Goal: Transaction & Acquisition: Purchase product/service

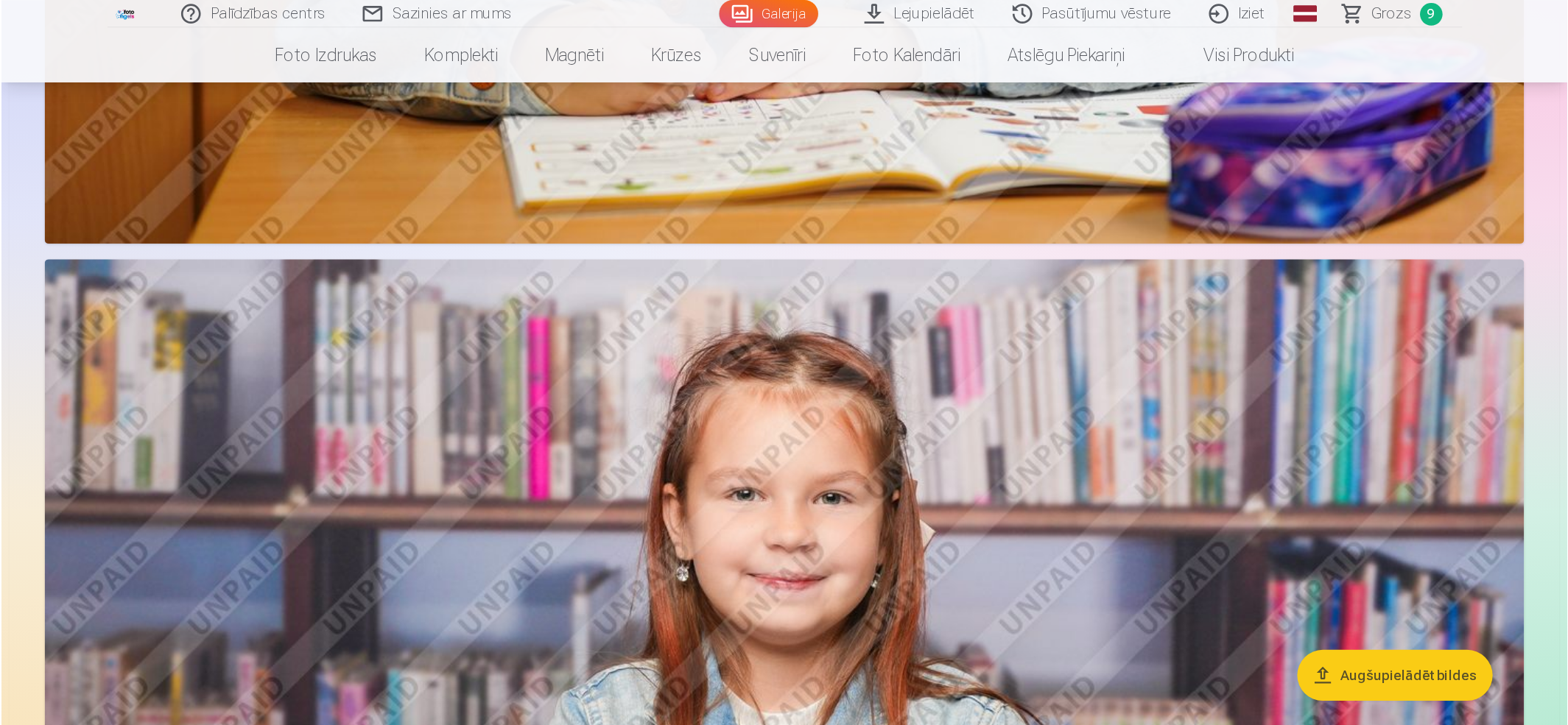
scroll to position [2767, 0]
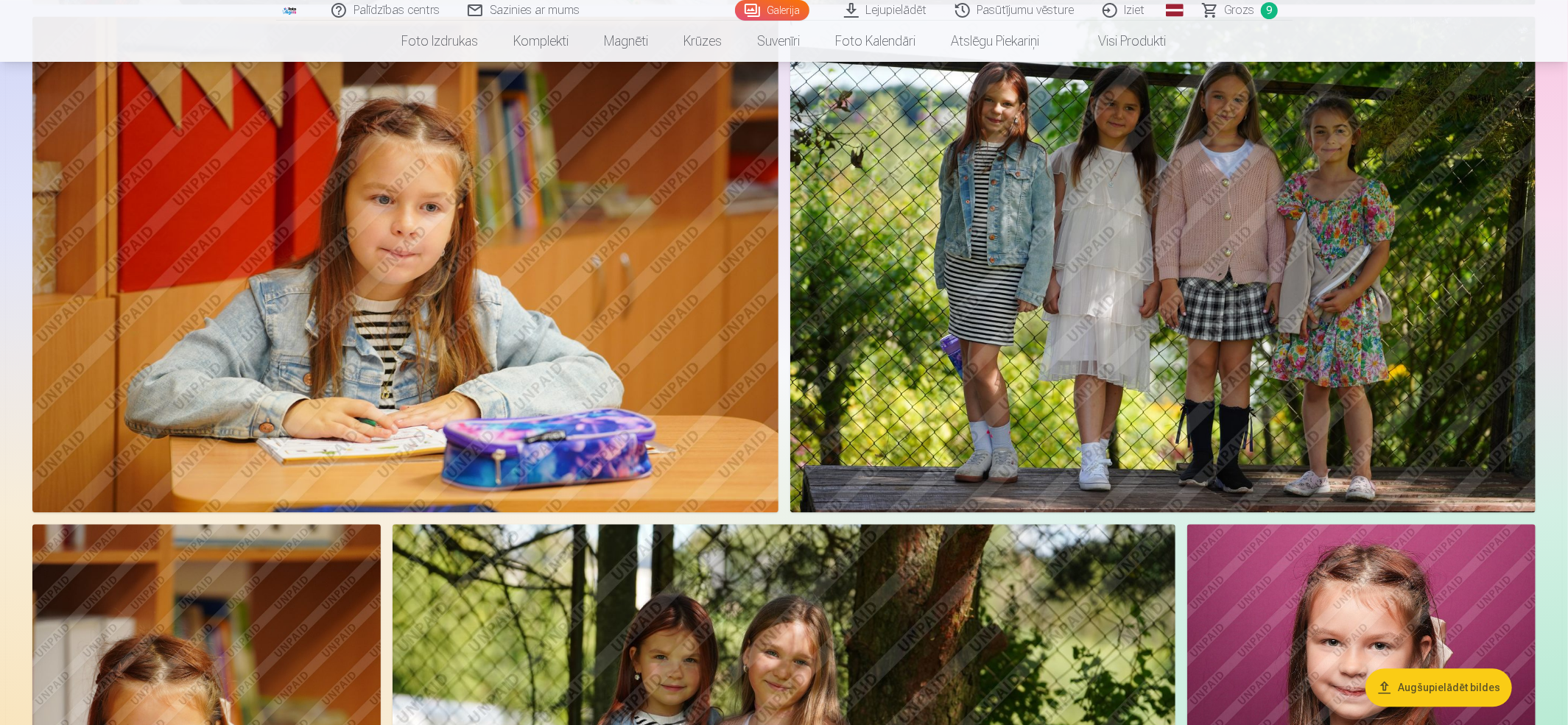
drag, startPoint x: 545, startPoint y: 9, endPoint x: 1121, endPoint y: 445, distance: 722.4
click at [1121, 445] on img at bounding box center [1164, 264] width 746 height 497
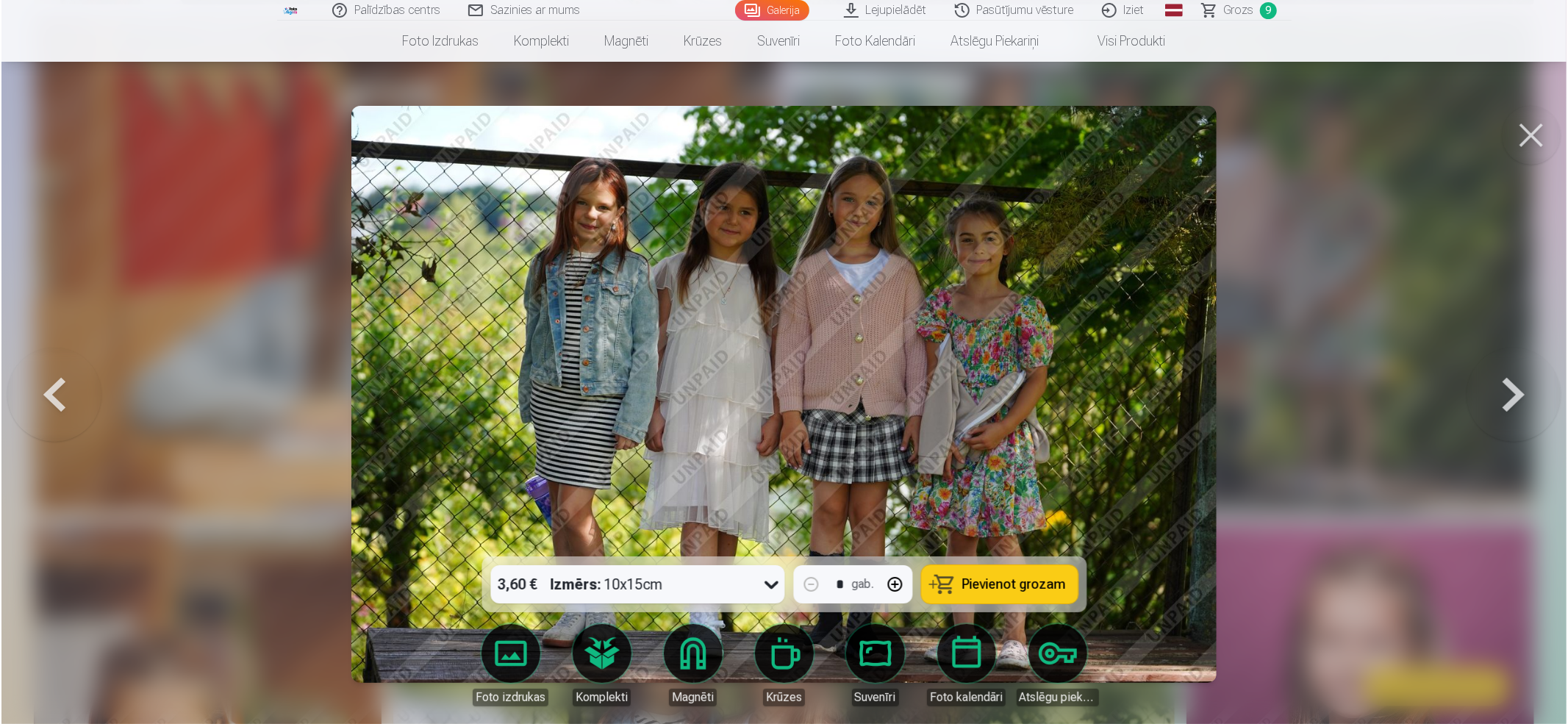
scroll to position [2768, 0]
click at [1172, 387] on button at bounding box center [1515, 394] width 95 height 295
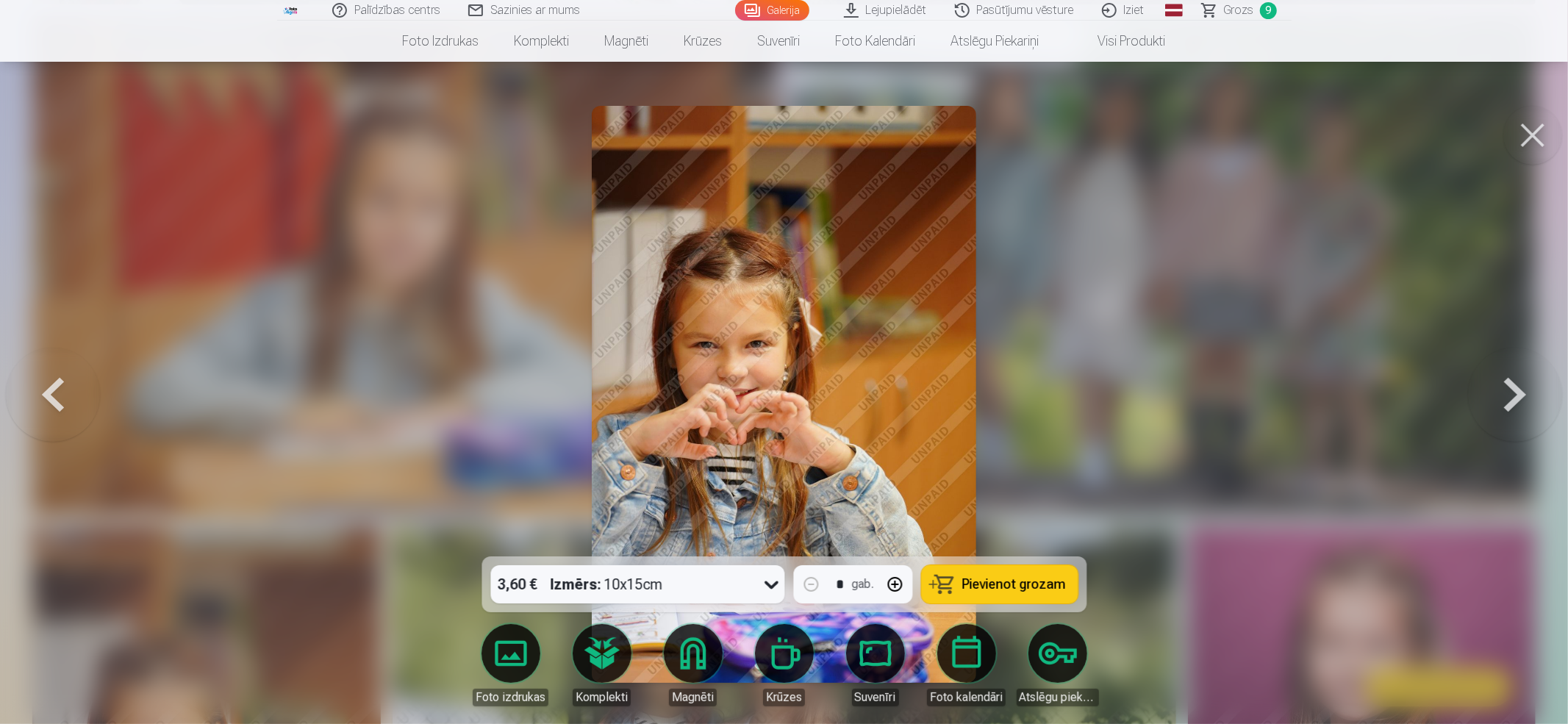
click at [1172, 387] on button at bounding box center [1515, 394] width 95 height 295
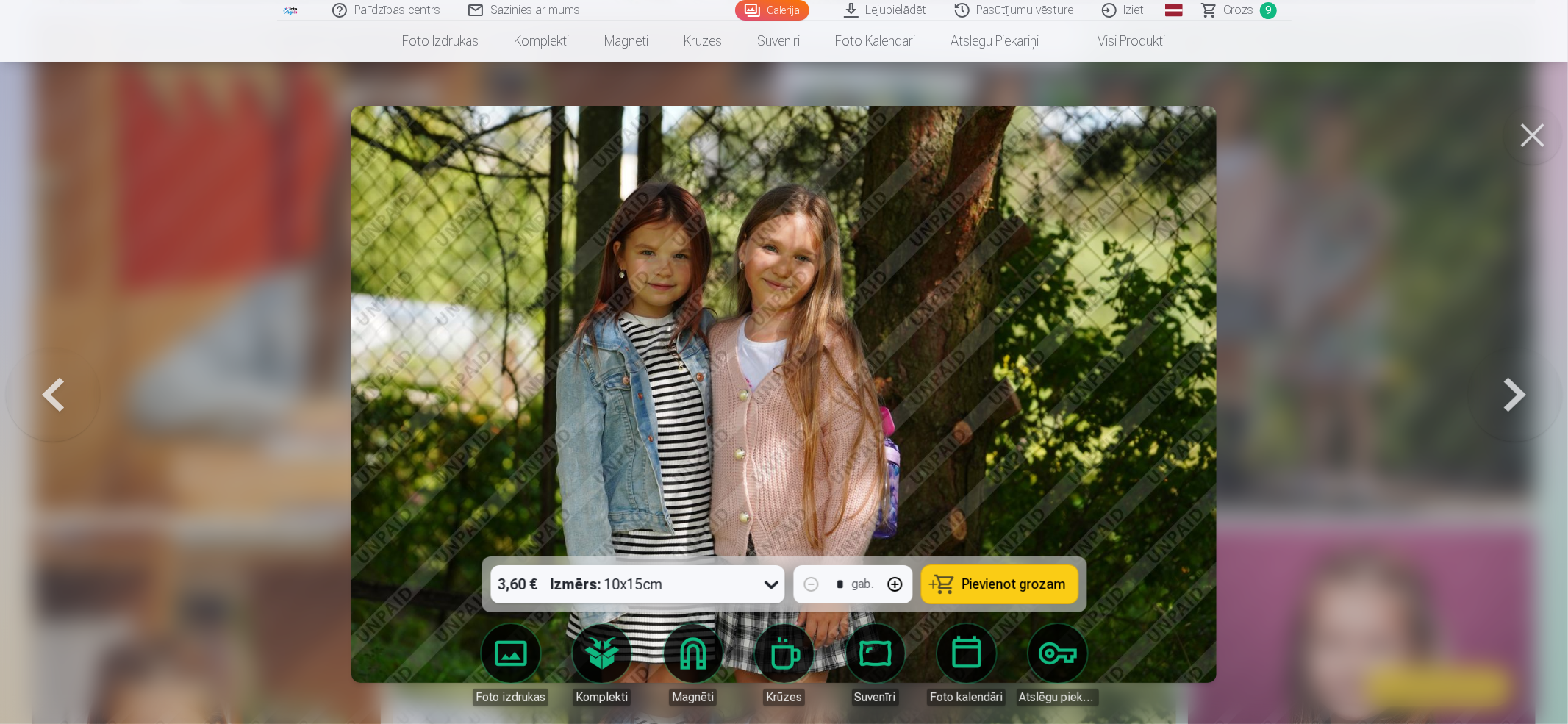
click at [1172, 387] on button at bounding box center [1515, 394] width 95 height 295
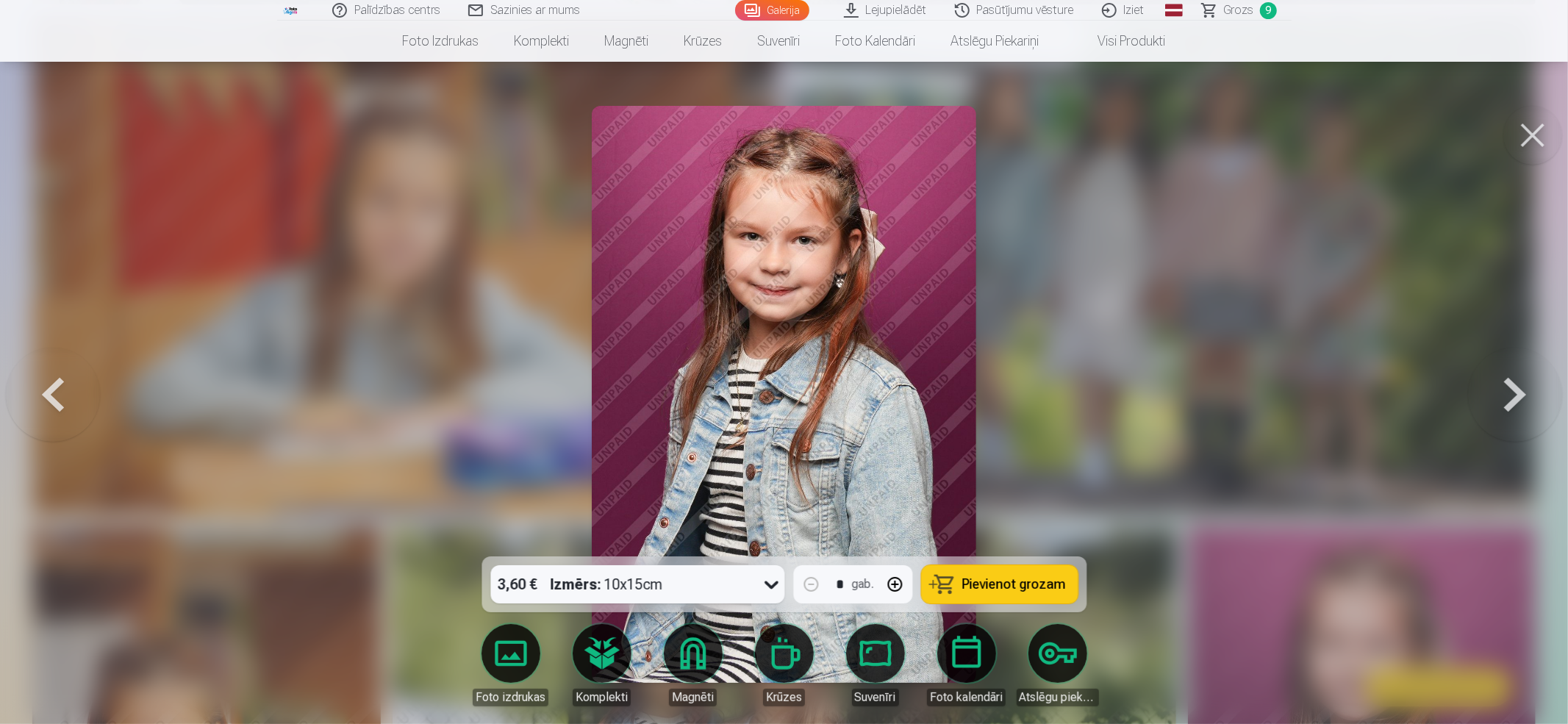
click at [1172, 387] on button at bounding box center [1515, 394] width 95 height 295
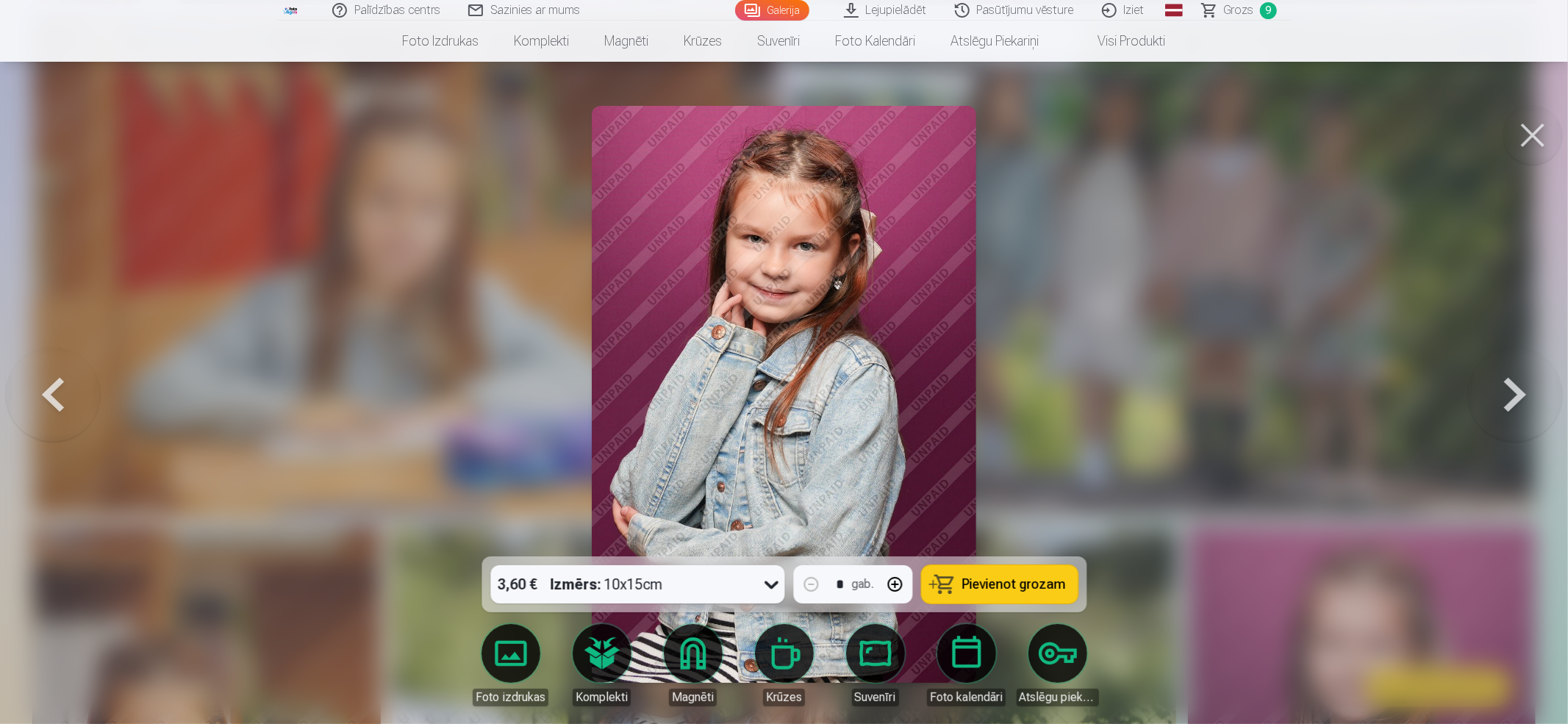
click at [1172, 387] on button at bounding box center [1515, 394] width 95 height 295
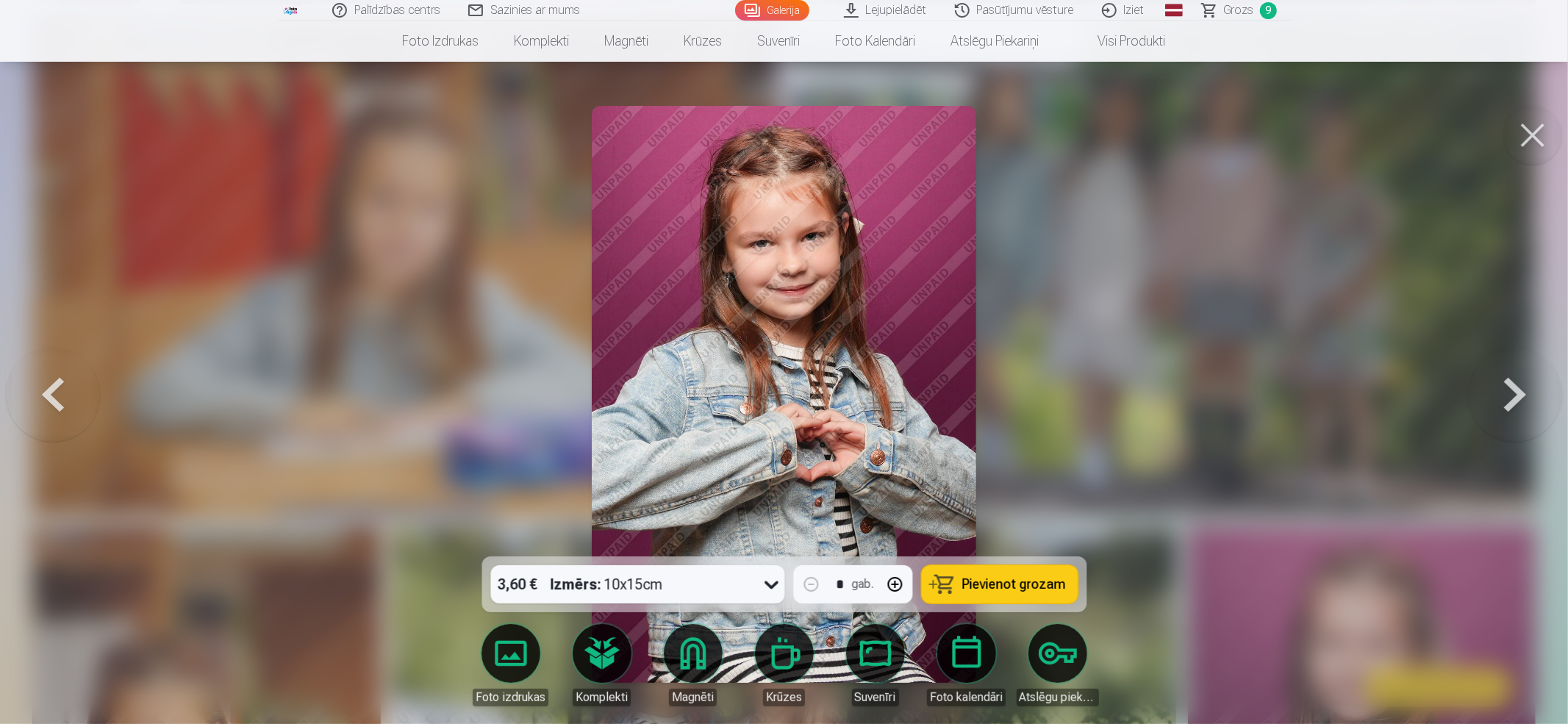
click at [1172, 387] on button at bounding box center [1515, 394] width 95 height 295
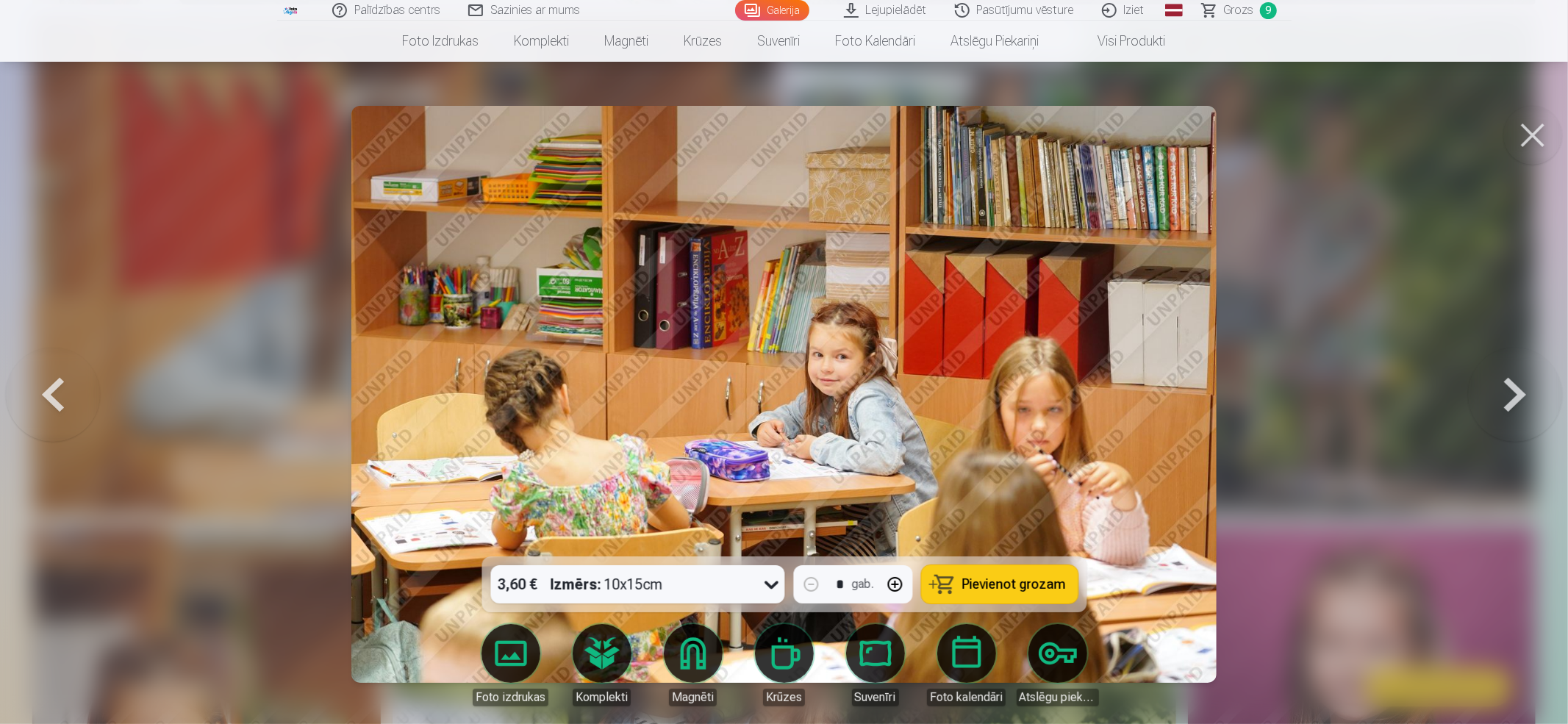
click at [1172, 387] on button at bounding box center [1515, 394] width 95 height 295
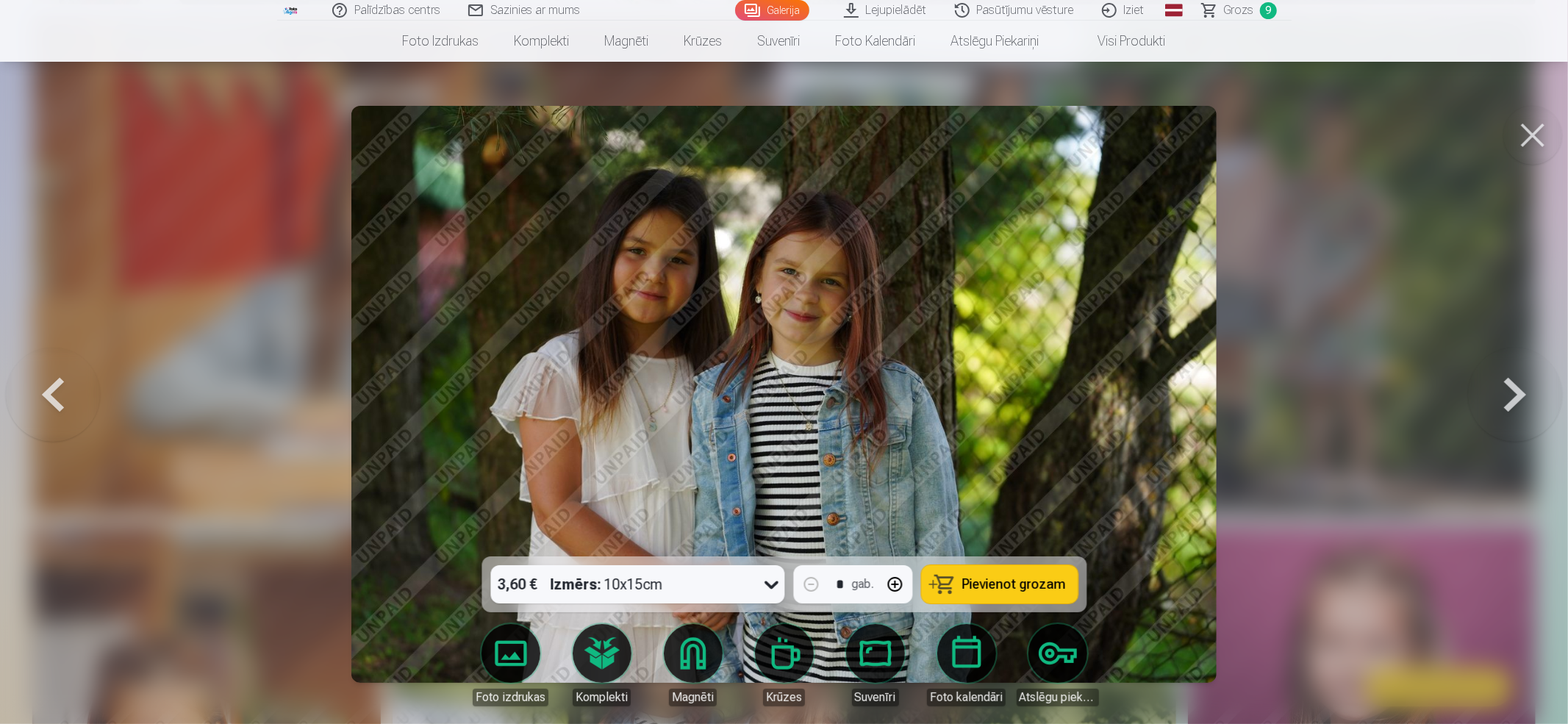
click at [1172, 387] on button at bounding box center [1515, 394] width 95 height 295
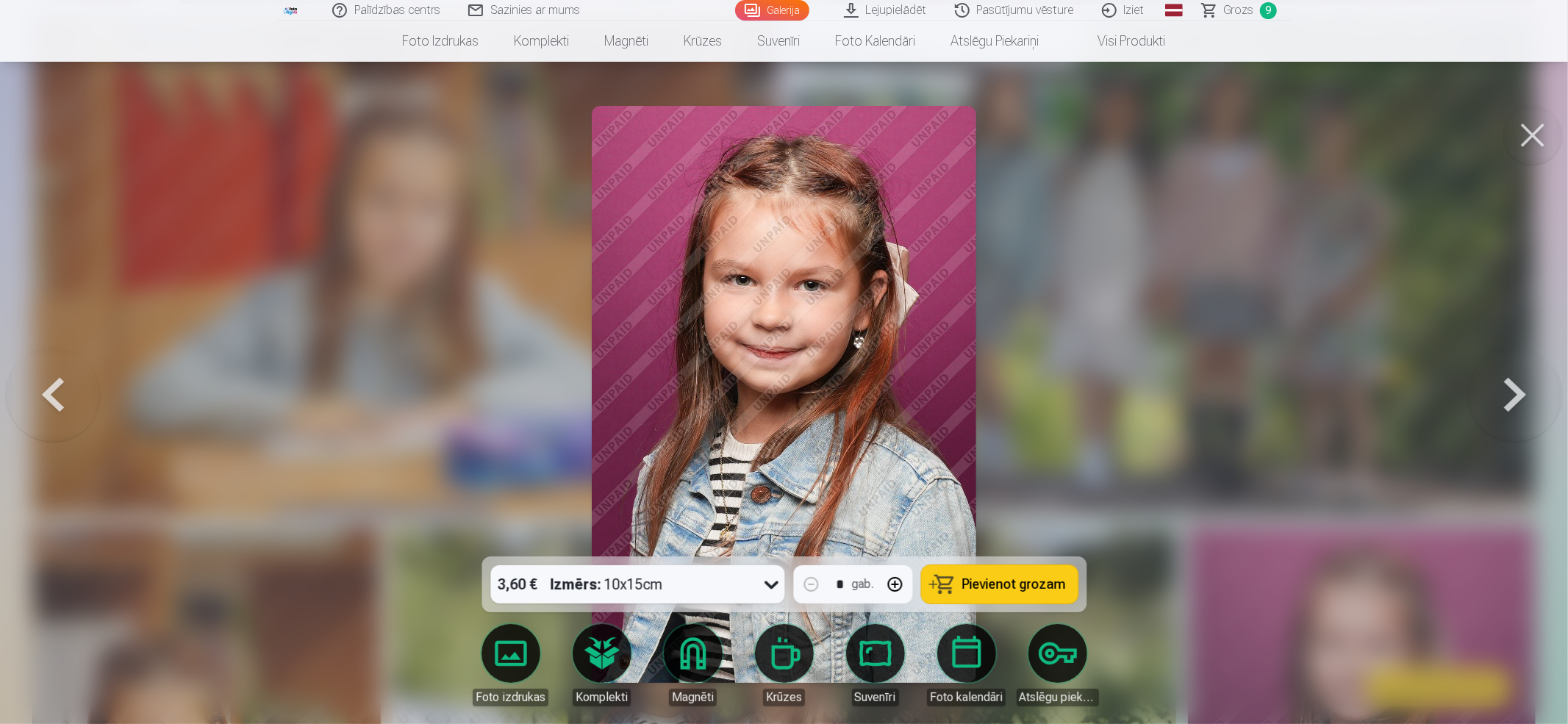
click at [1172, 387] on button at bounding box center [1515, 394] width 95 height 295
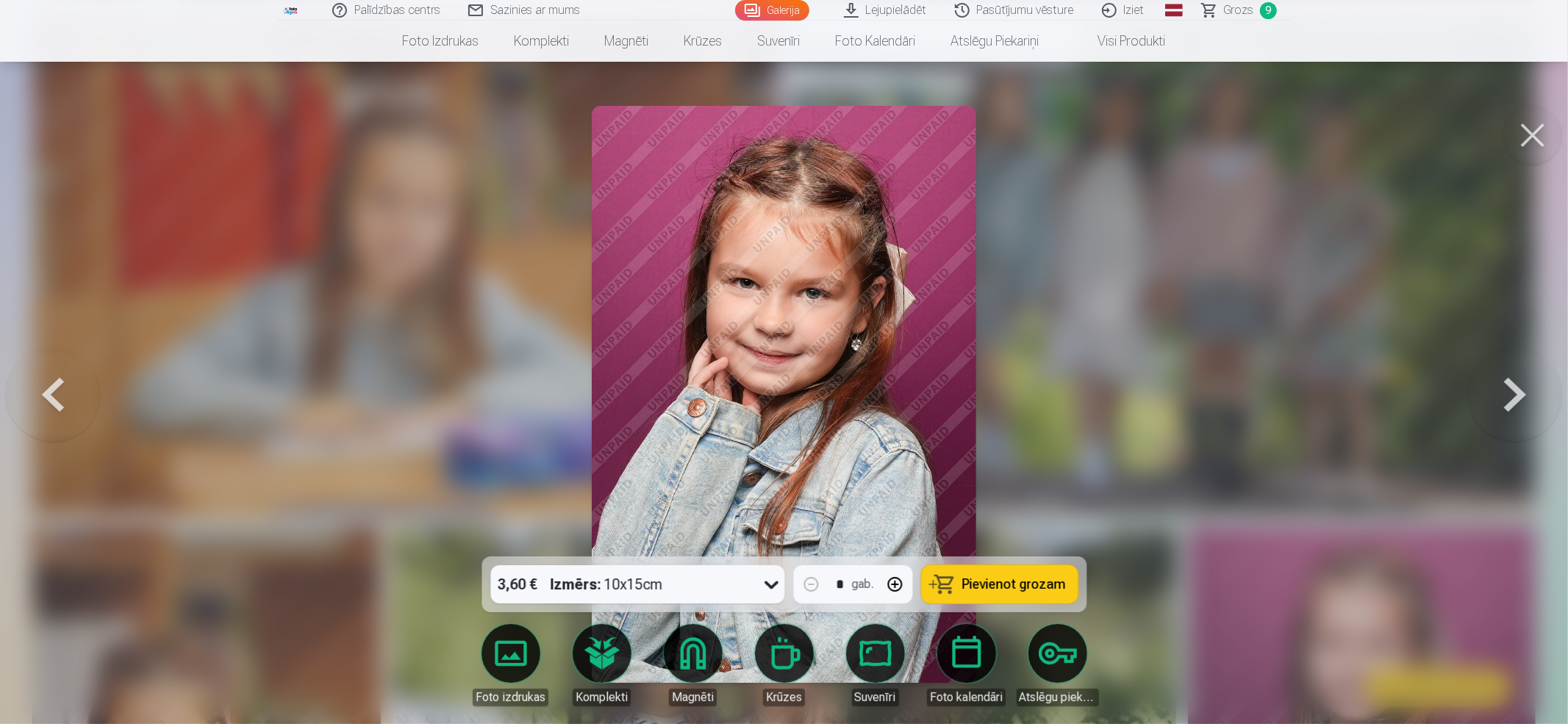
click at [1172, 387] on button at bounding box center [1515, 394] width 95 height 295
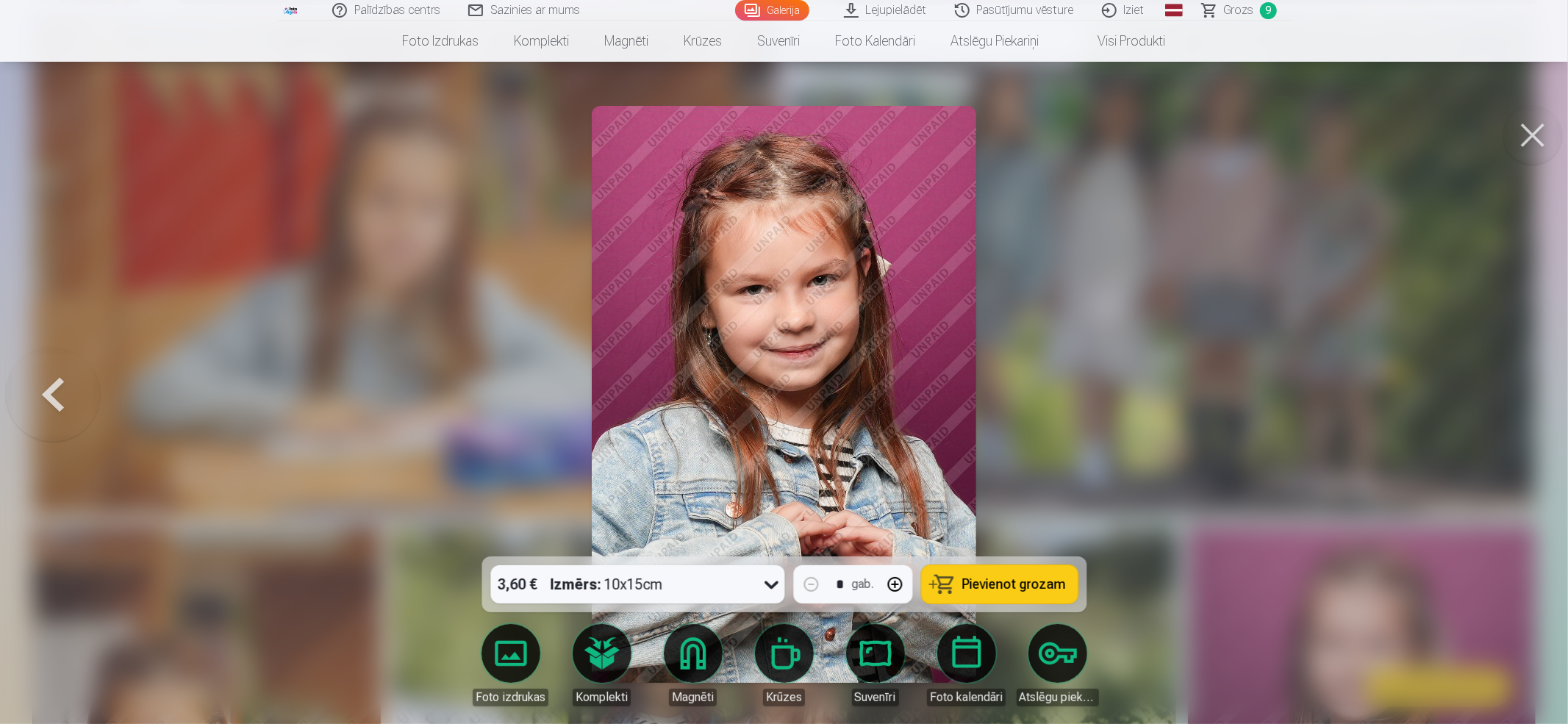
click at [1172, 387] on div at bounding box center [784, 362] width 1568 height 724
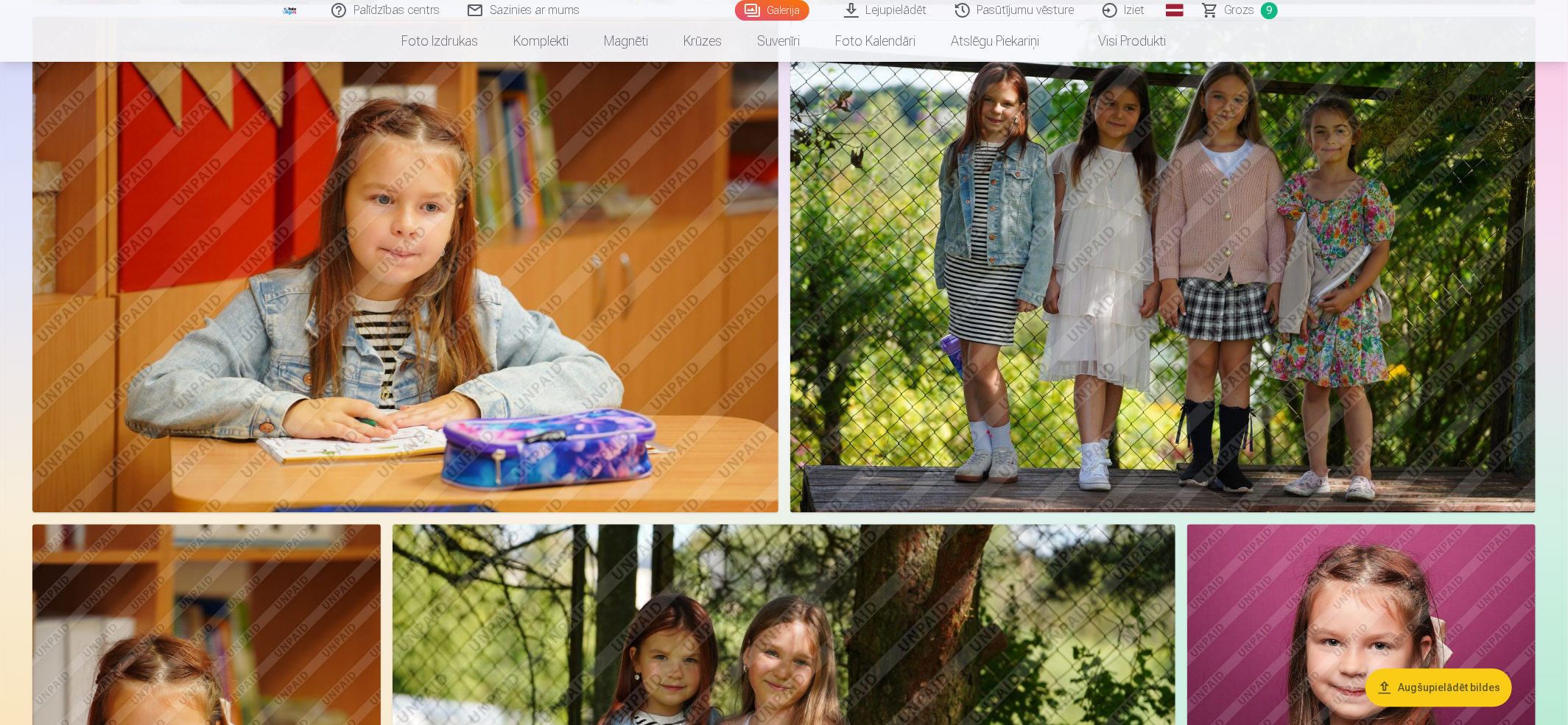
drag, startPoint x: 1559, startPoint y: 215, endPoint x: 1559, endPoint y: 80, distance: 135.0
click at [1174, 80] on aside "Augšupielādēt bildes" at bounding box center [783, 15] width 1556 height 5295
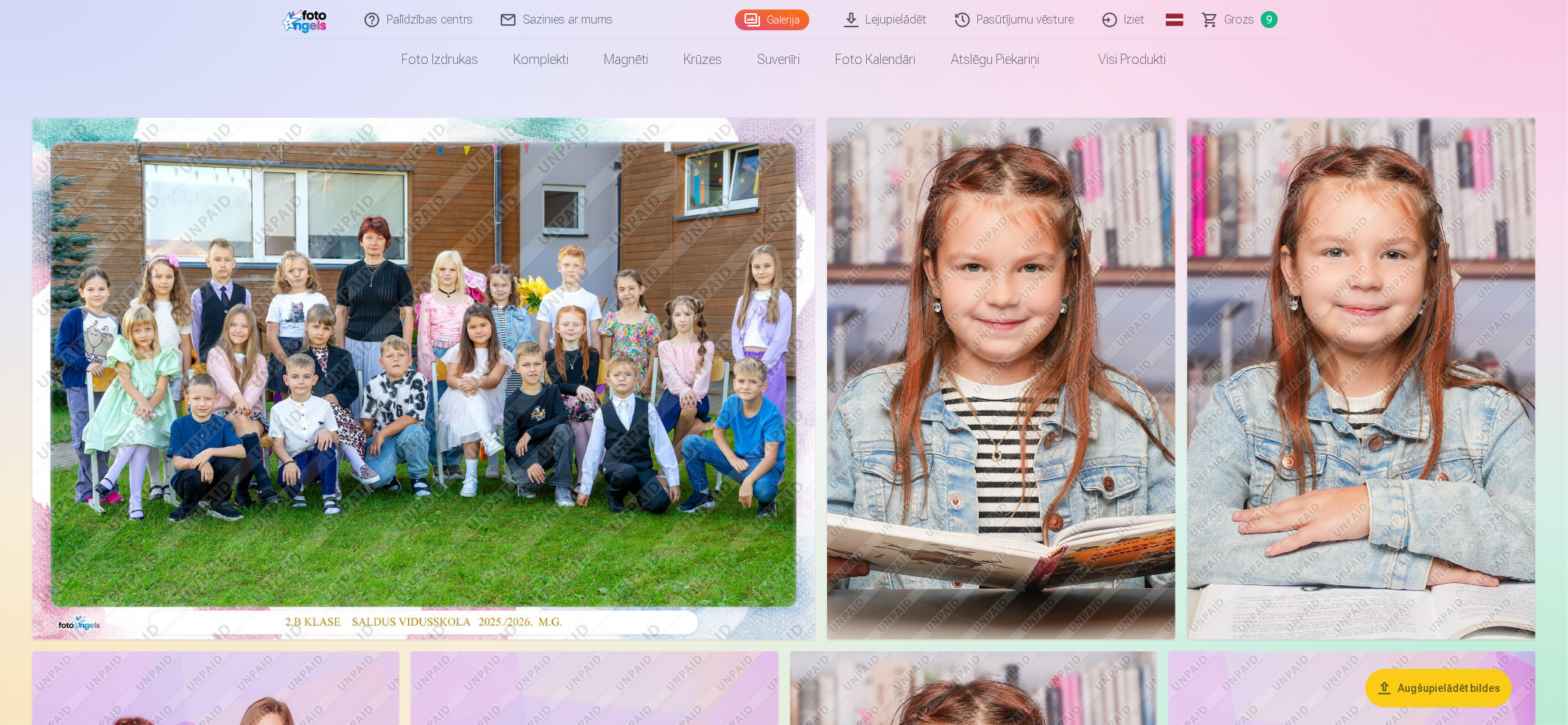
scroll to position [19, 0]
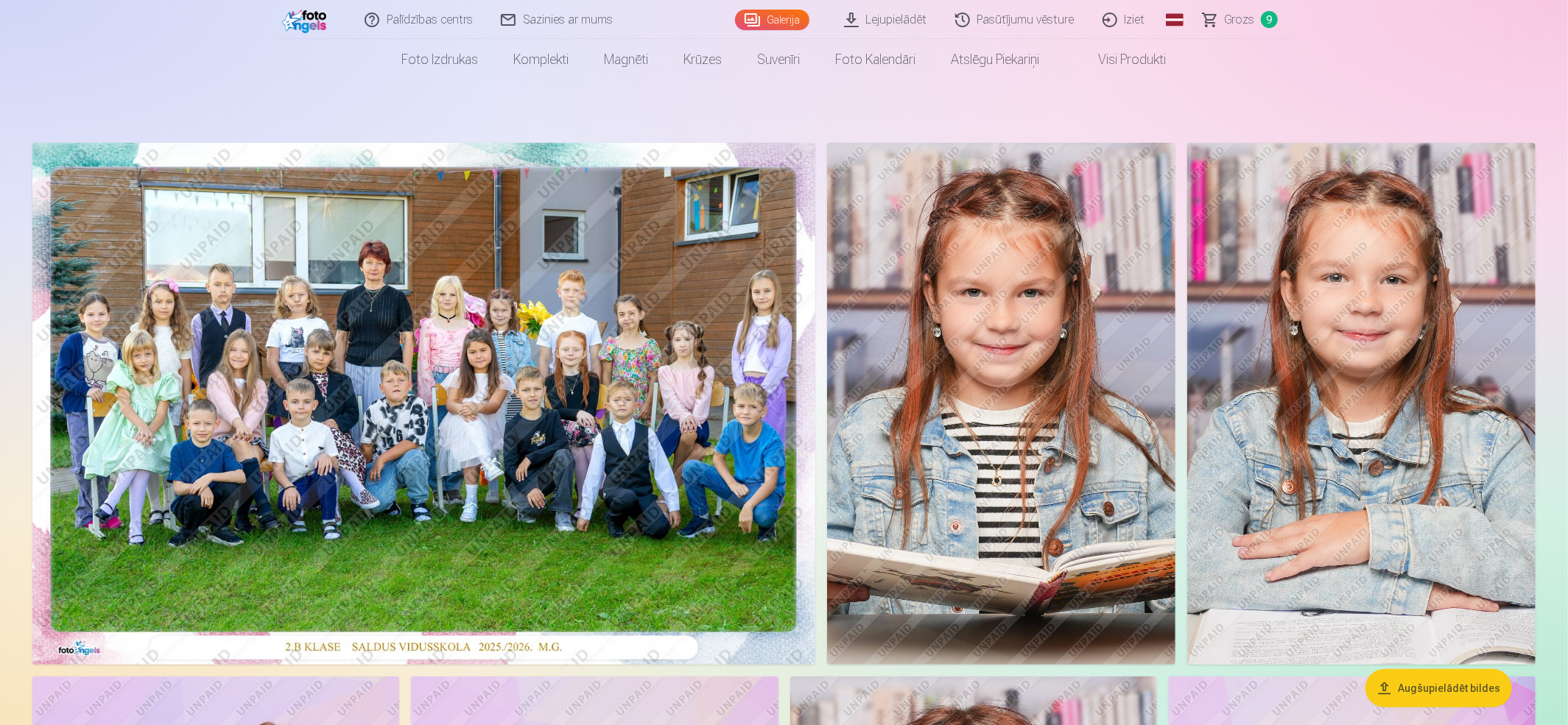
click at [1174, 69] on nav "Foto izdrukas Augstas kvalitātes fotoattēlu izdrukas 210 gsm papīrs, piesātināt…" at bounding box center [784, 60] width 1568 height 42
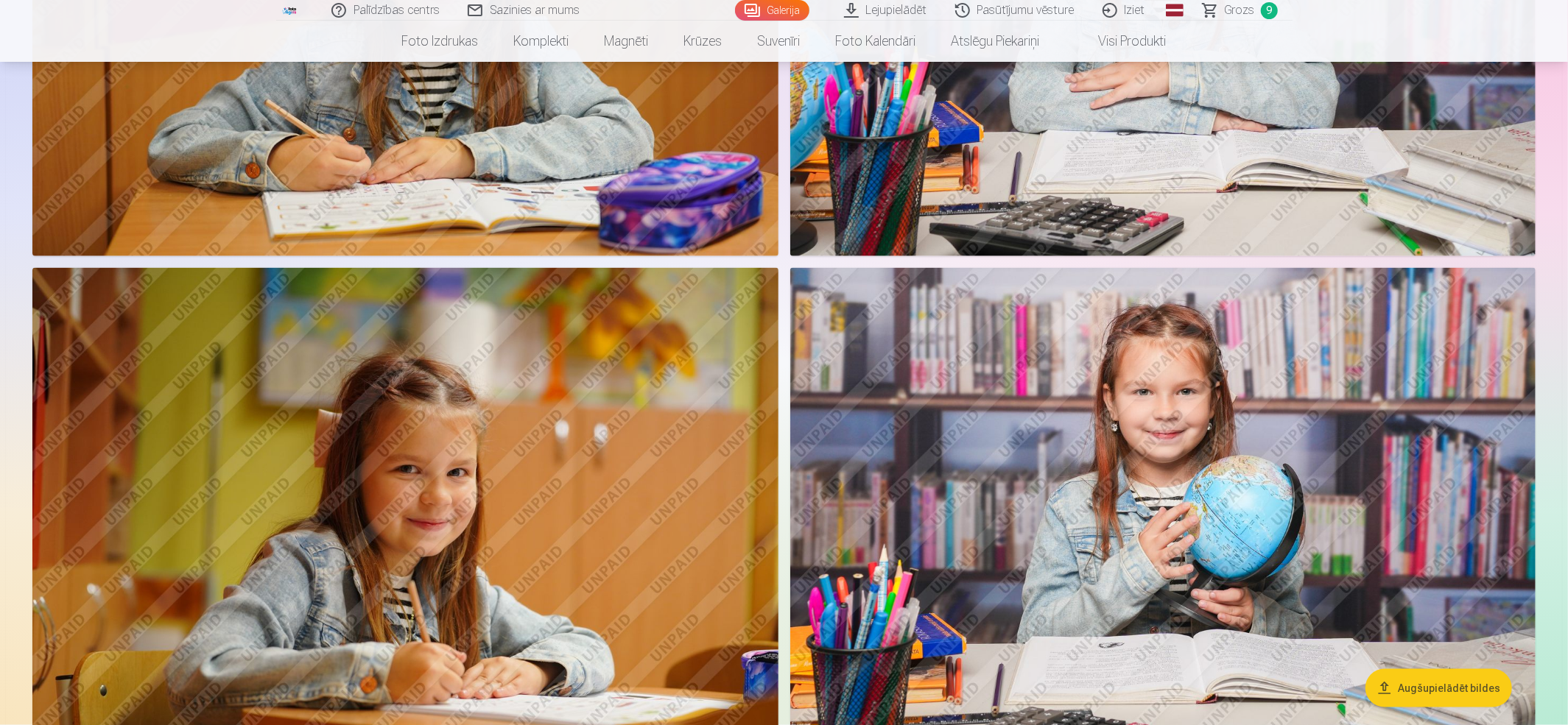
scroll to position [1707, 0]
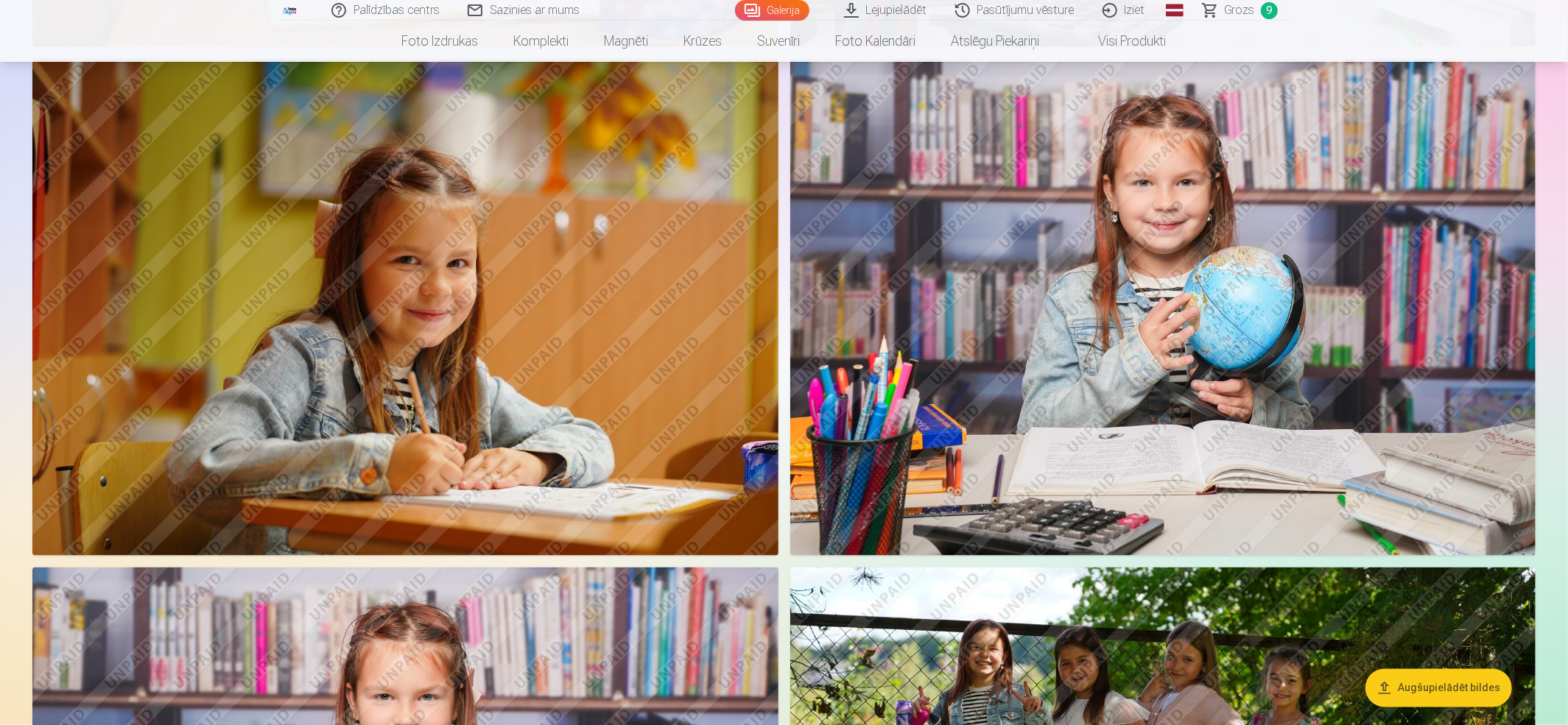
click at [522, 309] on img at bounding box center [405, 307] width 746 height 497
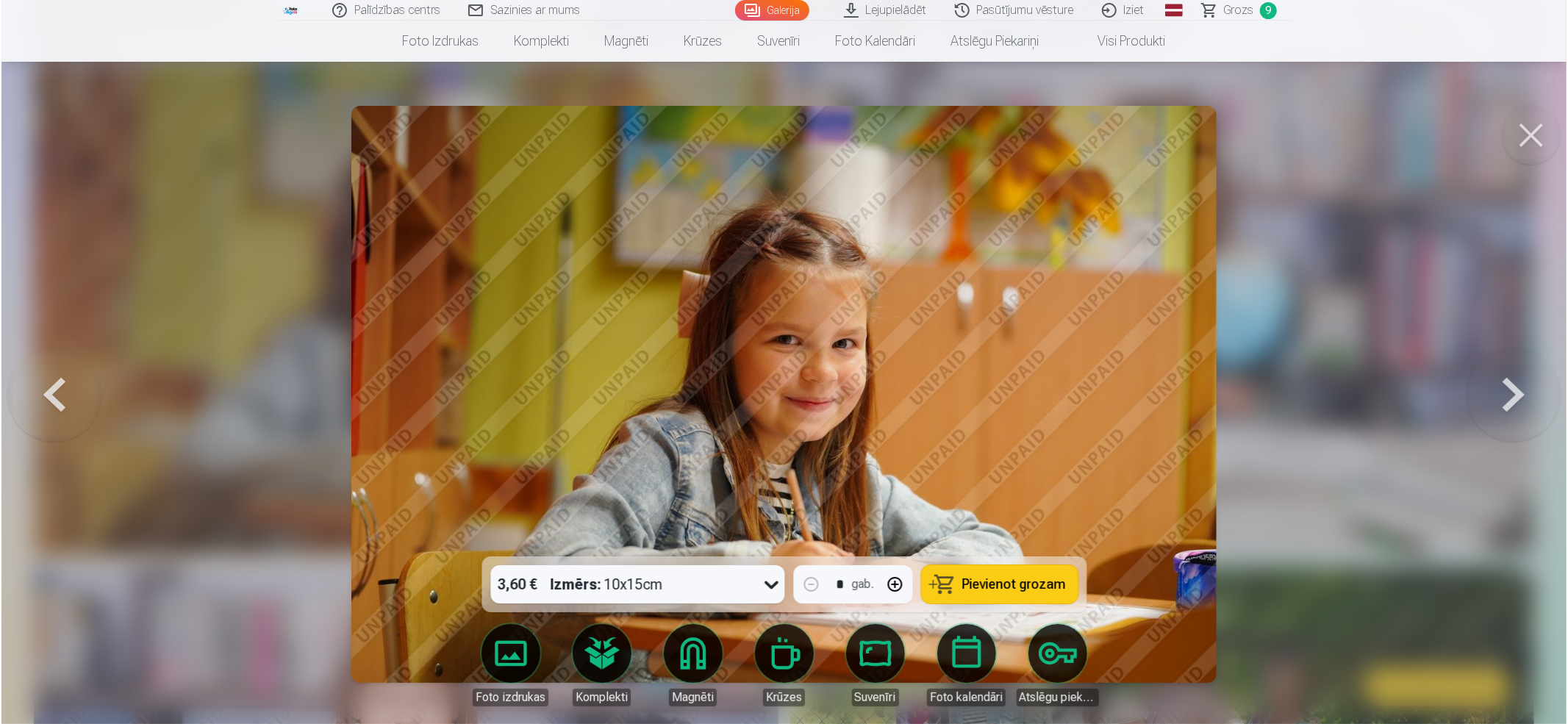
scroll to position [1707, 0]
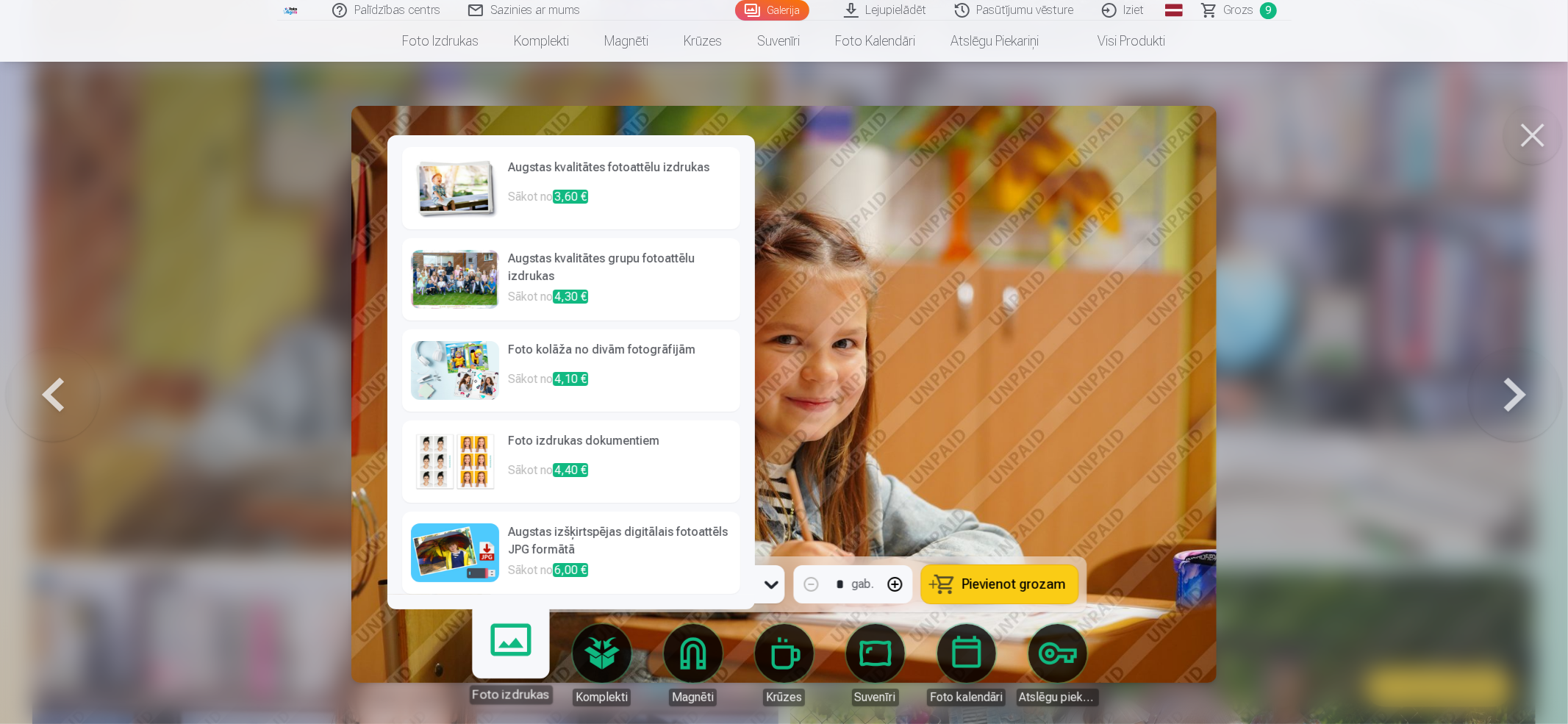
click at [580, 175] on h6 "Augstas kvalitātes fotoattēlu izdrukas" at bounding box center [619, 173] width 223 height 29
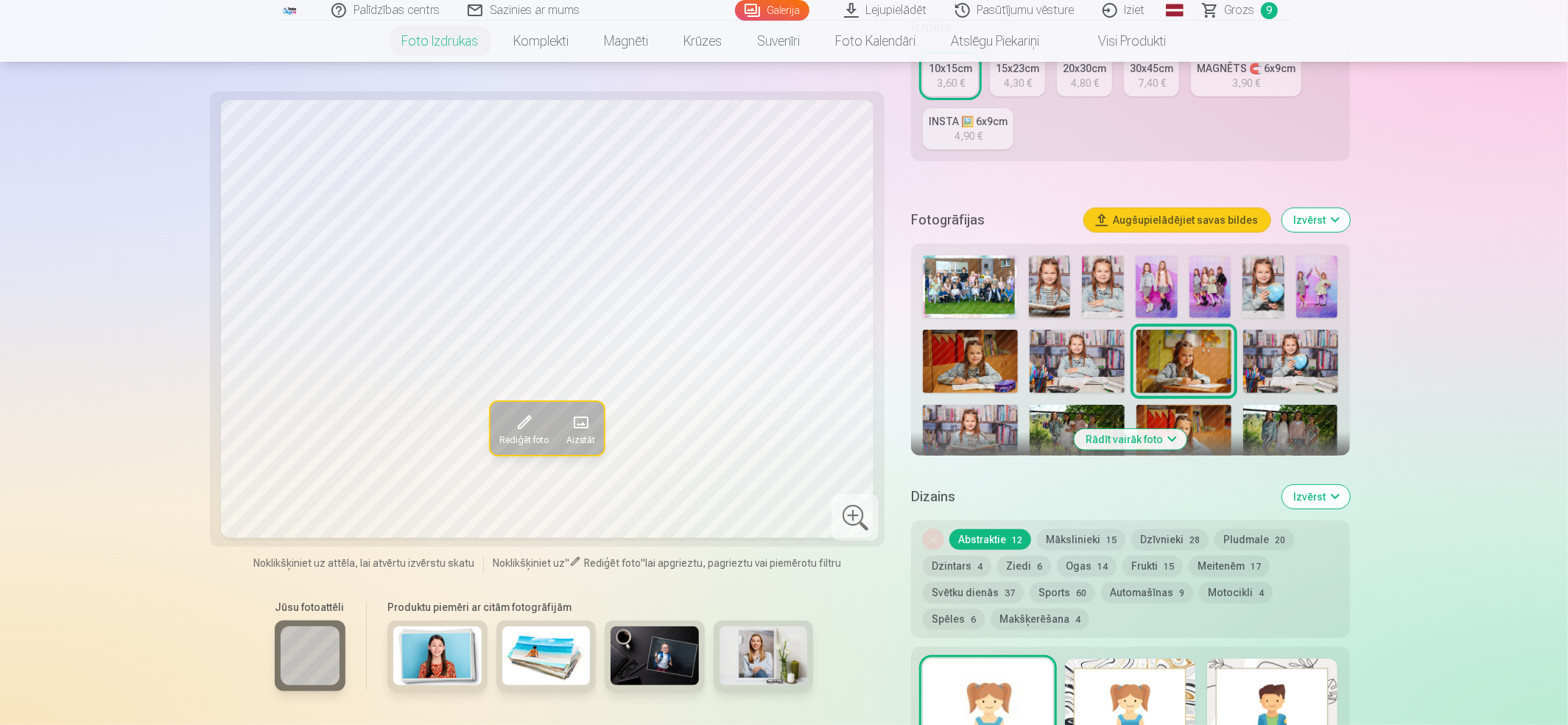
scroll to position [353, 0]
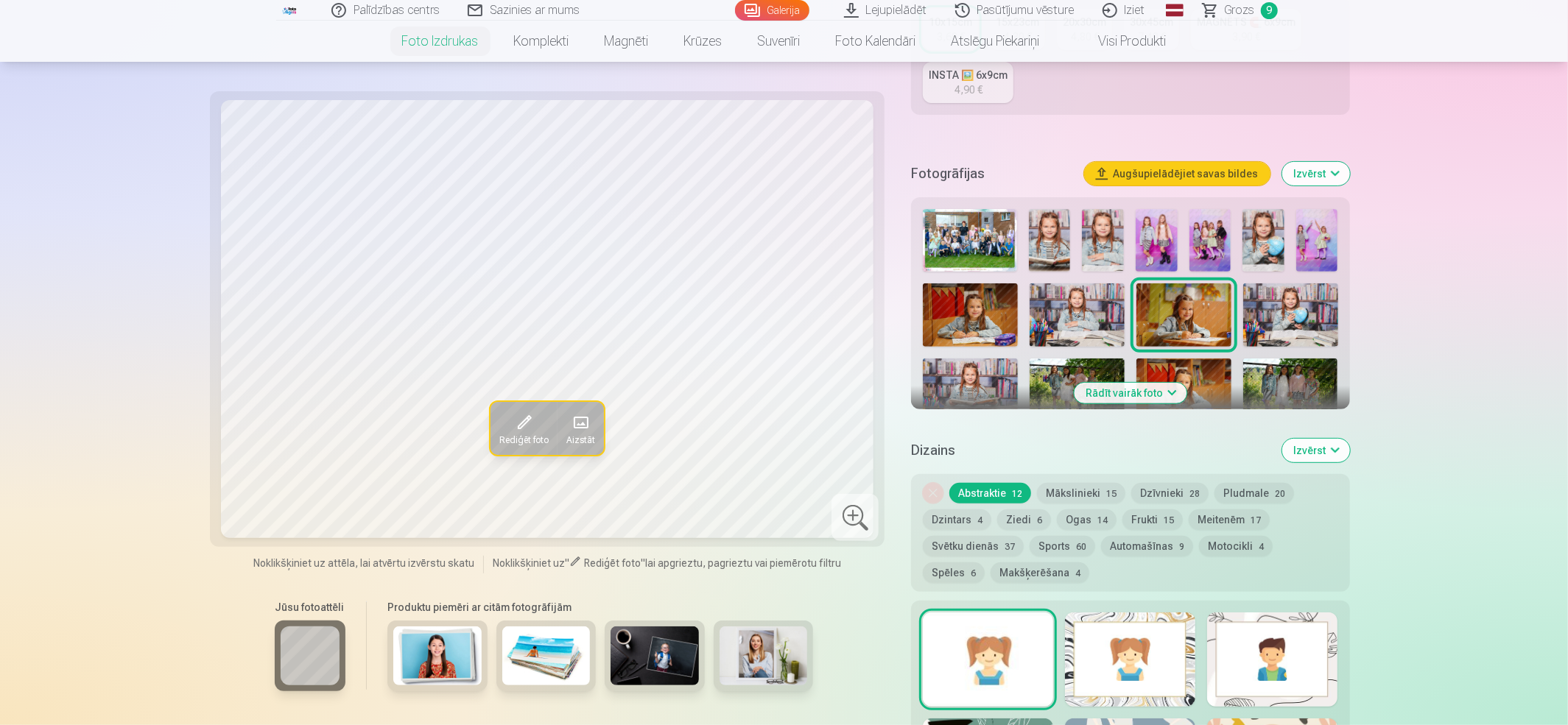
click at [1174, 309] on img at bounding box center [1184, 314] width 95 height 63
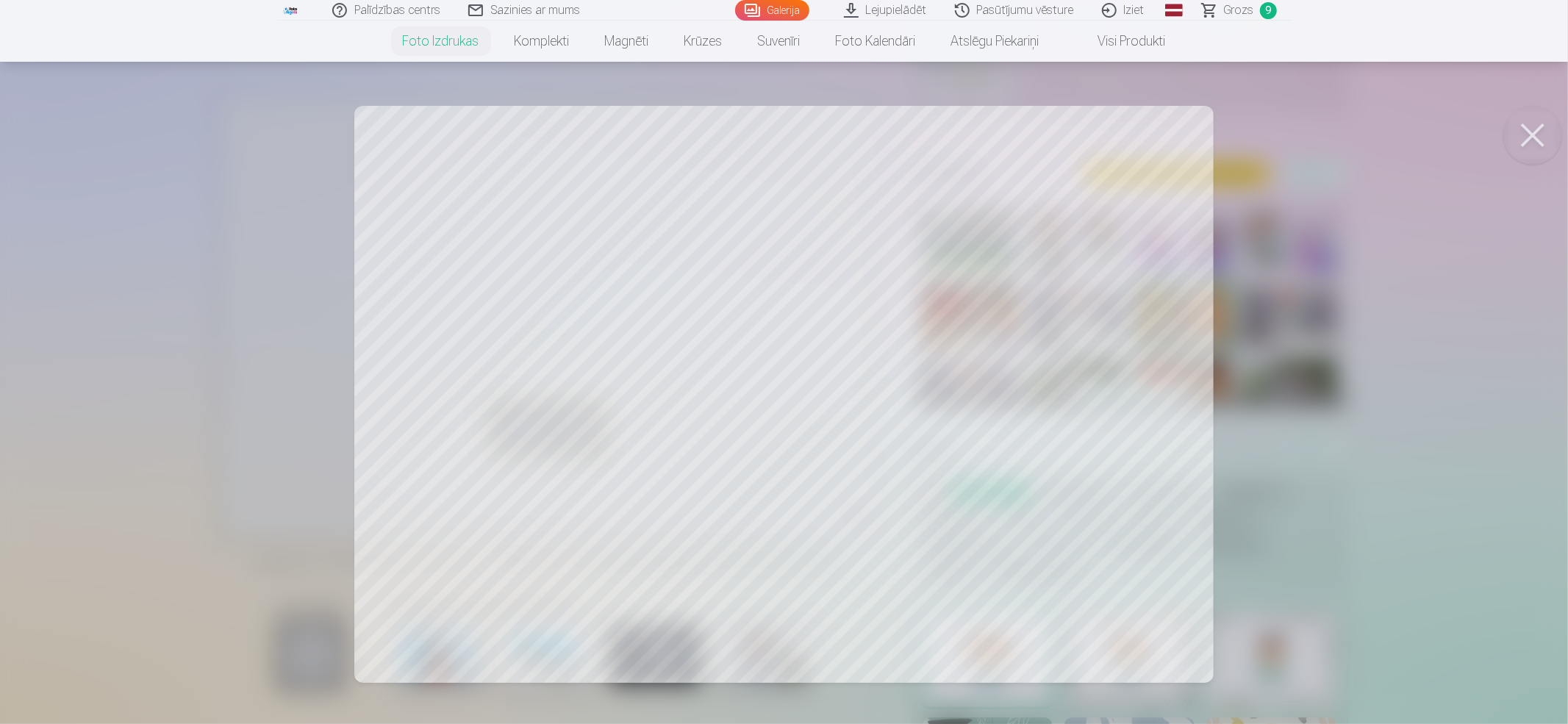
click at [1098, 409] on div at bounding box center [784, 362] width 1568 height 724
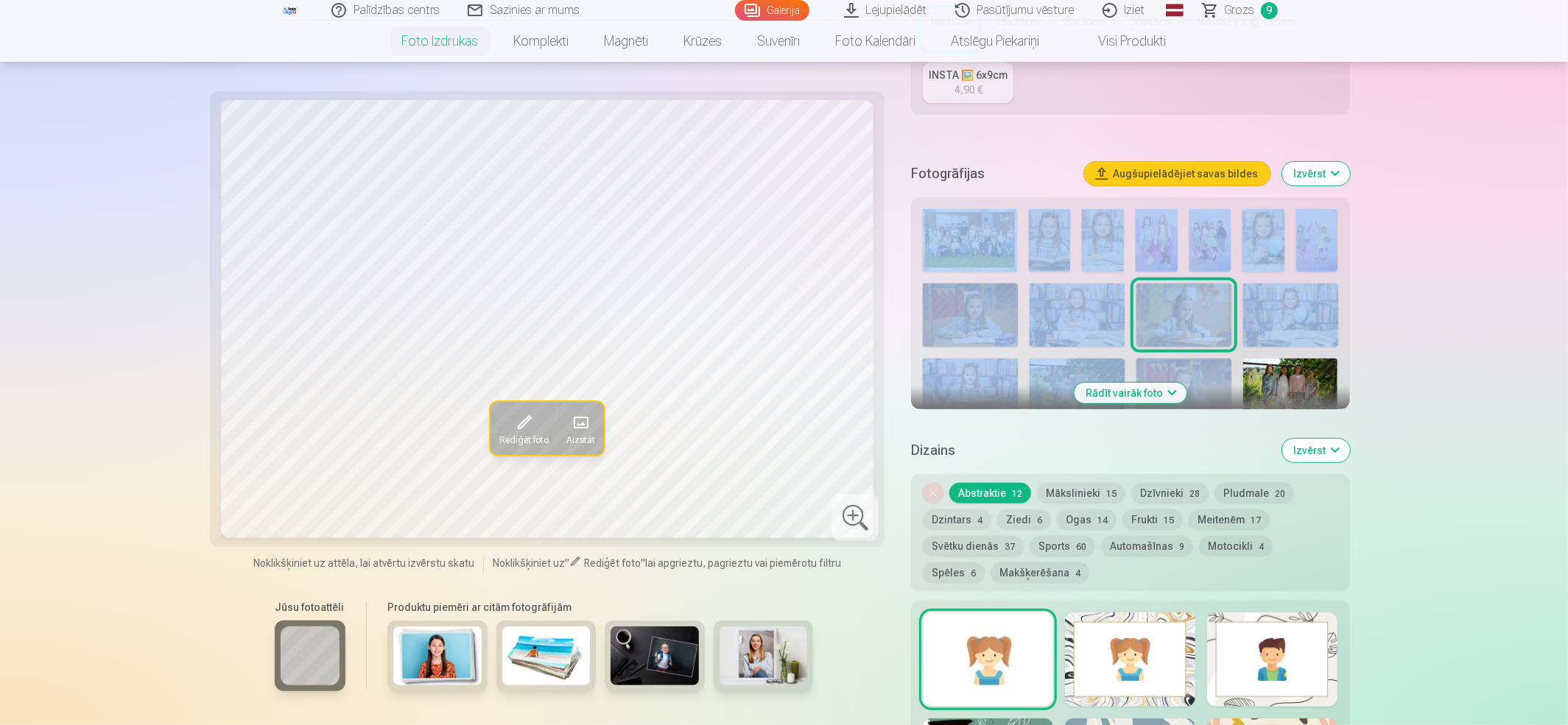
click at [1100, 410] on div "Personalizēšana Izmērs 10x15cm 3,60 € 15x23cm 4,30 € 20x30cm 4,80 € 30x45cm 7,4…" at bounding box center [1130, 418] width 438 height 980
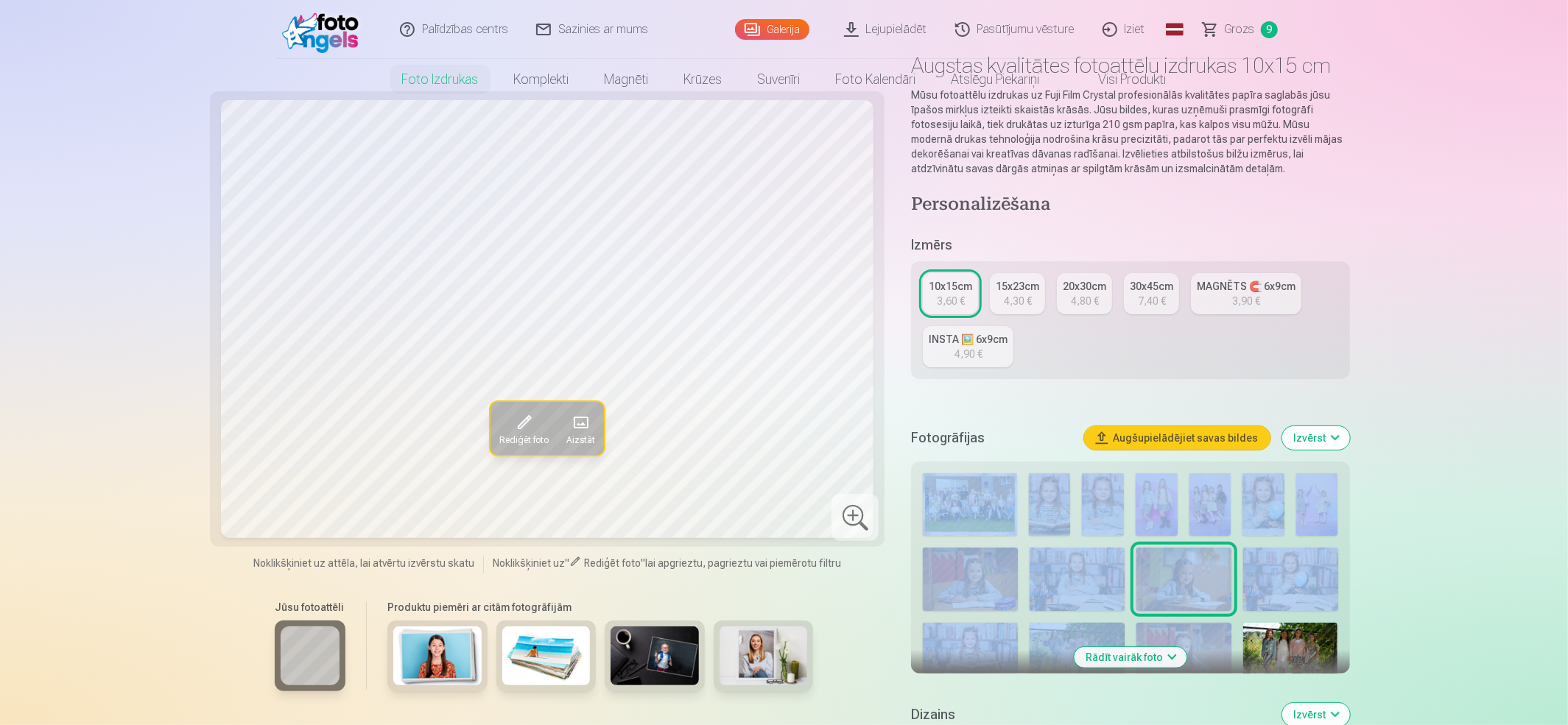
scroll to position [0, 0]
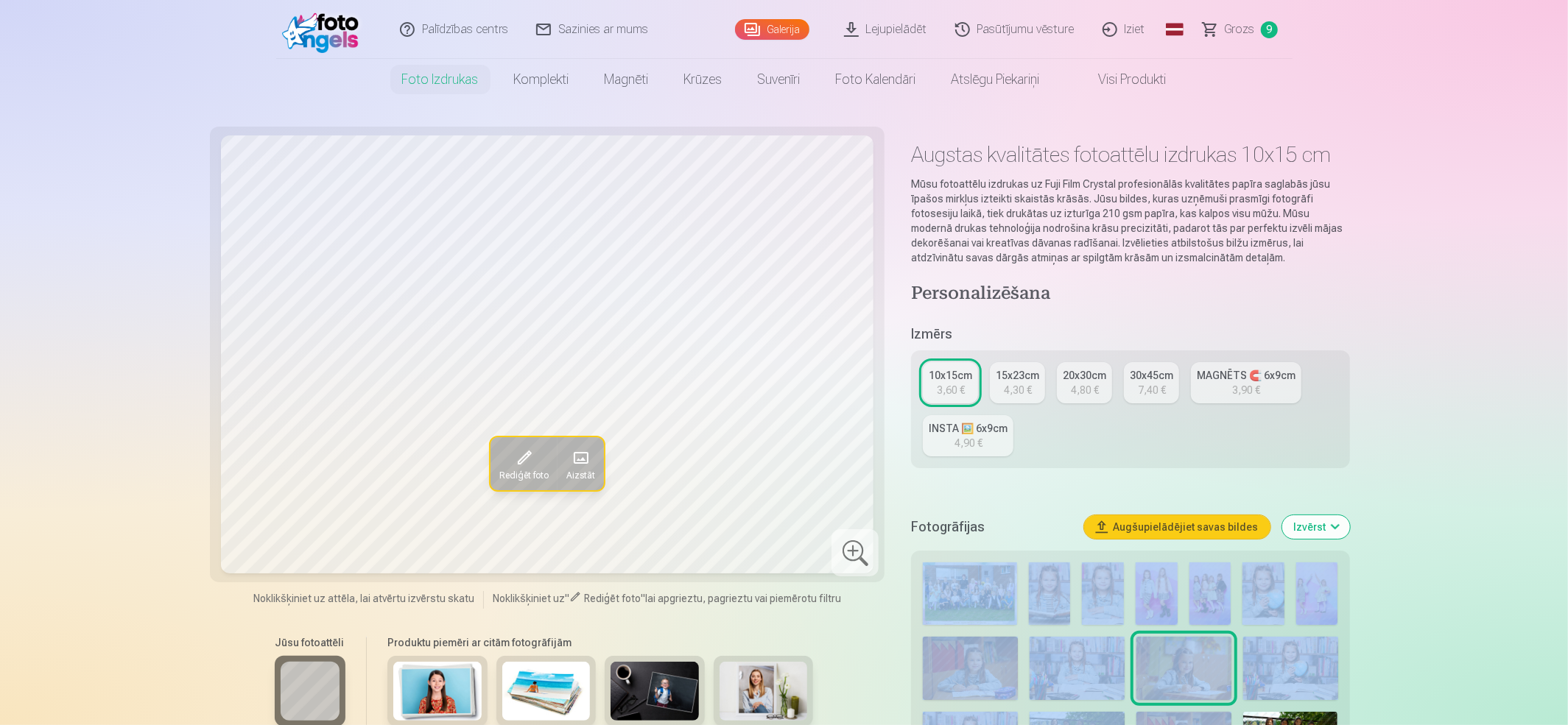
click at [946, 366] on link "10x15cm 3,60 €" at bounding box center [951, 383] width 55 height 42
click at [776, 34] on link "Galerija" at bounding box center [772, 29] width 75 height 21
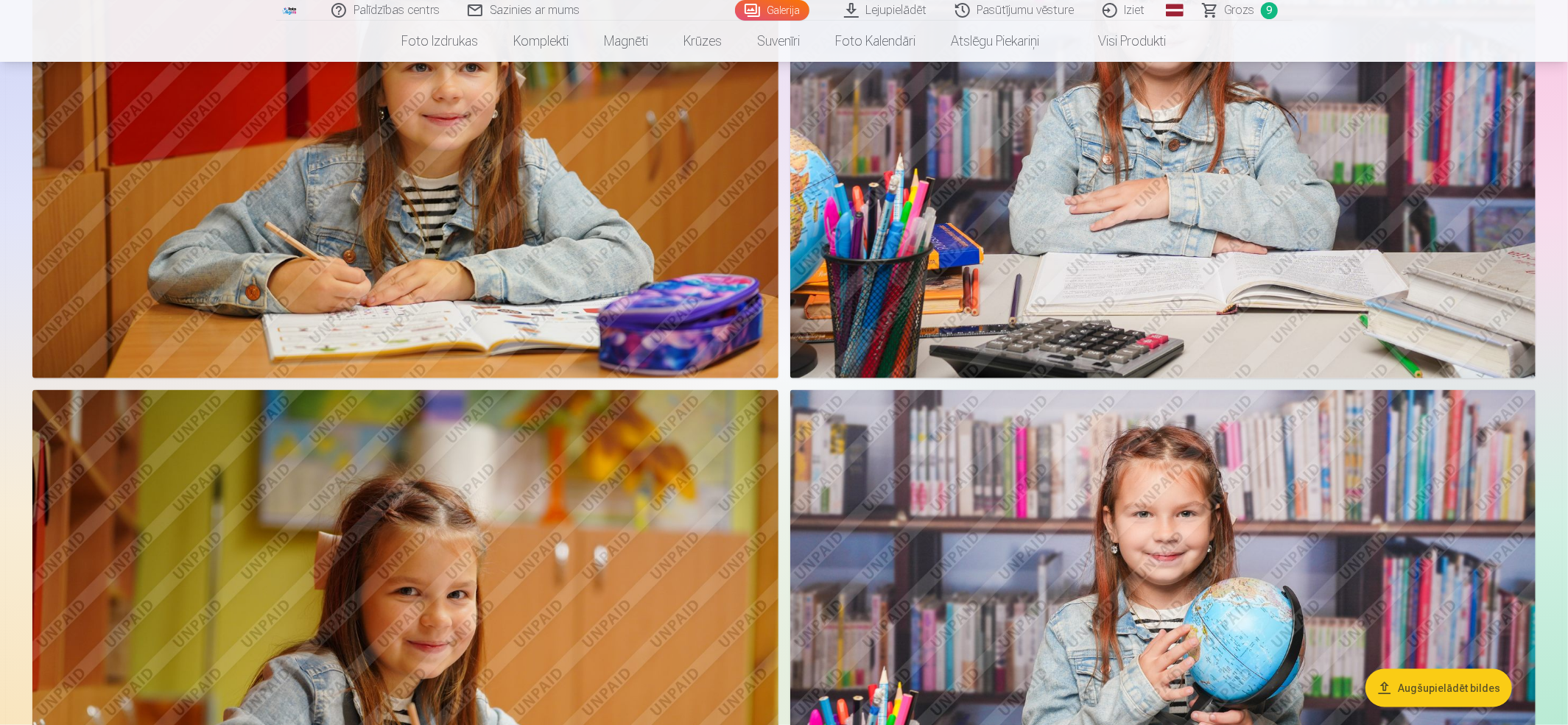
scroll to position [1413, 0]
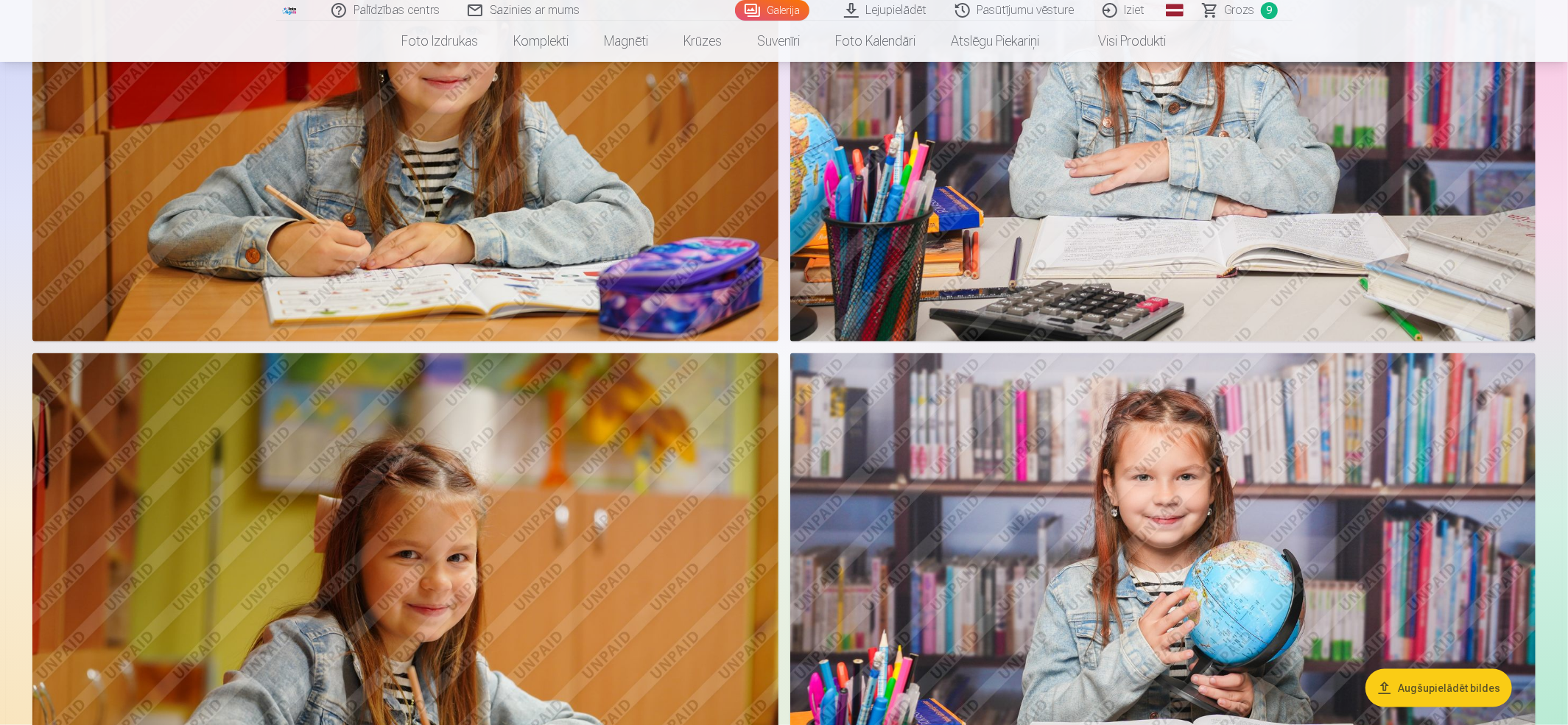
click at [744, 469] on img at bounding box center [405, 601] width 746 height 497
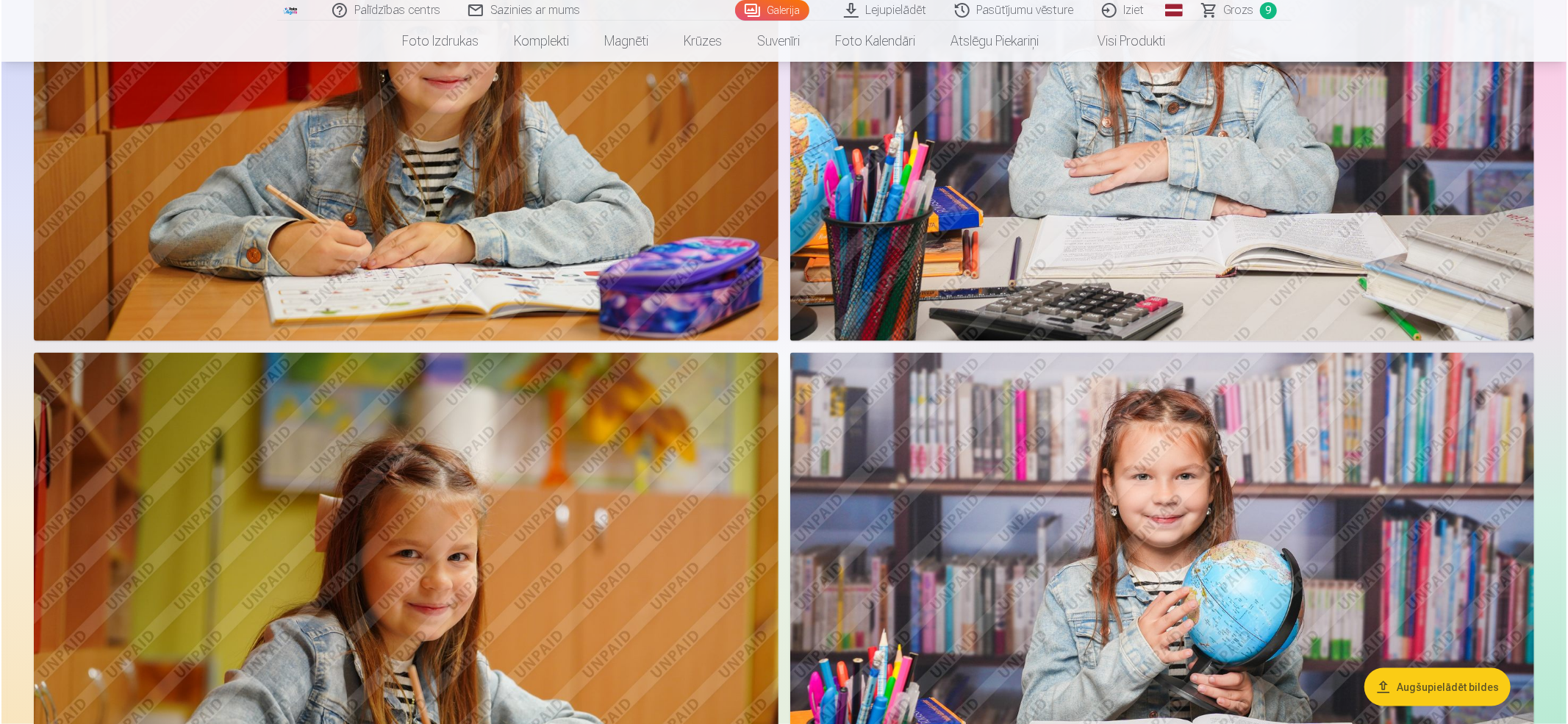
scroll to position [1413, 0]
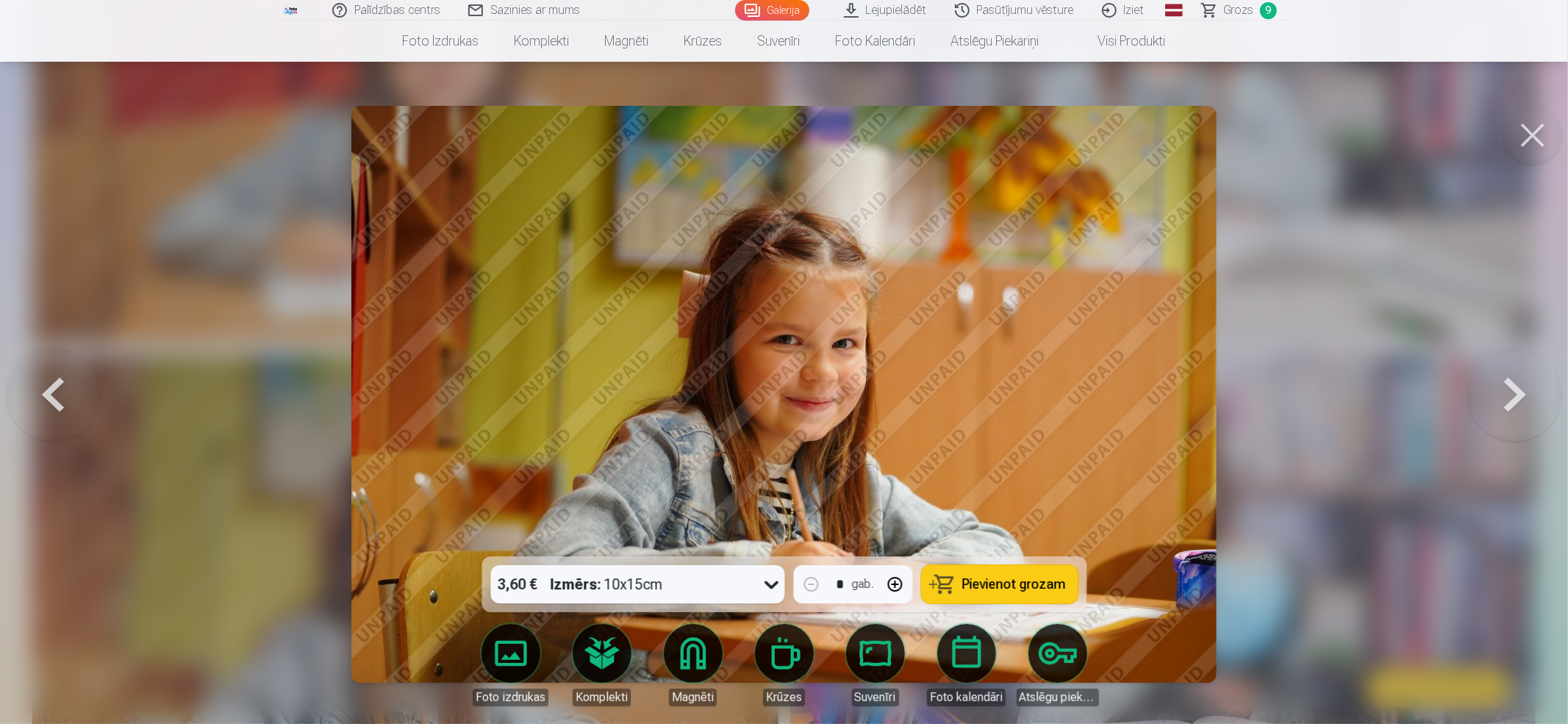
click at [1172, 127] on button at bounding box center [1532, 135] width 59 height 59
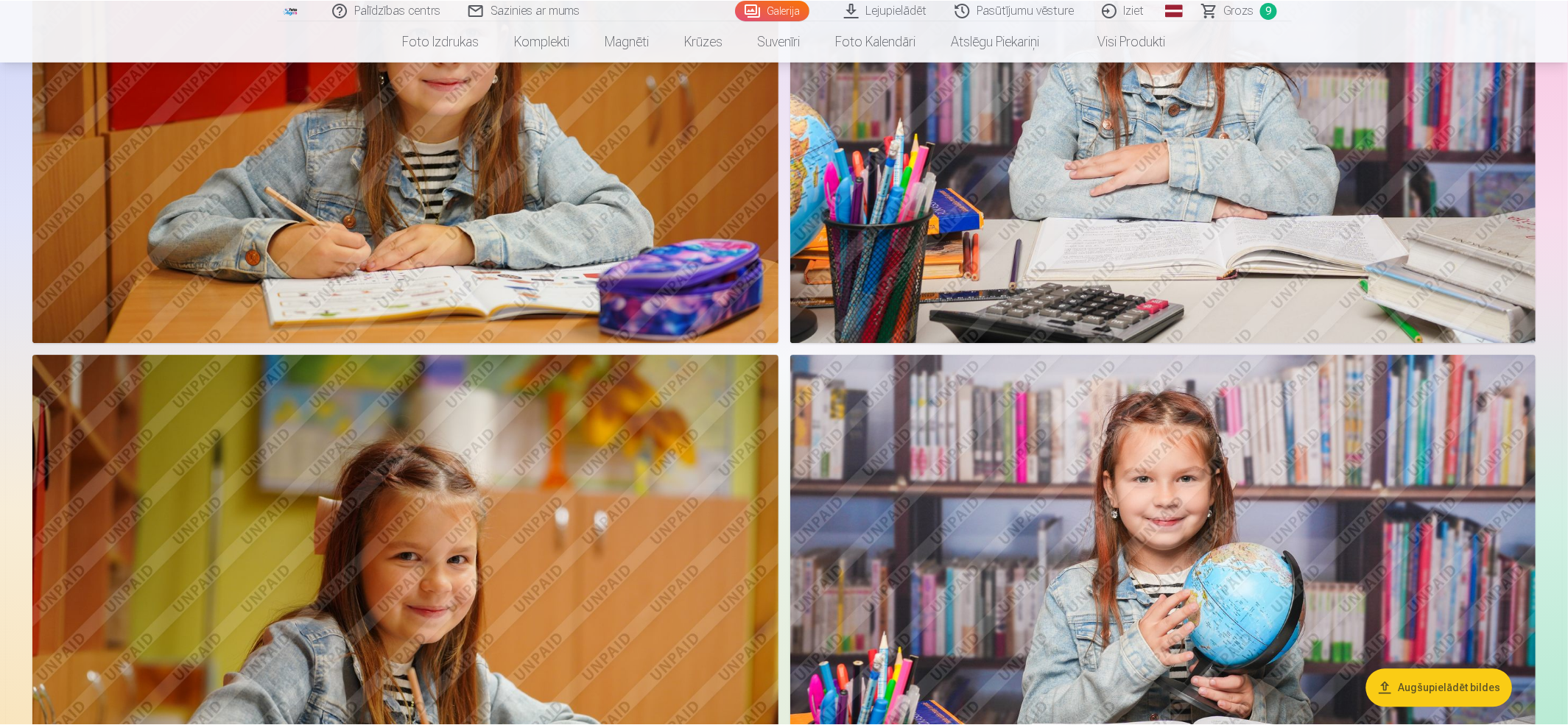
scroll to position [1413, 0]
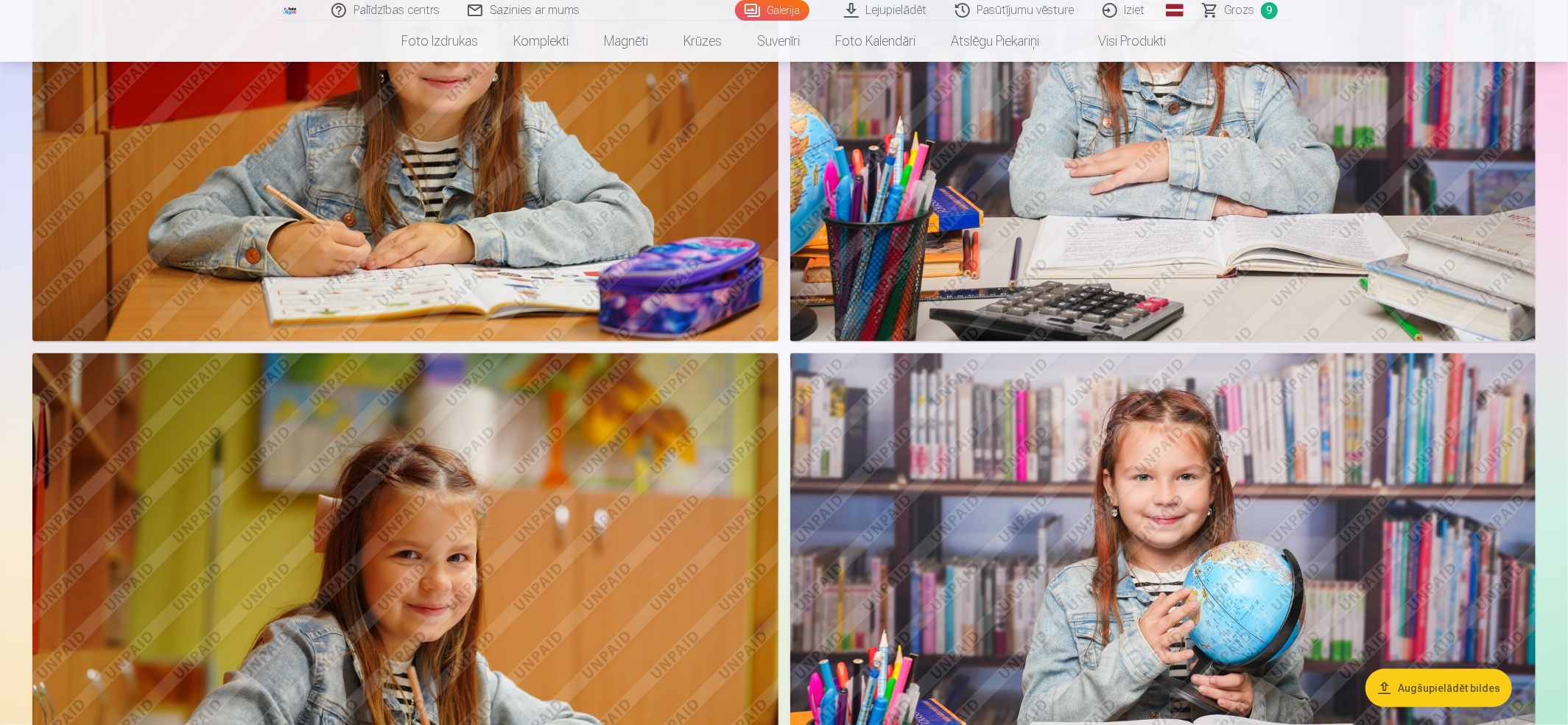
click at [605, 543] on img at bounding box center [405, 601] width 746 height 497
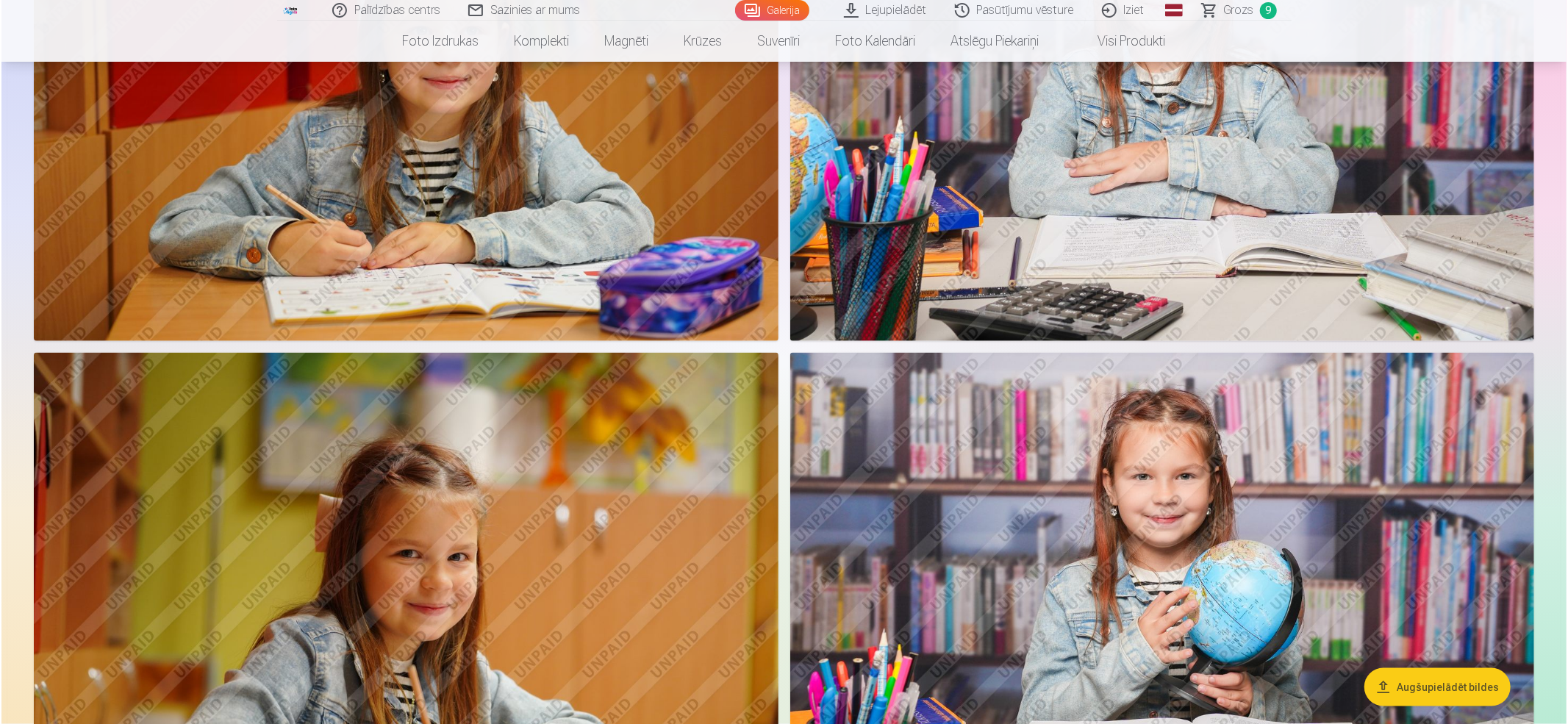
scroll to position [1413, 0]
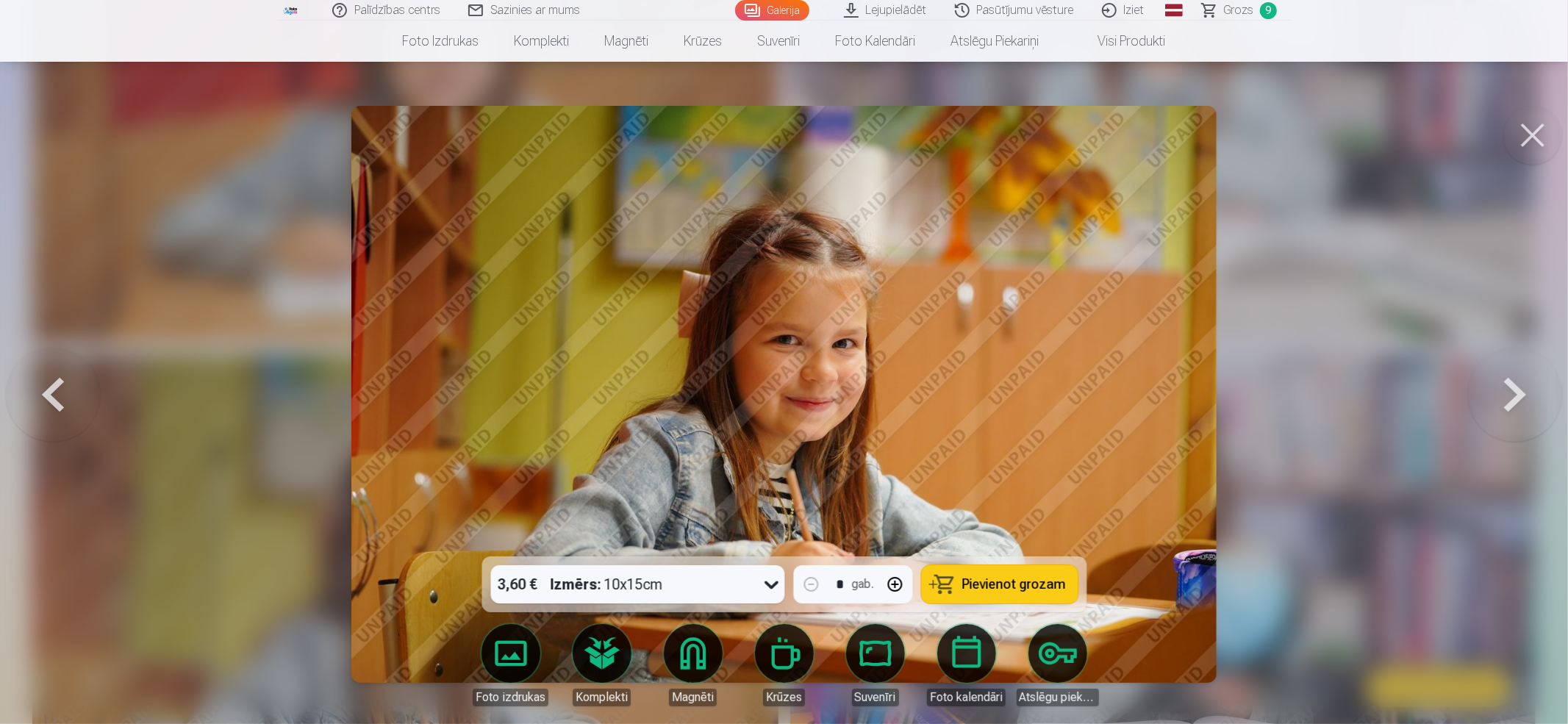
click at [1027, 543] on span "Pievienot grozam" at bounding box center [1014, 584] width 104 height 13
click at [1172, 18] on span "Grozs" at bounding box center [1238, 10] width 30 height 18
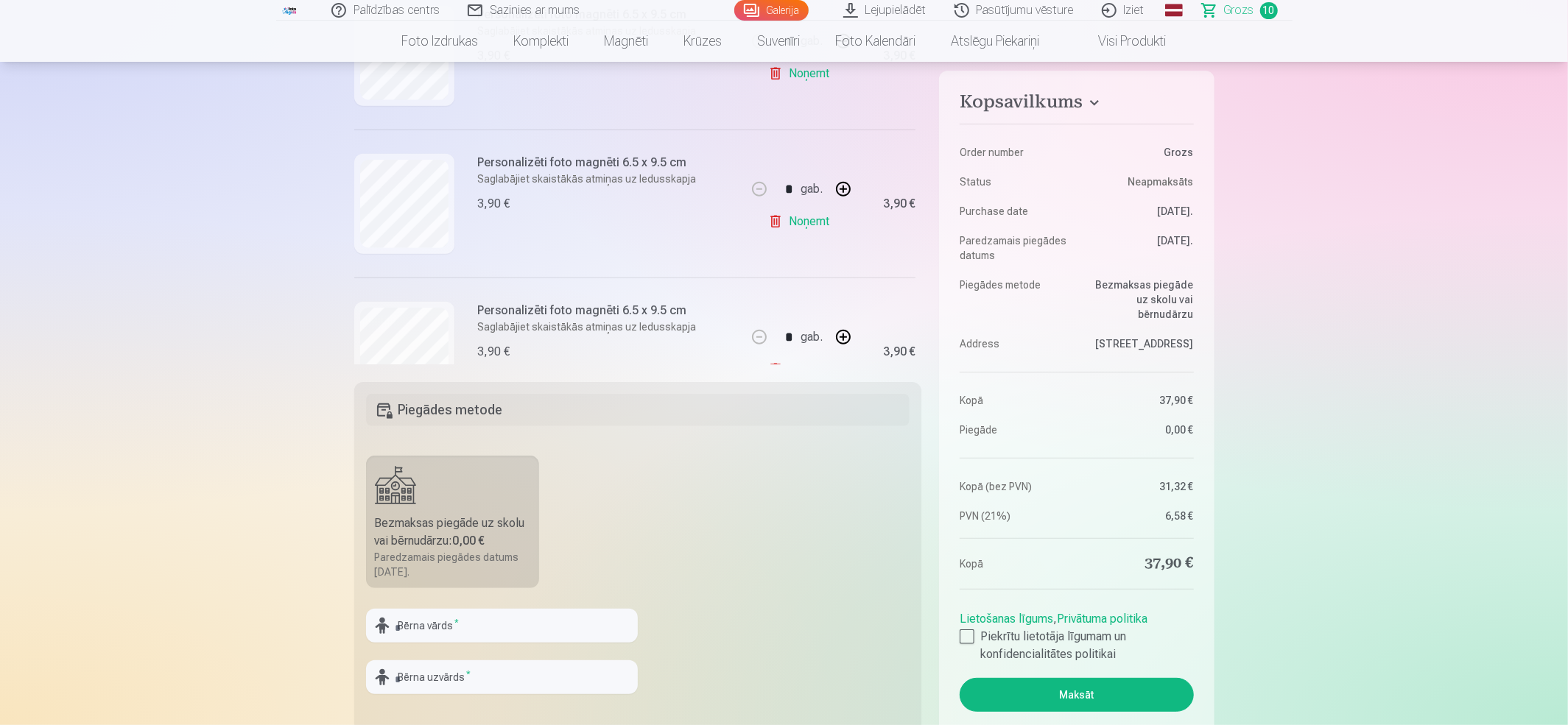
scroll to position [1287, 0]
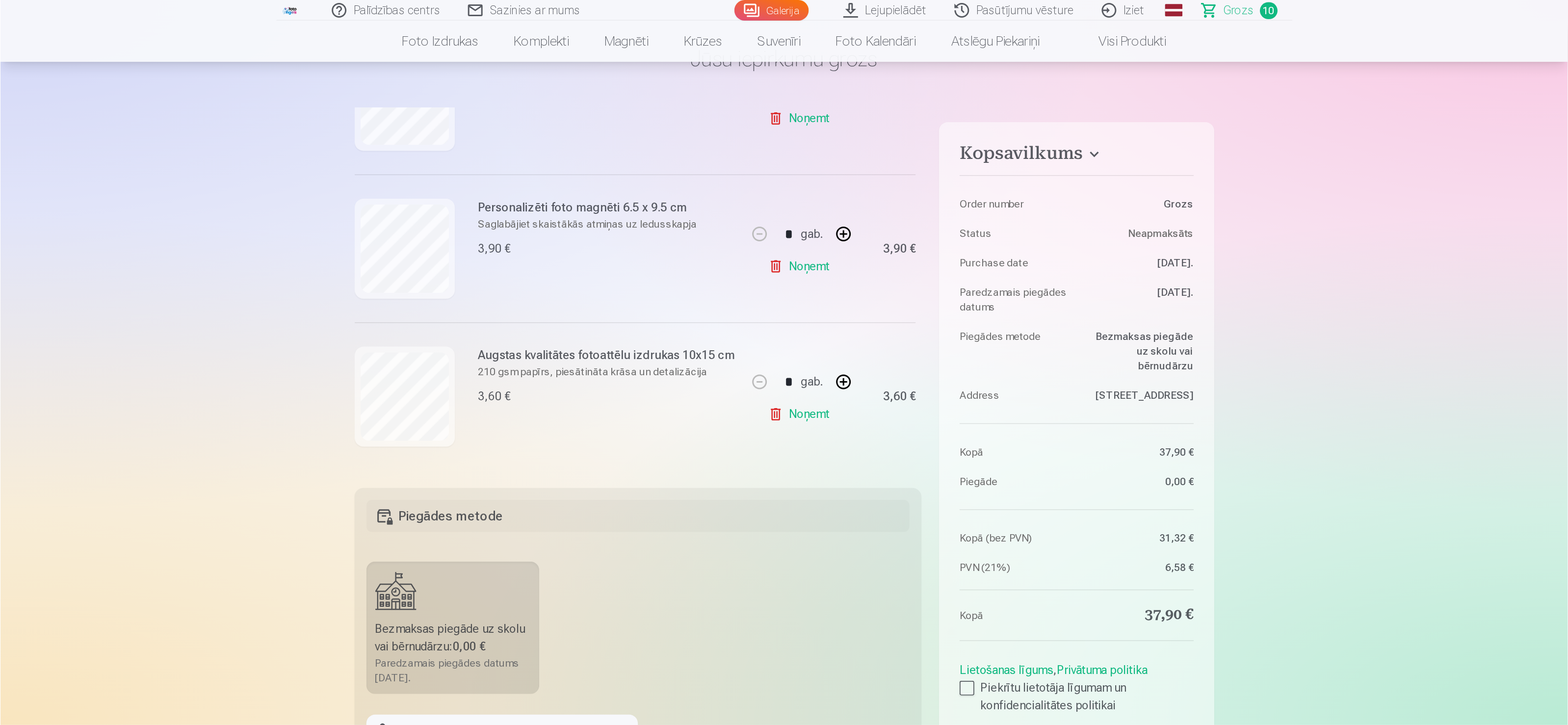
scroll to position [0, 0]
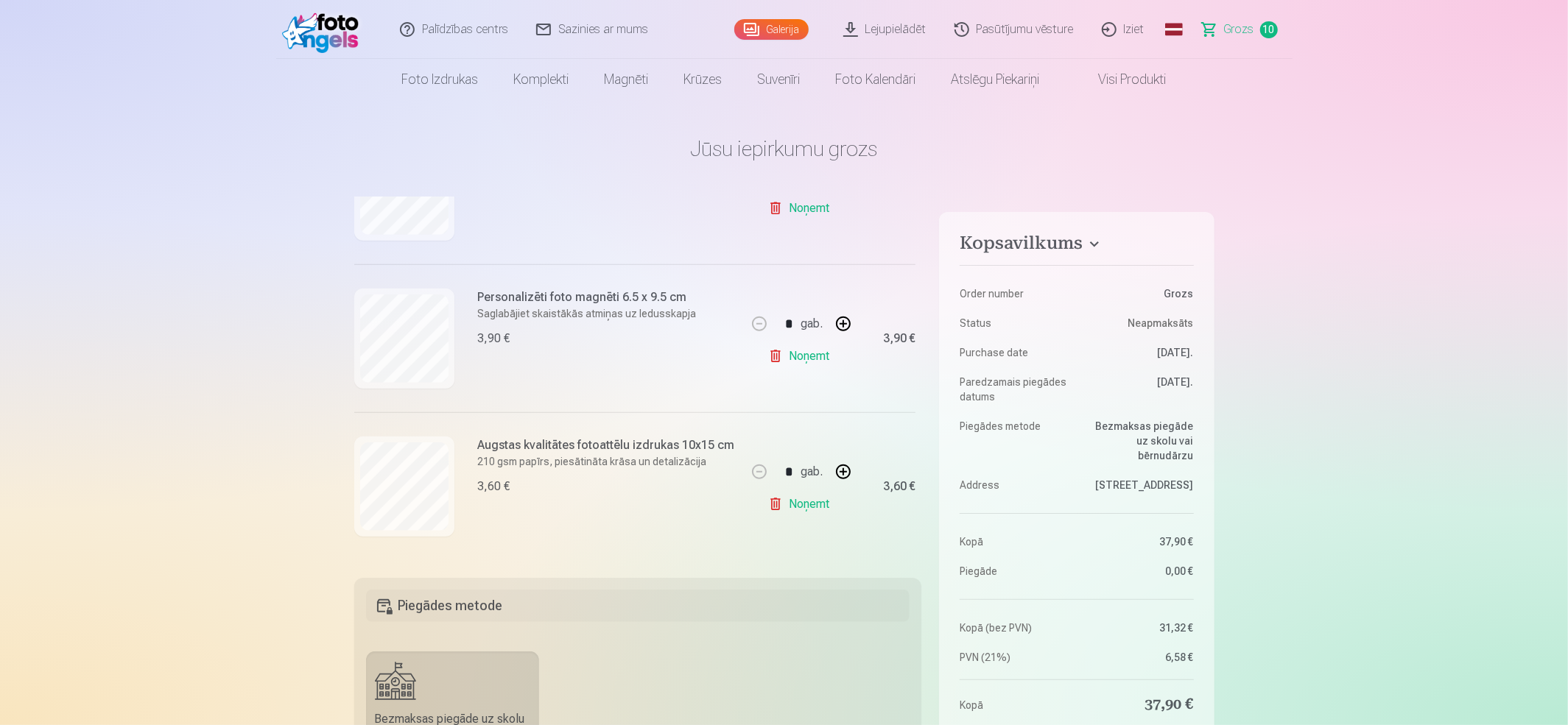
click at [763, 25] on link "Galerija" at bounding box center [771, 29] width 75 height 21
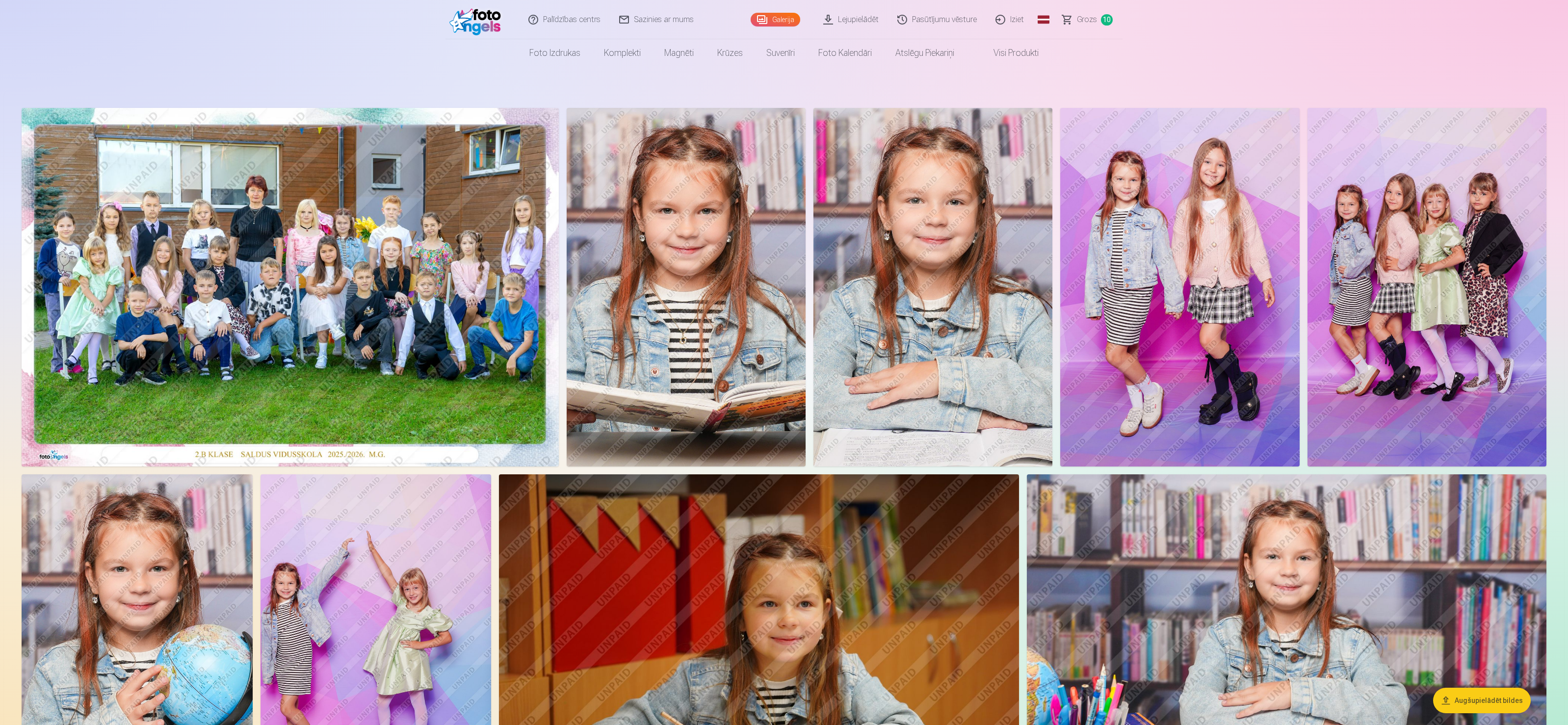
click at [782, 25] on header "Palīdzības centrs Sazinies ar mums Galerija Lejupielādēt Pasūtījumu vēsture Izi…" at bounding box center [784, 33] width 1568 height 67
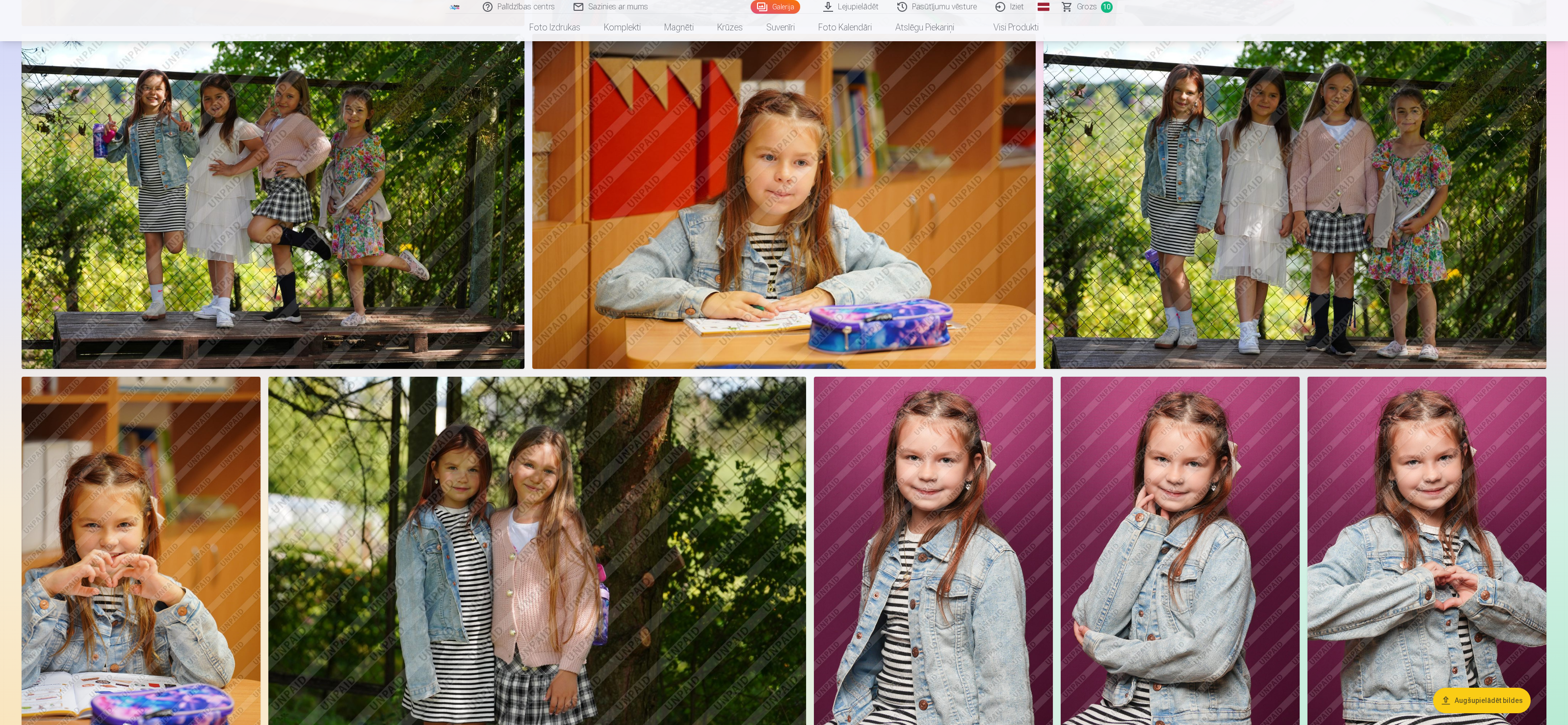
scroll to position [1177, 0]
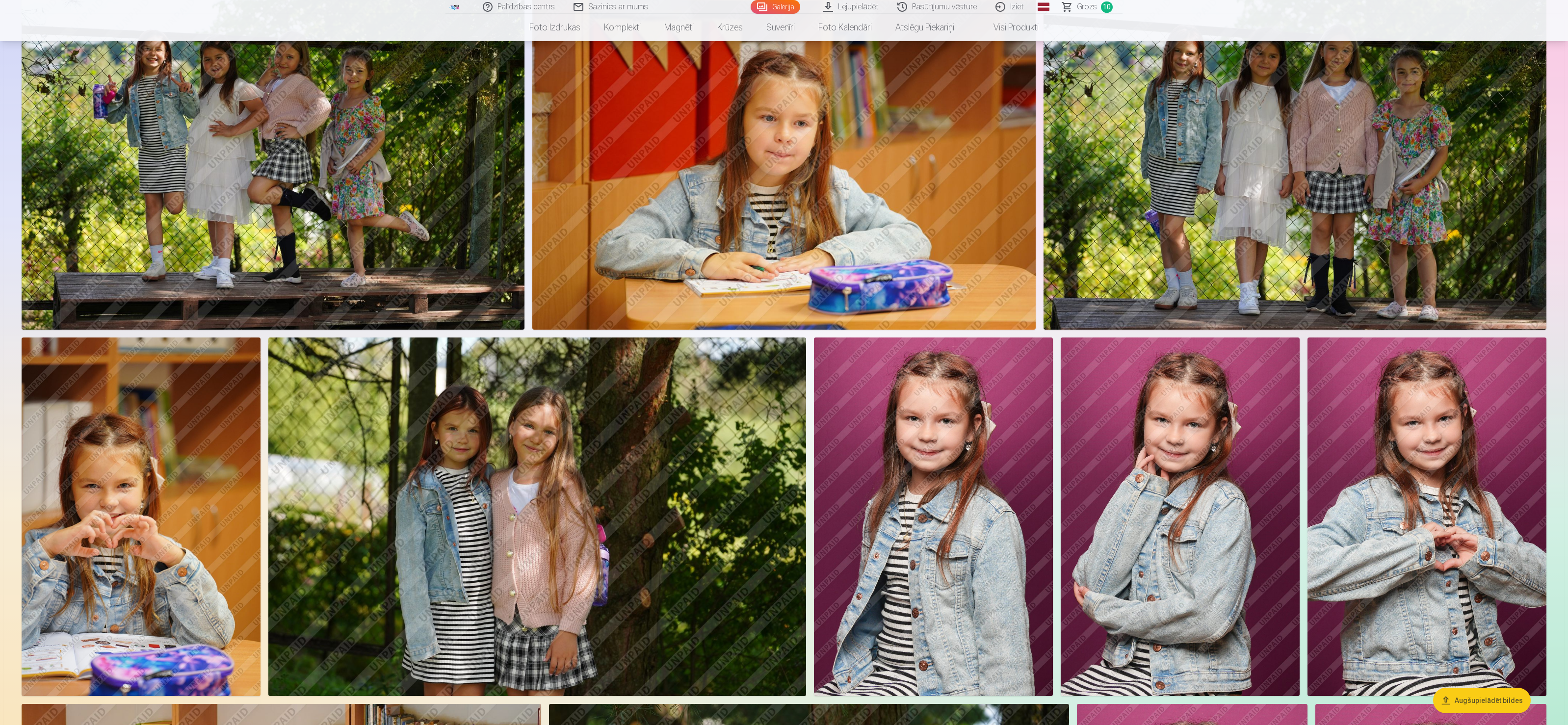
click at [782, 362] on img at bounding box center [1179, 516] width 239 height 359
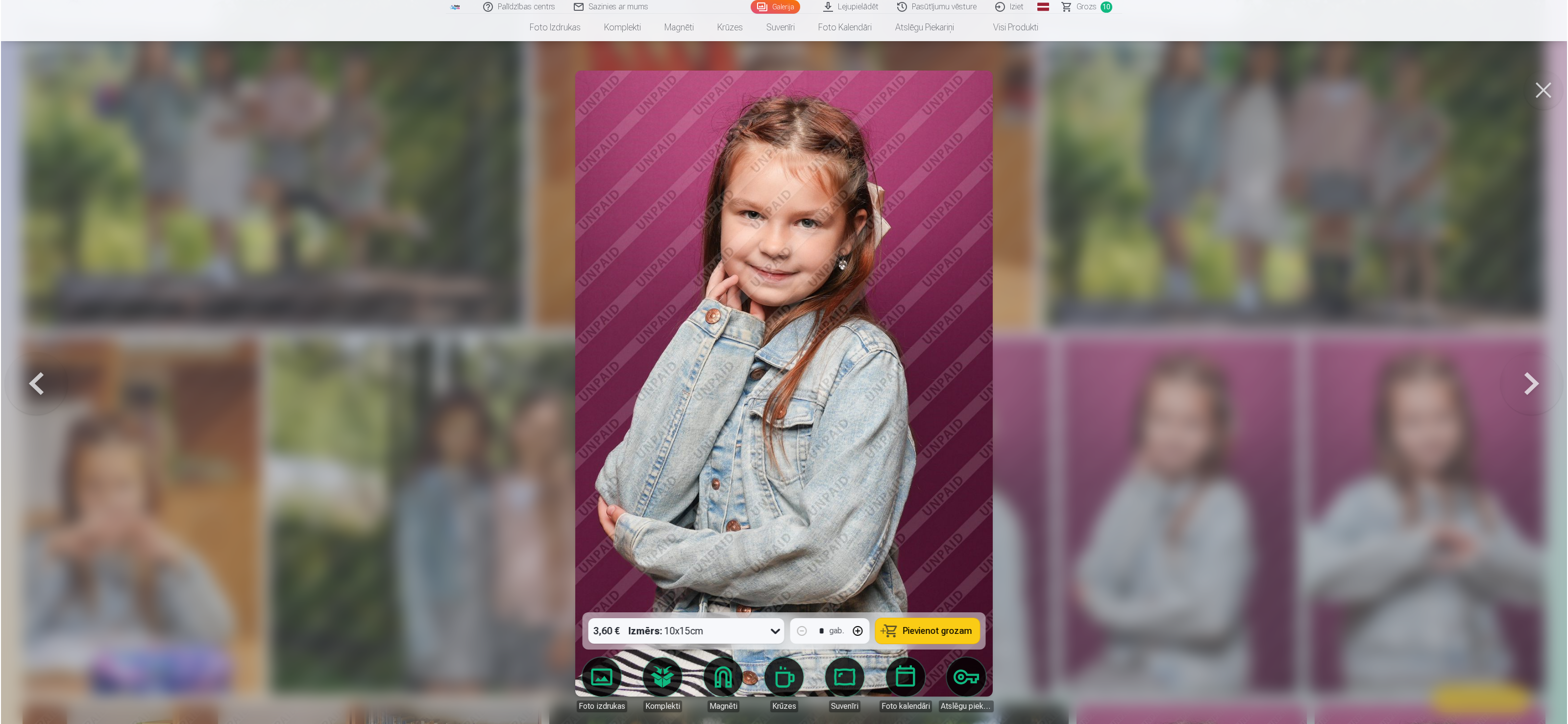
scroll to position [1176, 0]
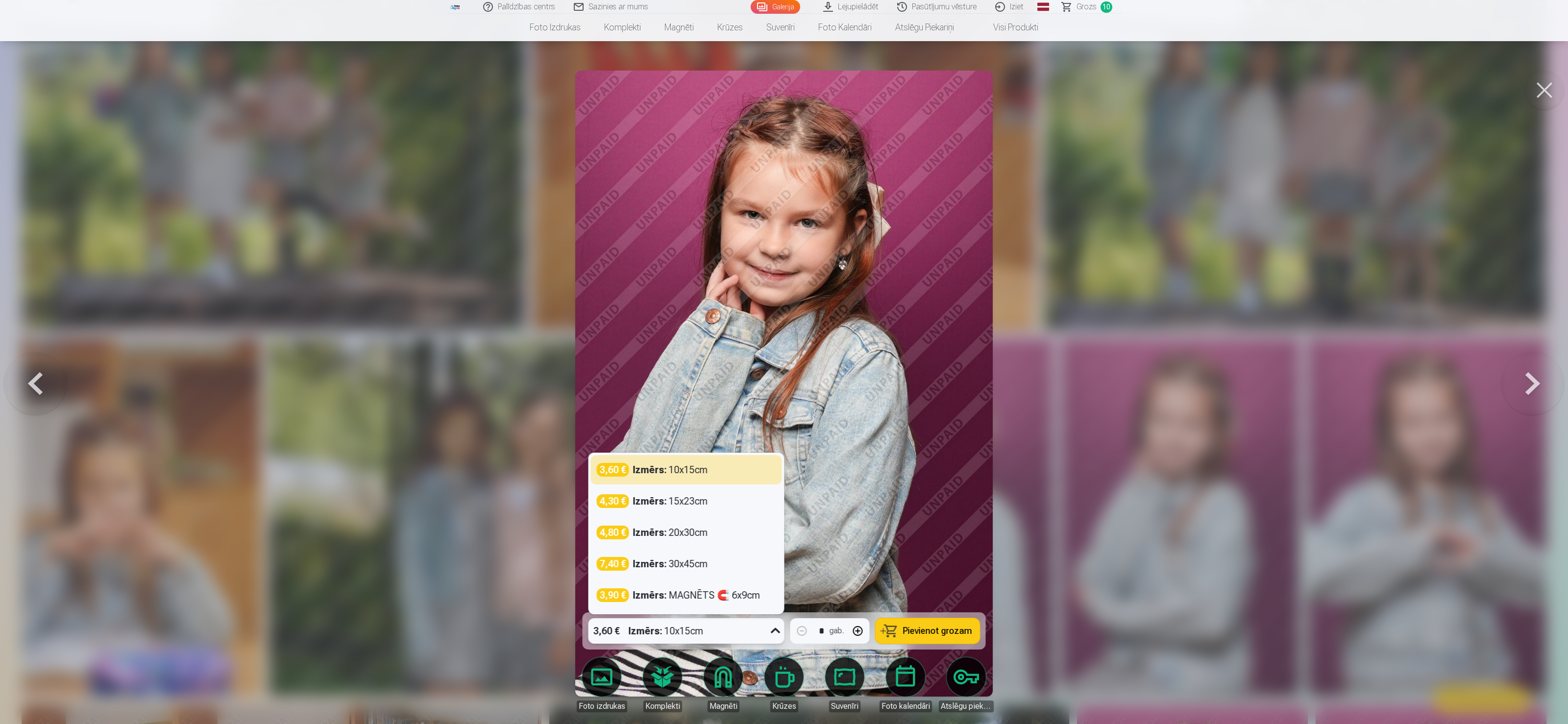
click at [780, 361] on icon at bounding box center [775, 630] width 16 height 16
click at [747, 361] on div "Izmērs : MAGNĒTS 🧲 6x9cm" at bounding box center [697, 595] width 127 height 14
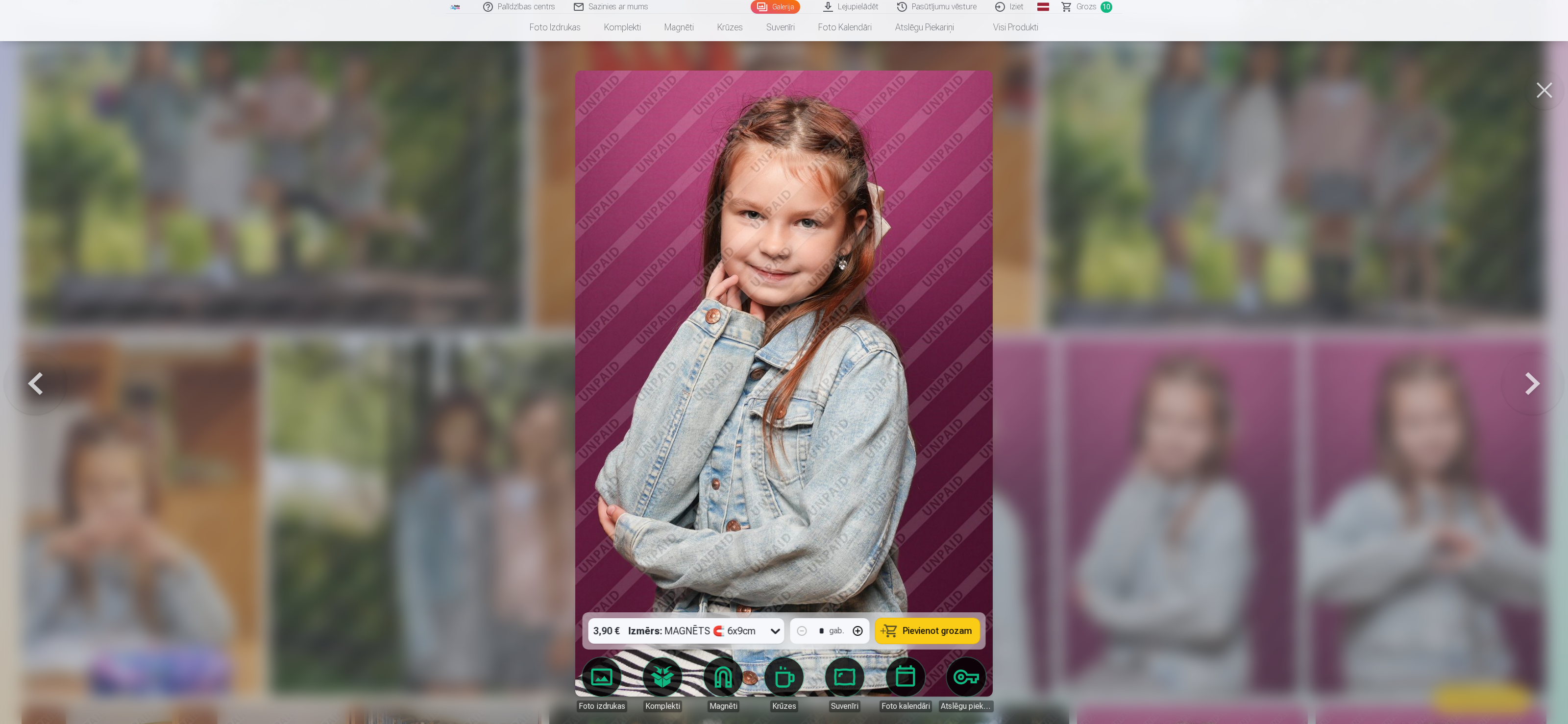
click at [781, 361] on button "Pievienot grozam" at bounding box center [928, 631] width 105 height 25
click at [781, 361] on button at bounding box center [1533, 383] width 63 height 438
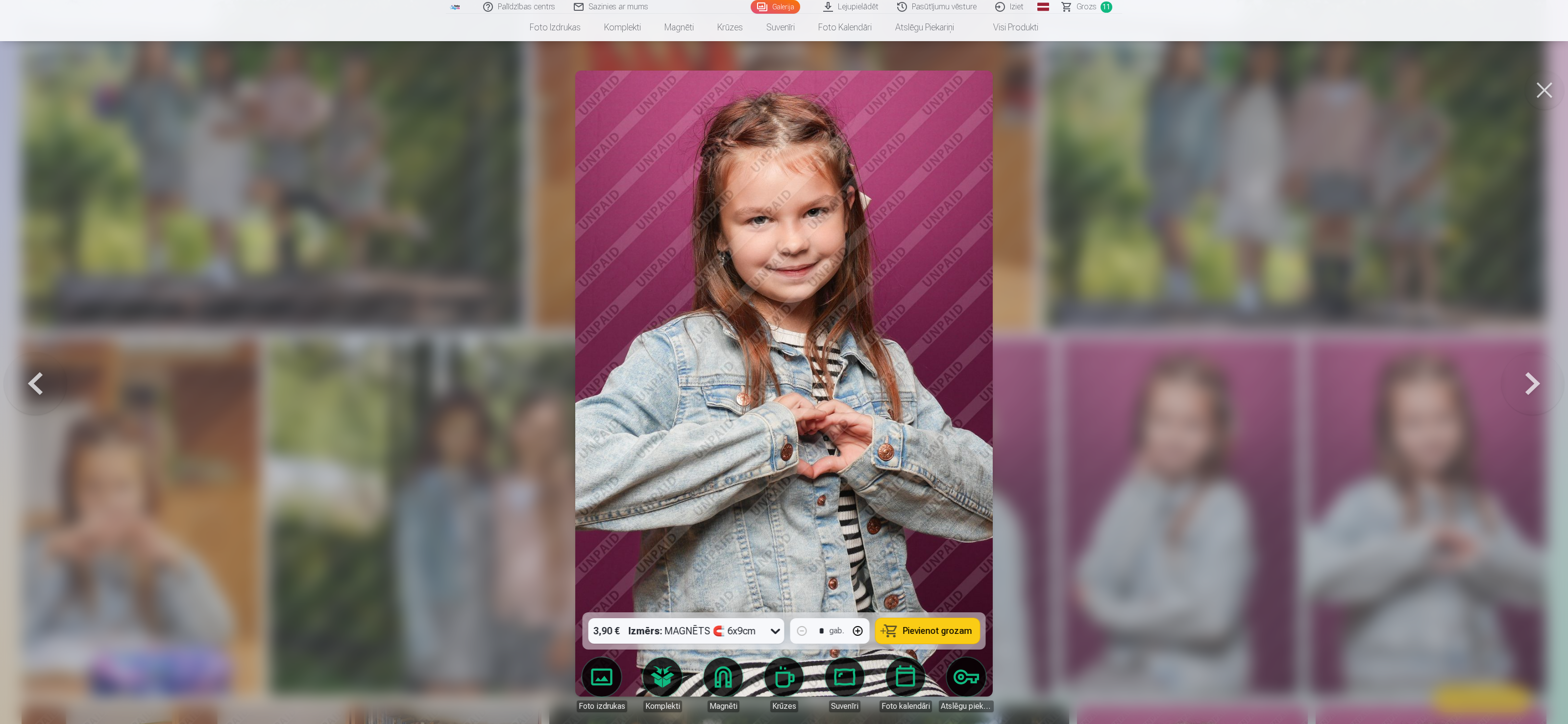
click at [781, 361] on button at bounding box center [1533, 383] width 63 height 438
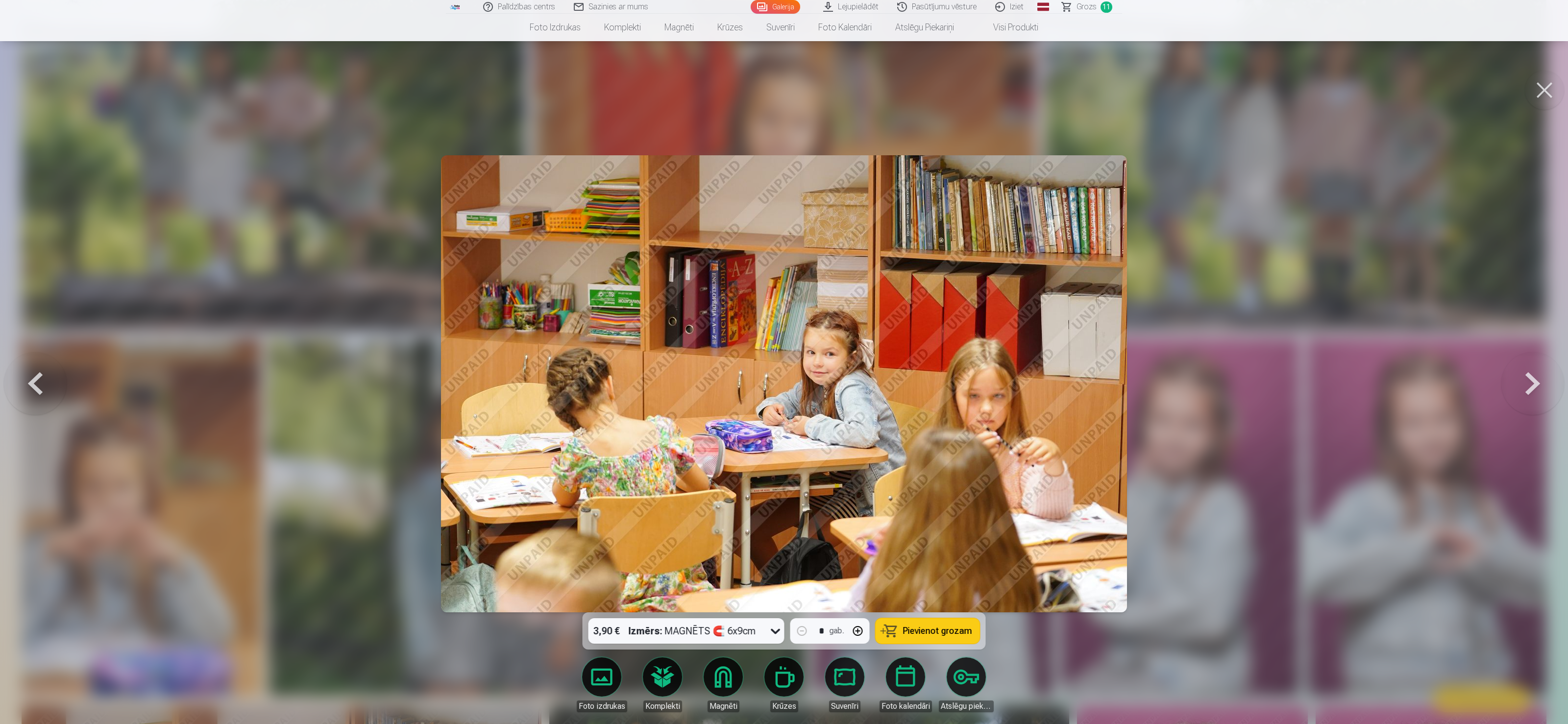
click at [781, 361] on button at bounding box center [1533, 383] width 63 height 438
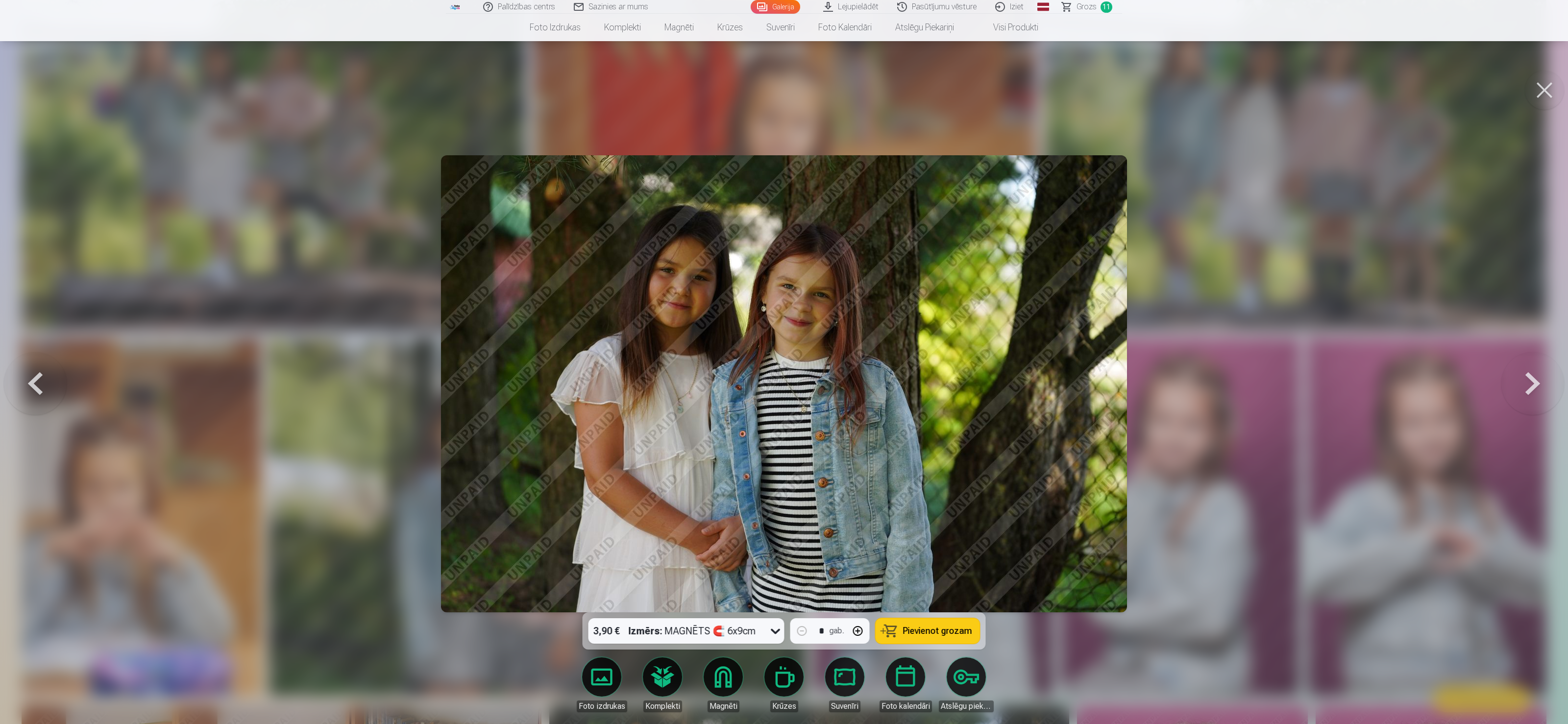
click at [781, 351] on img at bounding box center [784, 384] width 686 height 457
click at [781, 361] on button at bounding box center [1533, 383] width 63 height 438
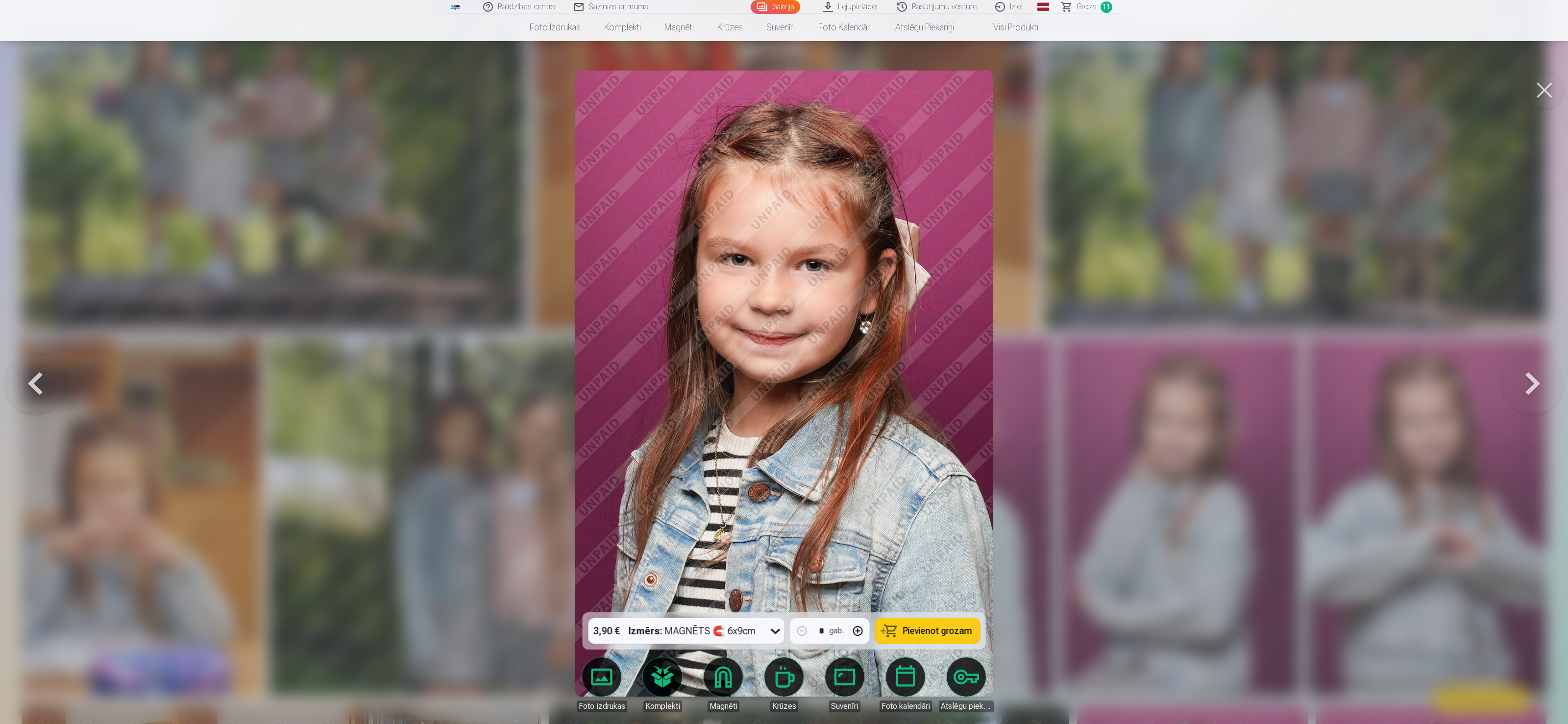
click at [781, 361] on button at bounding box center [1533, 383] width 63 height 438
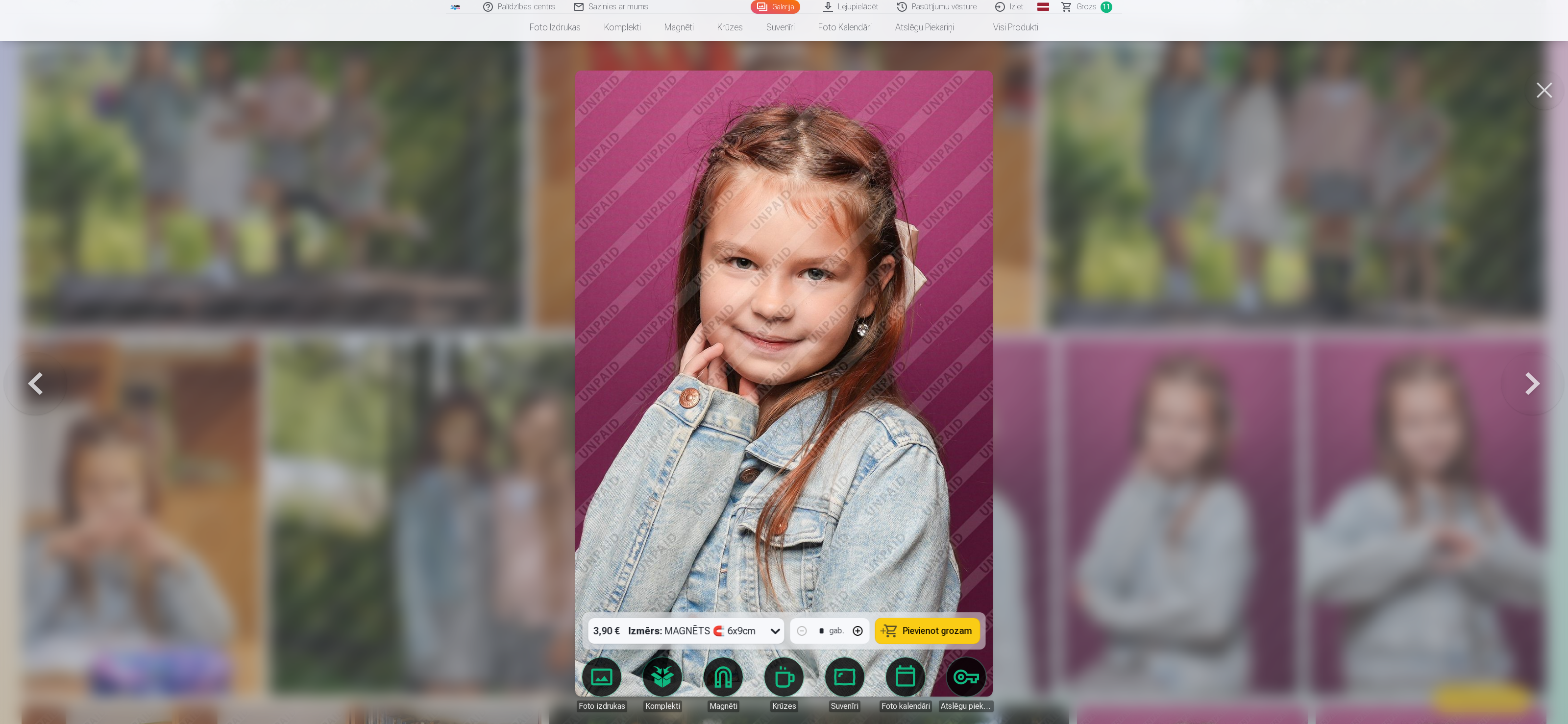
click at [781, 361] on button at bounding box center [1533, 383] width 63 height 438
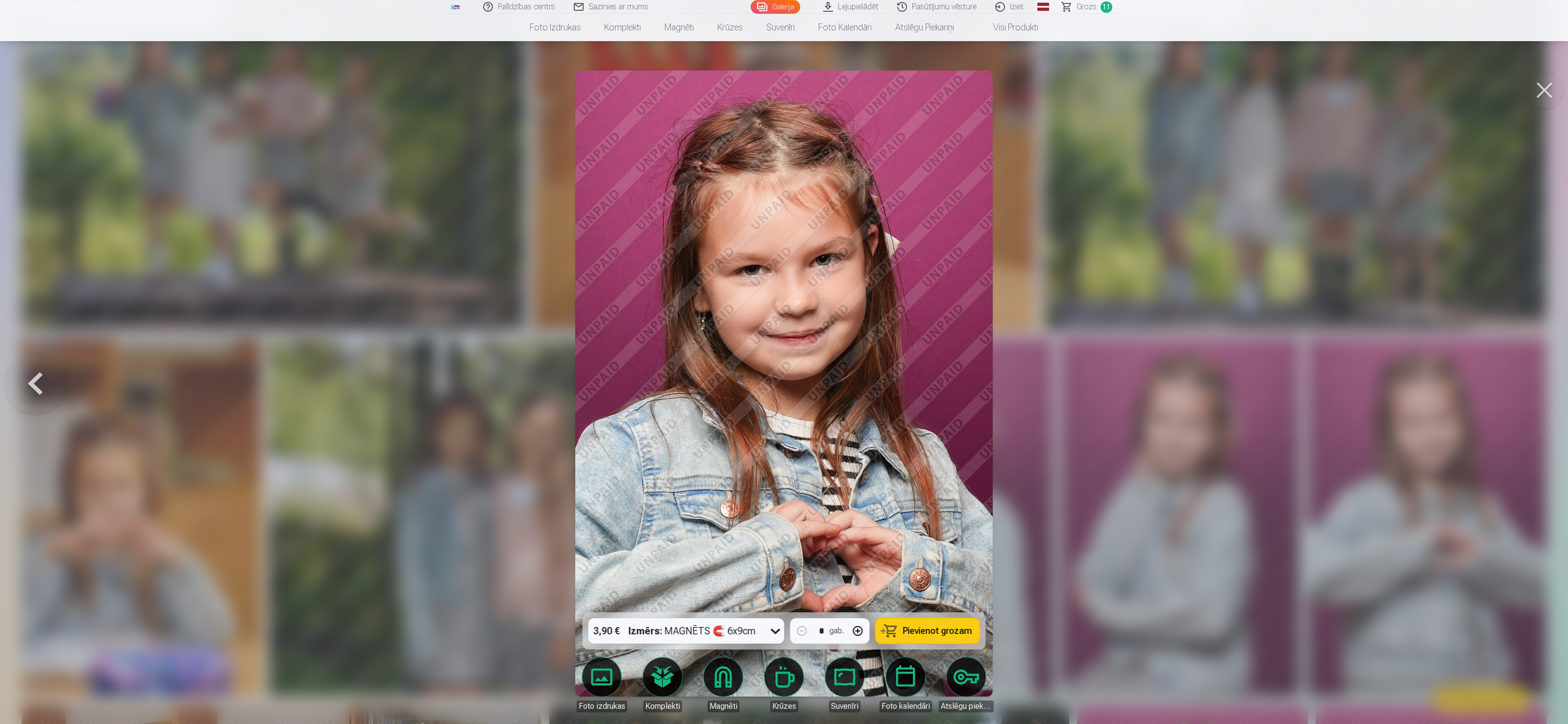
click at [37, 361] on button at bounding box center [35, 383] width 63 height 438
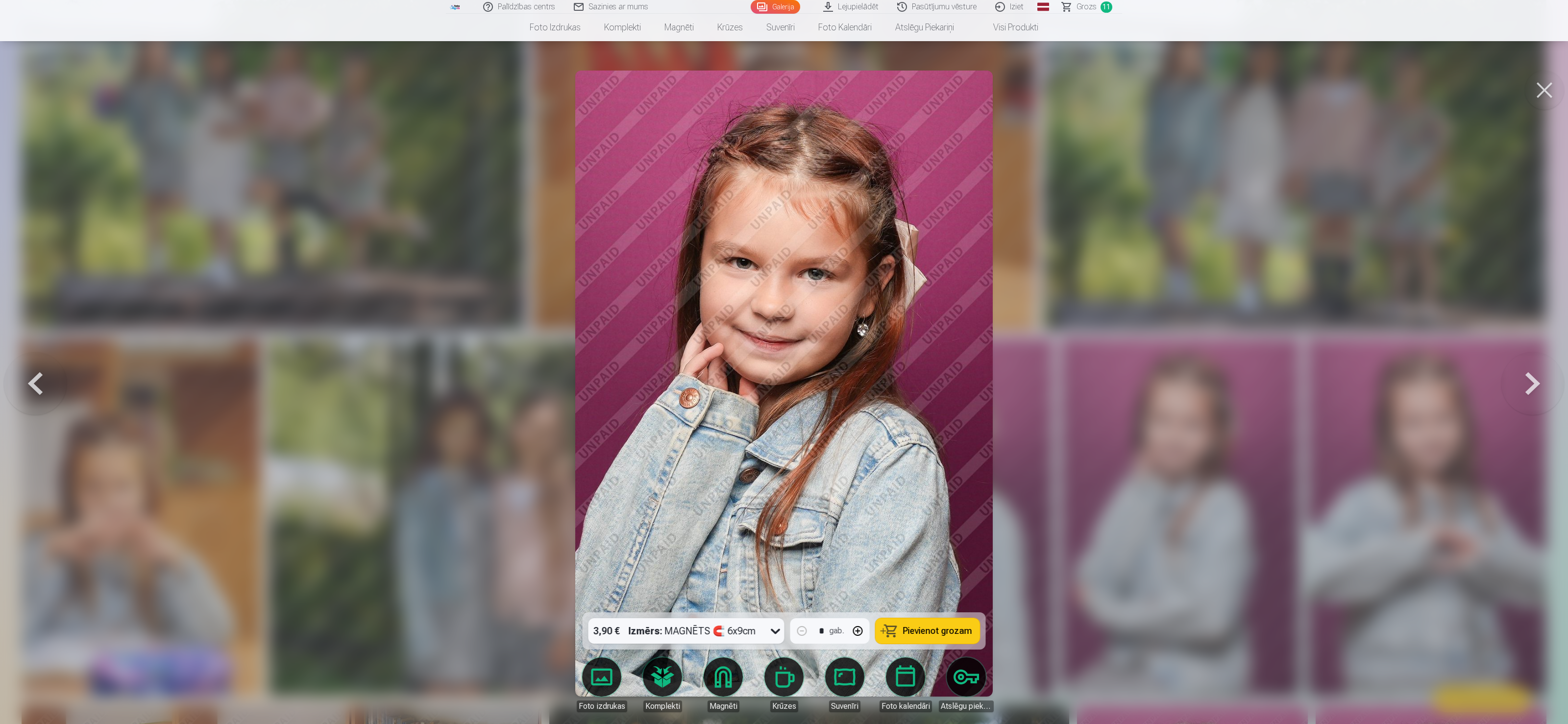
click at [37, 361] on button at bounding box center [35, 383] width 63 height 438
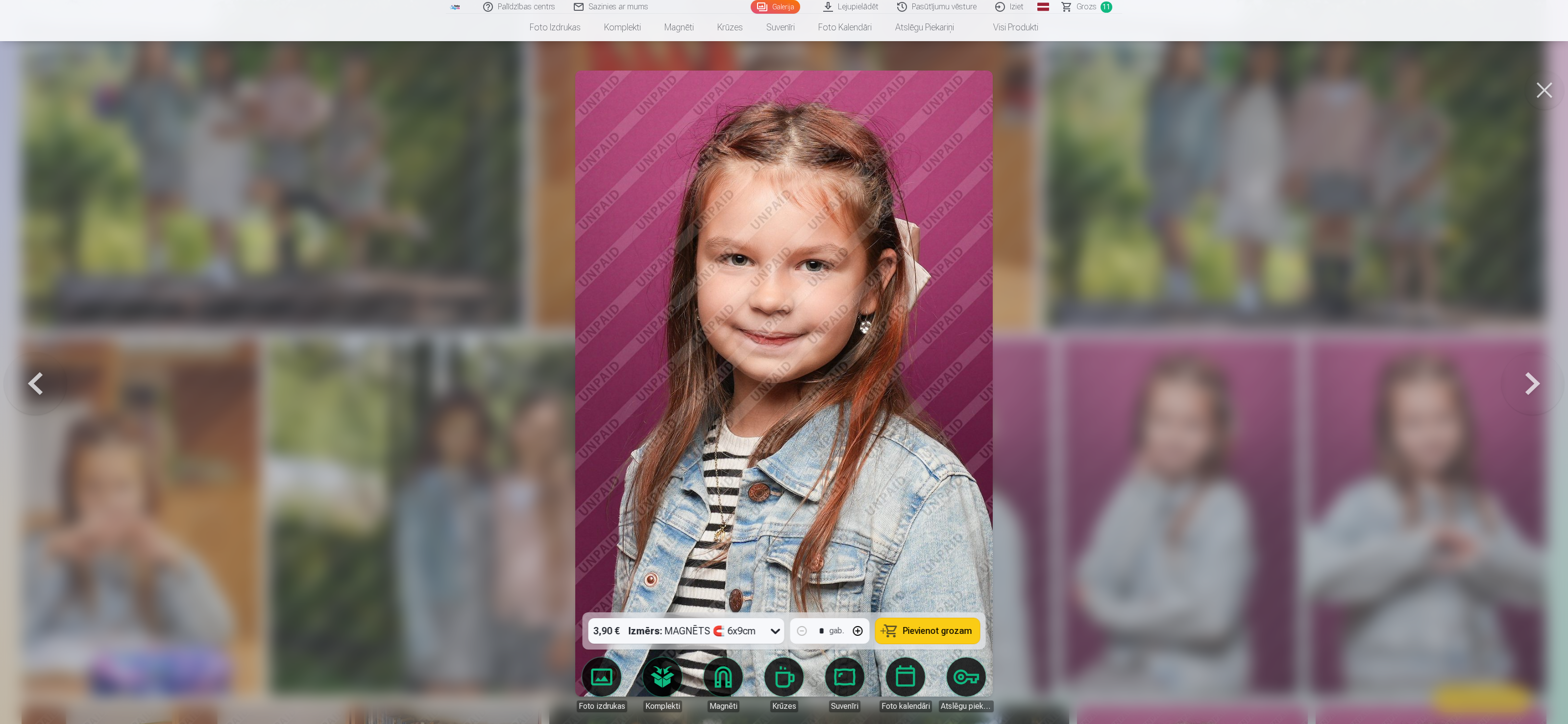
click at [37, 361] on button at bounding box center [35, 383] width 63 height 438
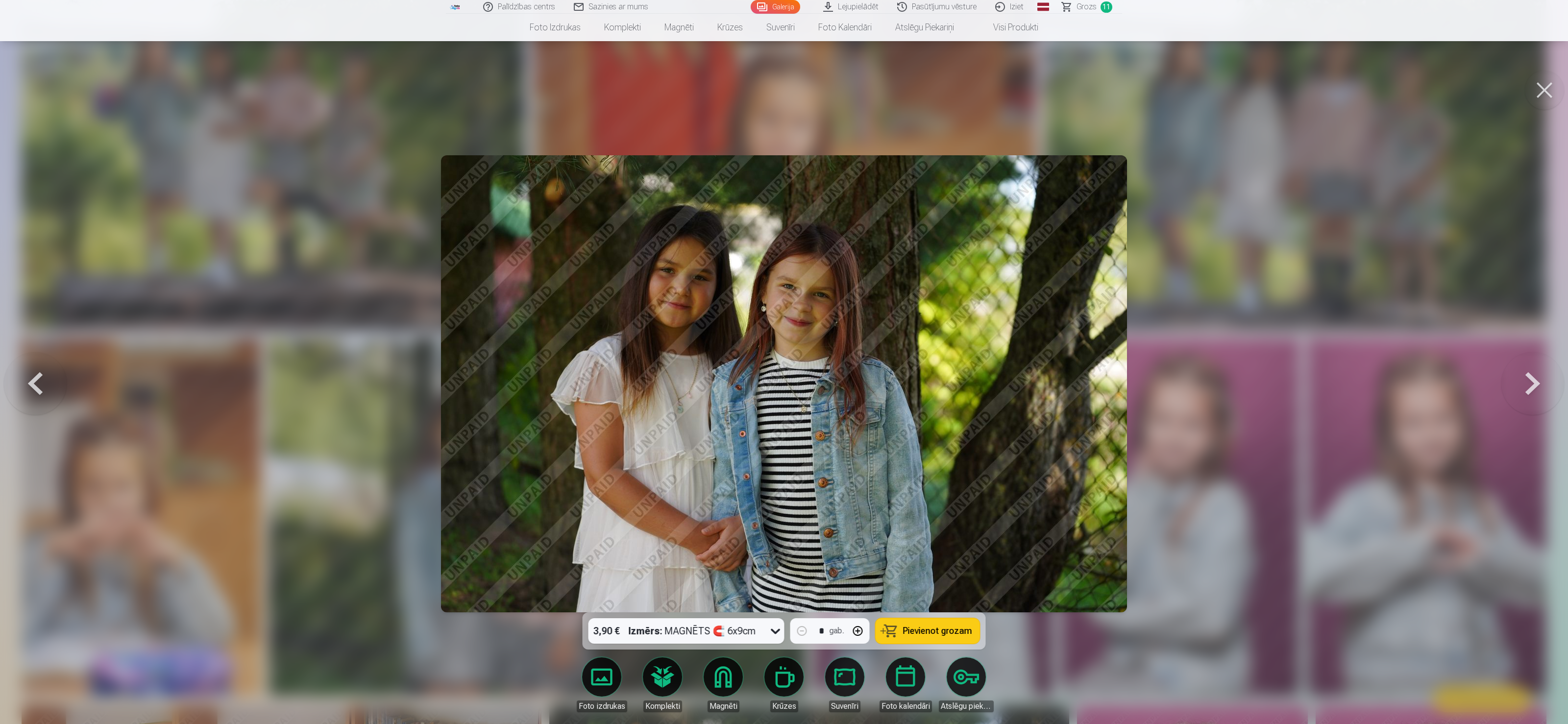
click at [37, 361] on button at bounding box center [35, 383] width 63 height 438
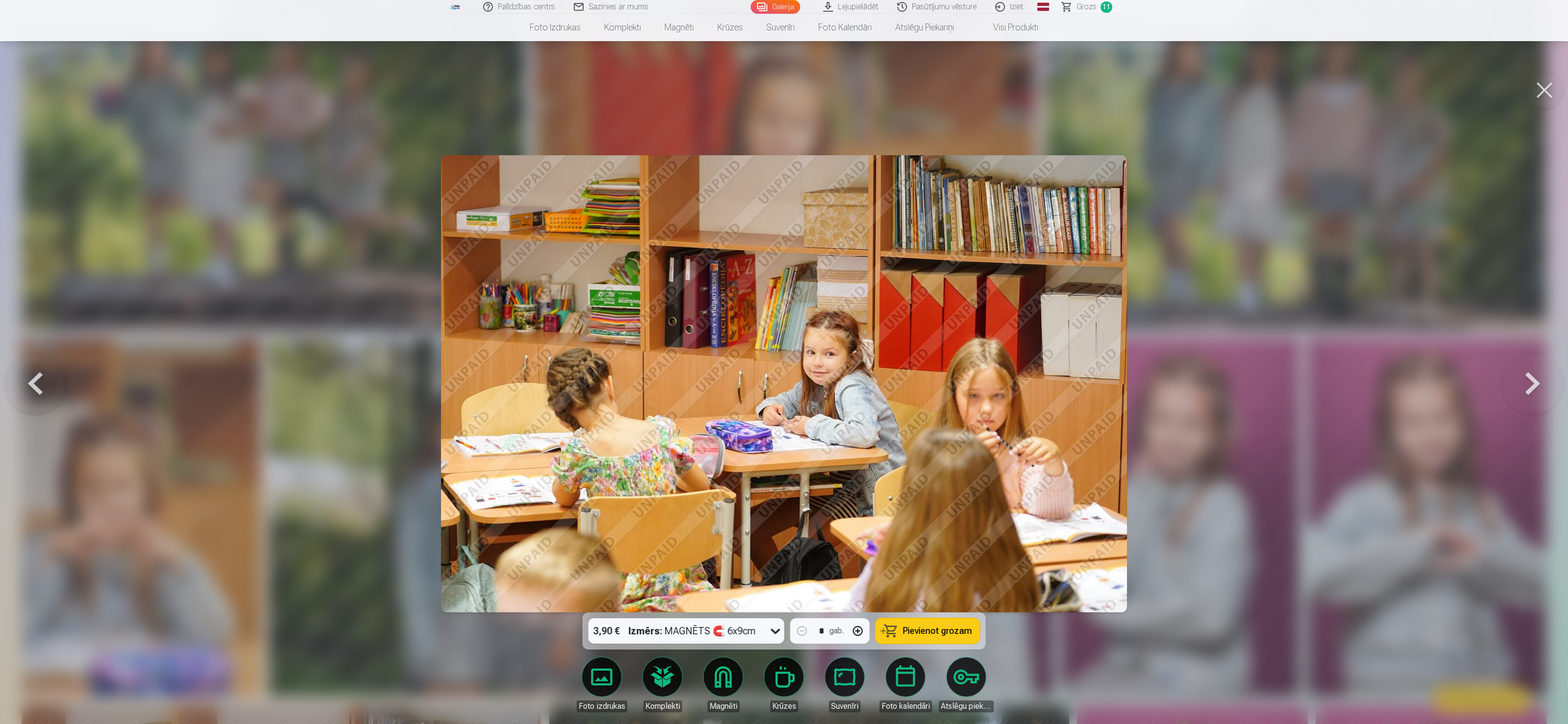
click at [37, 361] on button at bounding box center [35, 383] width 63 height 438
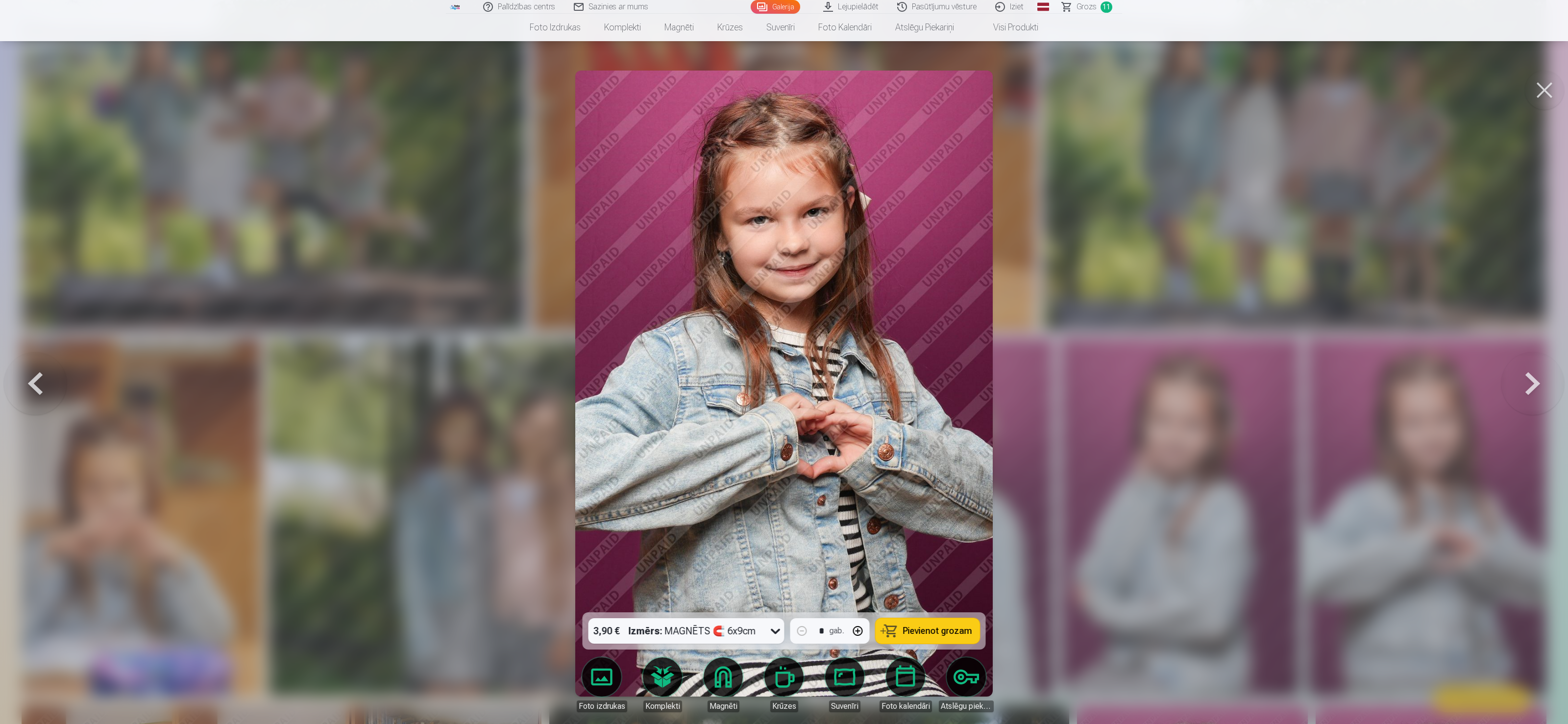
click at [37, 361] on button at bounding box center [35, 383] width 63 height 438
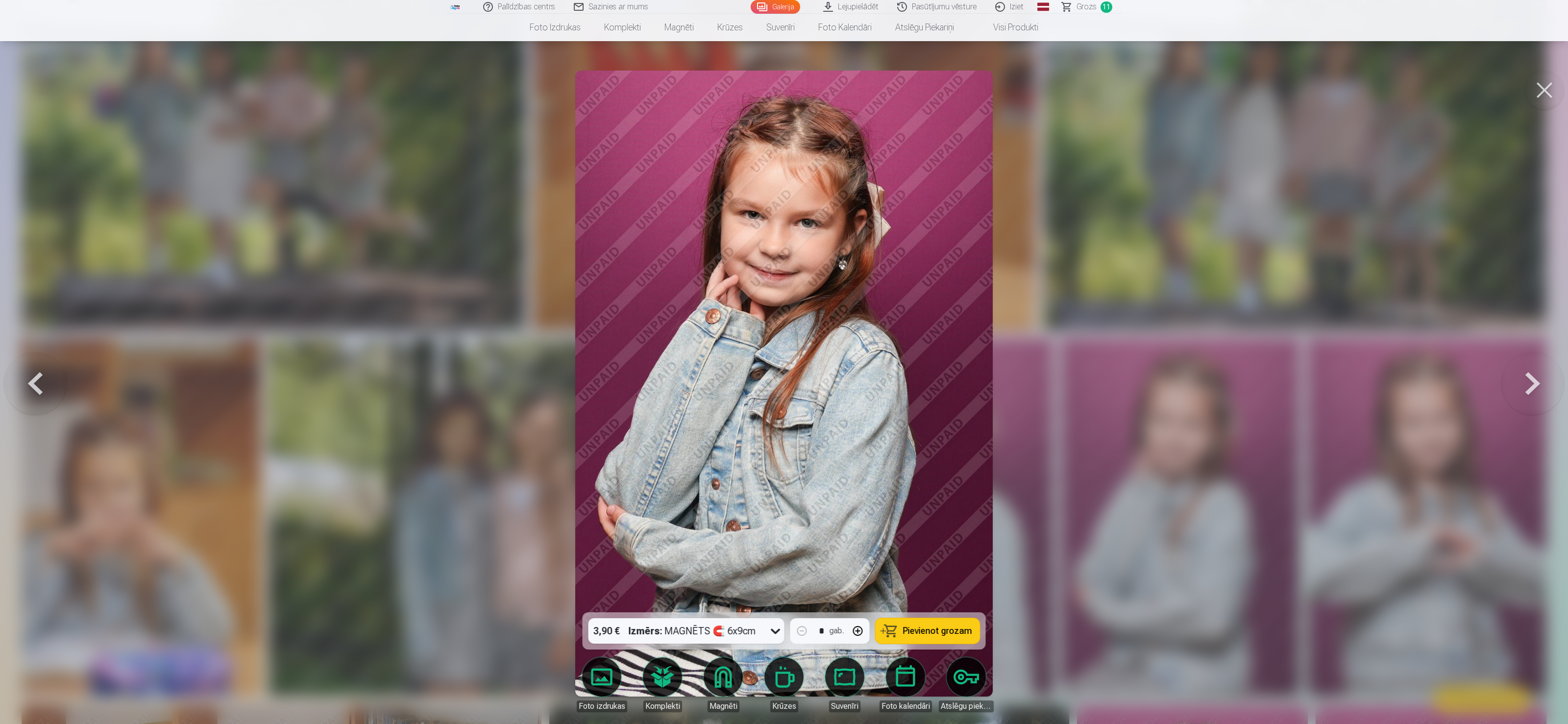
click at [37, 361] on button at bounding box center [35, 383] width 63 height 438
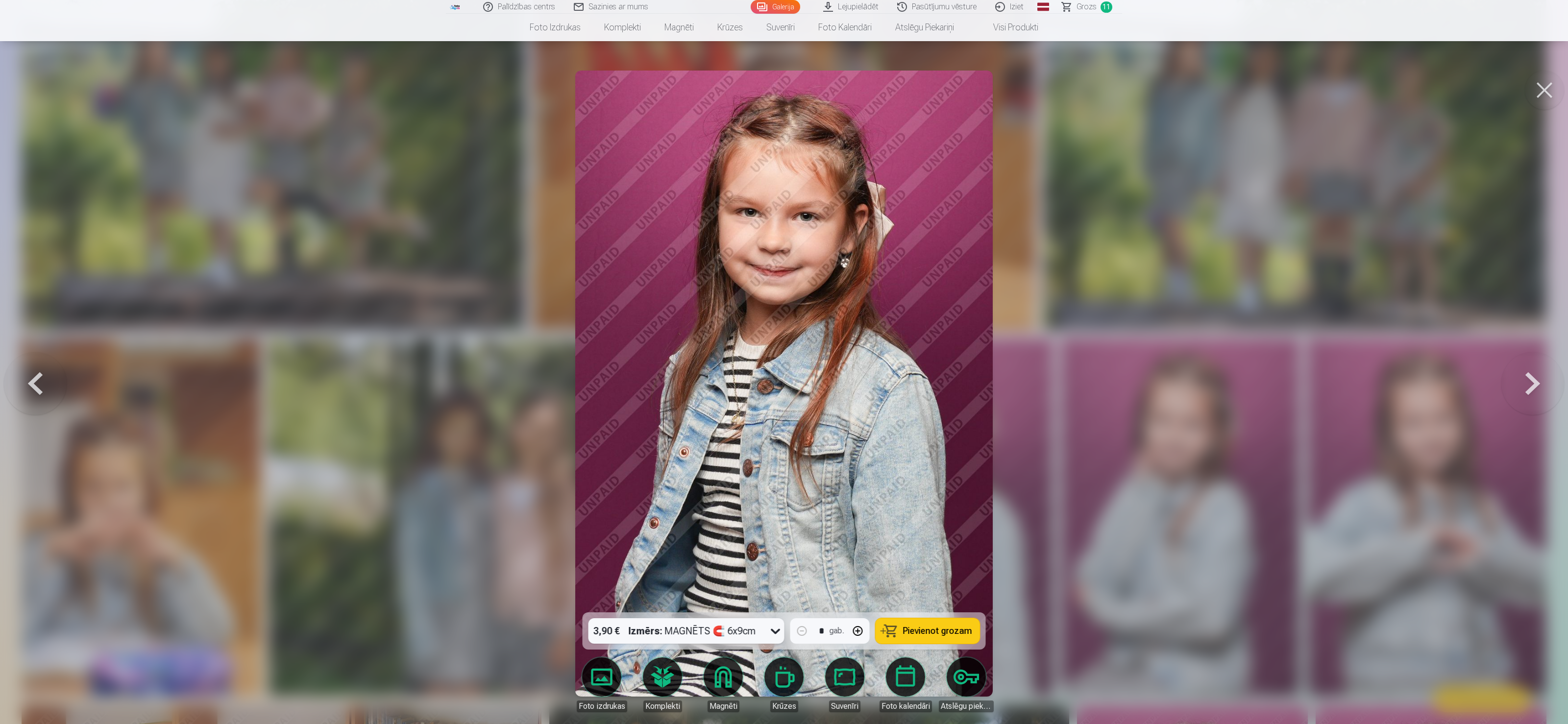
click at [37, 361] on button at bounding box center [35, 383] width 63 height 438
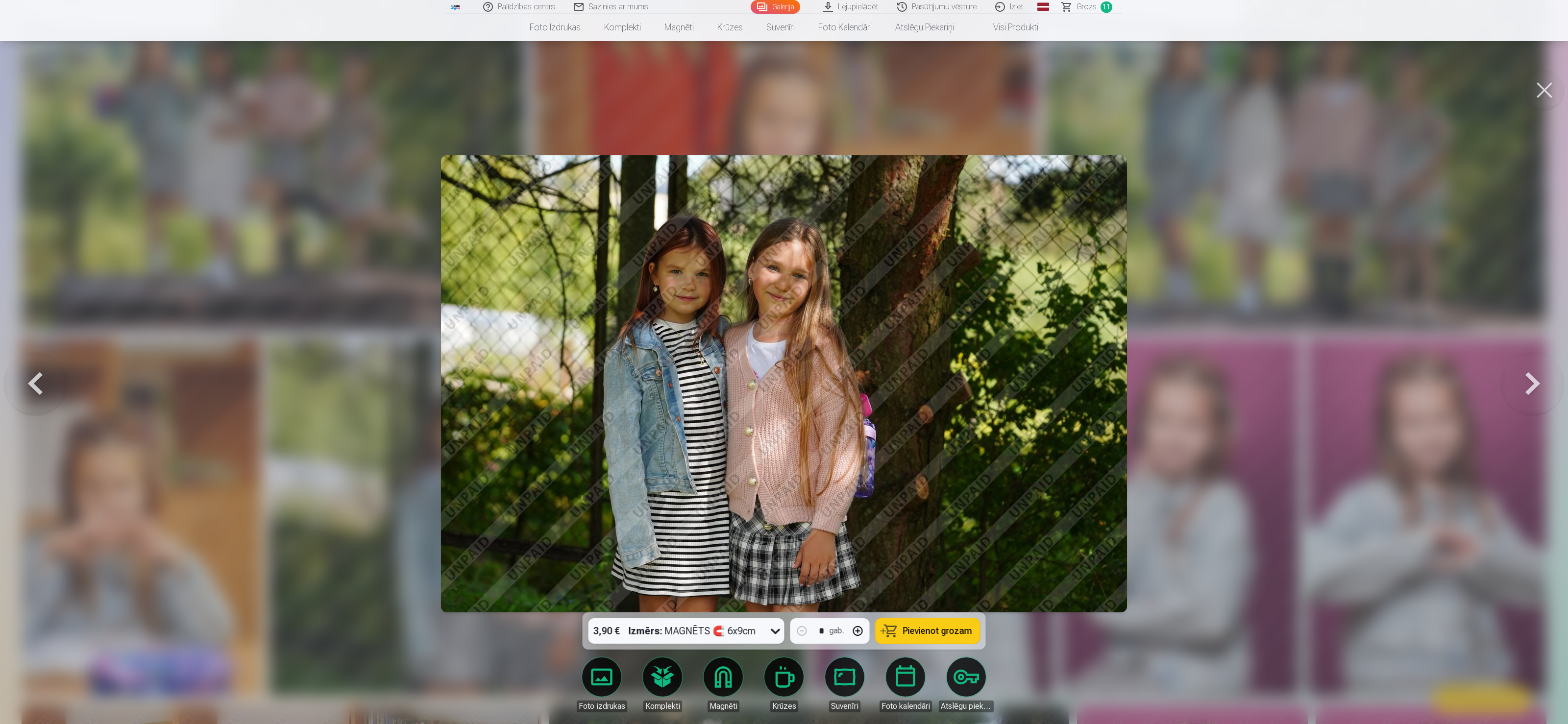
click at [37, 361] on button at bounding box center [35, 383] width 63 height 438
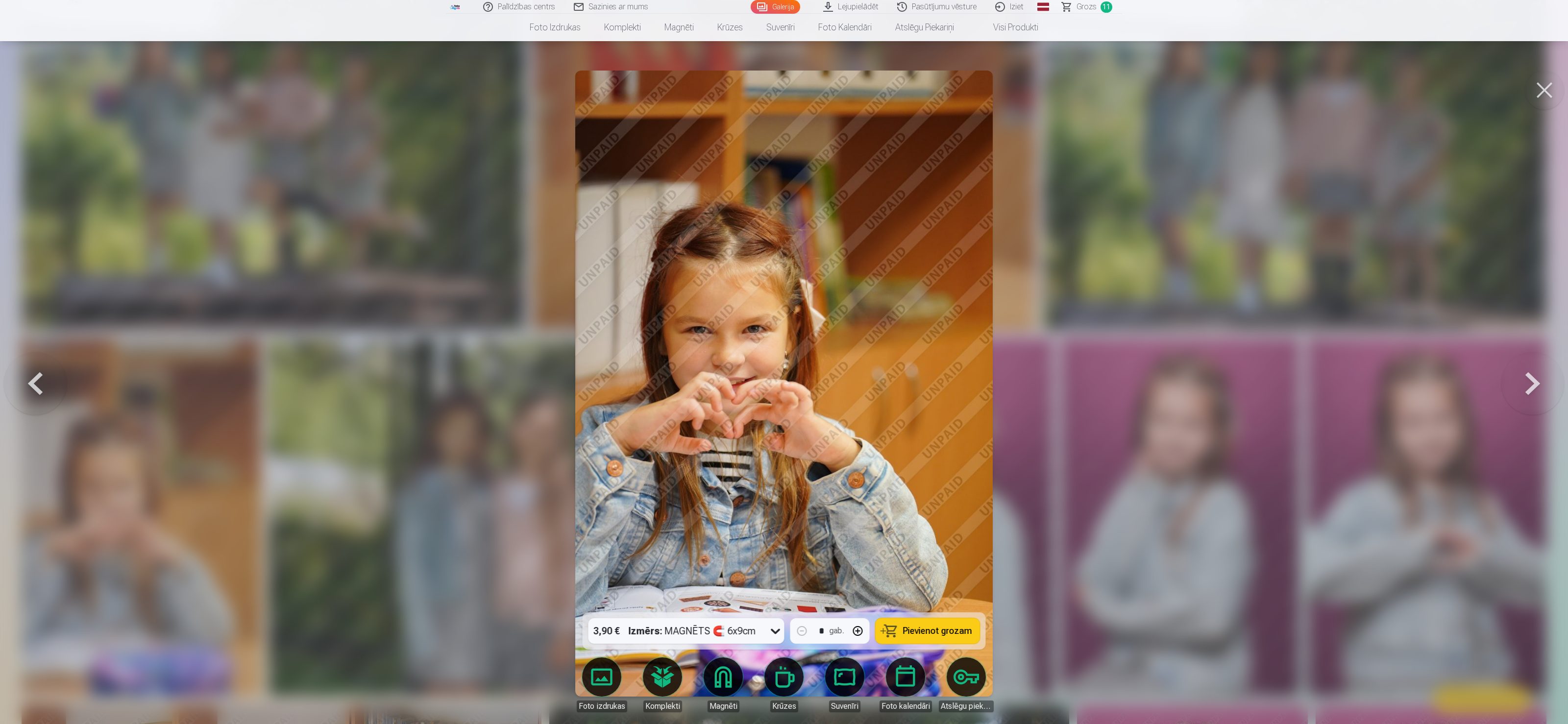
click at [37, 361] on button at bounding box center [35, 383] width 63 height 438
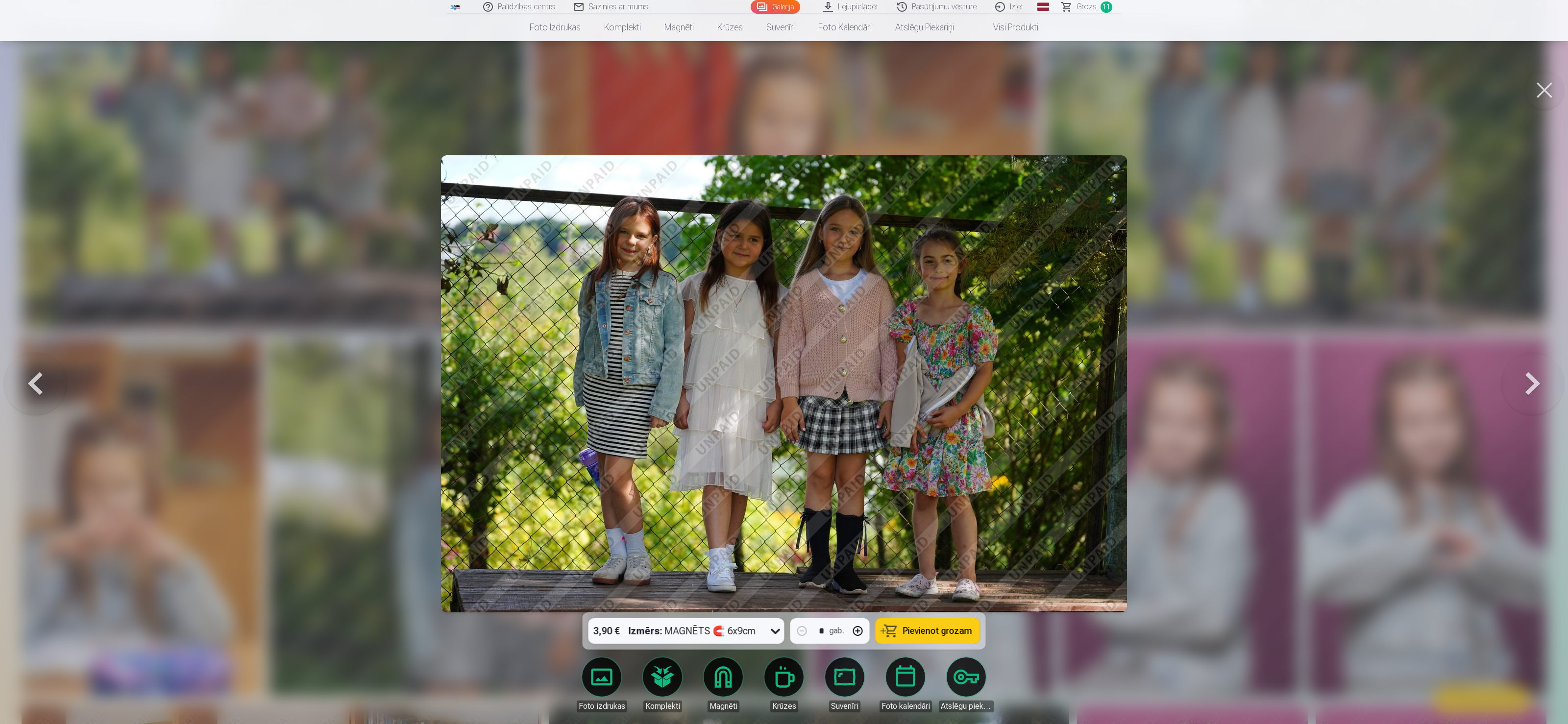
click at [37, 361] on button at bounding box center [35, 383] width 63 height 438
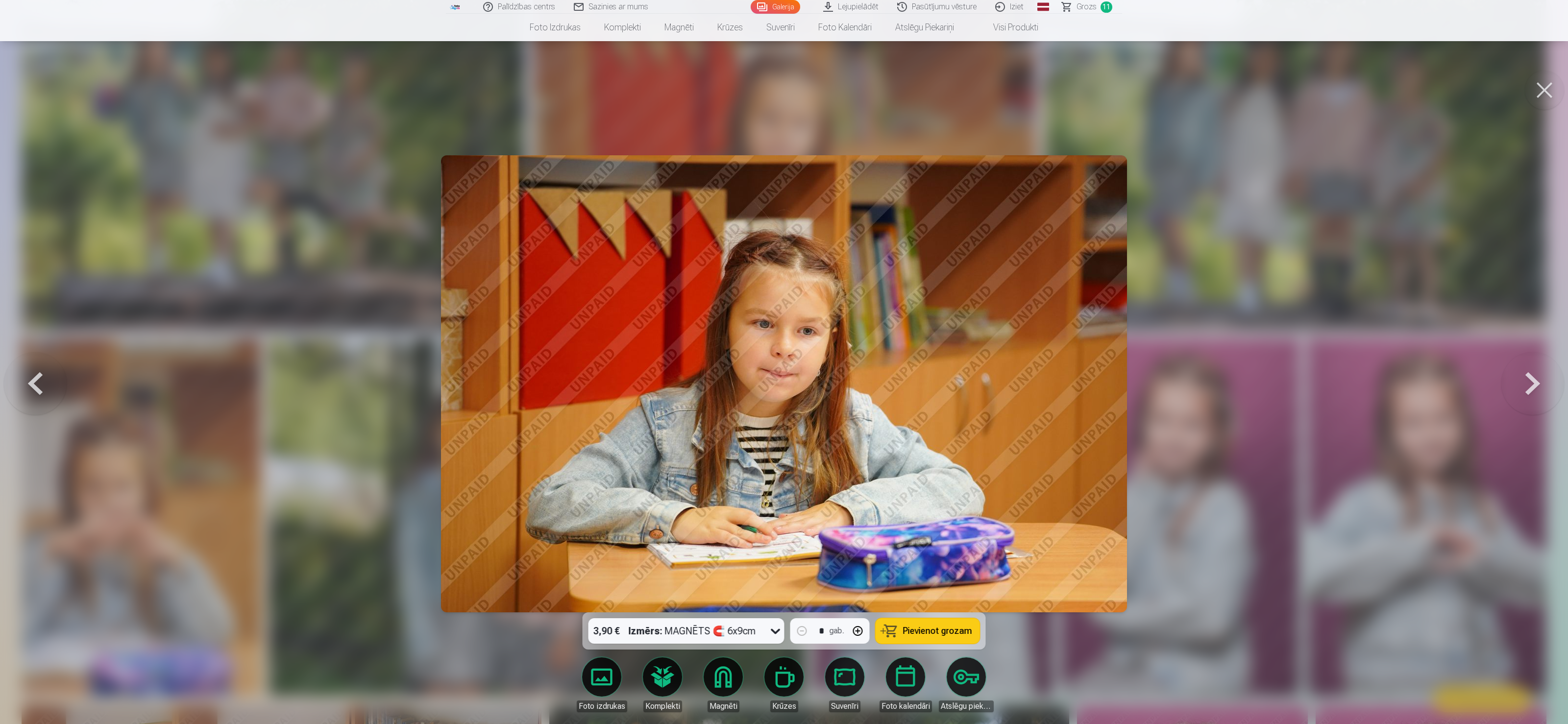
click at [37, 361] on button at bounding box center [35, 383] width 63 height 438
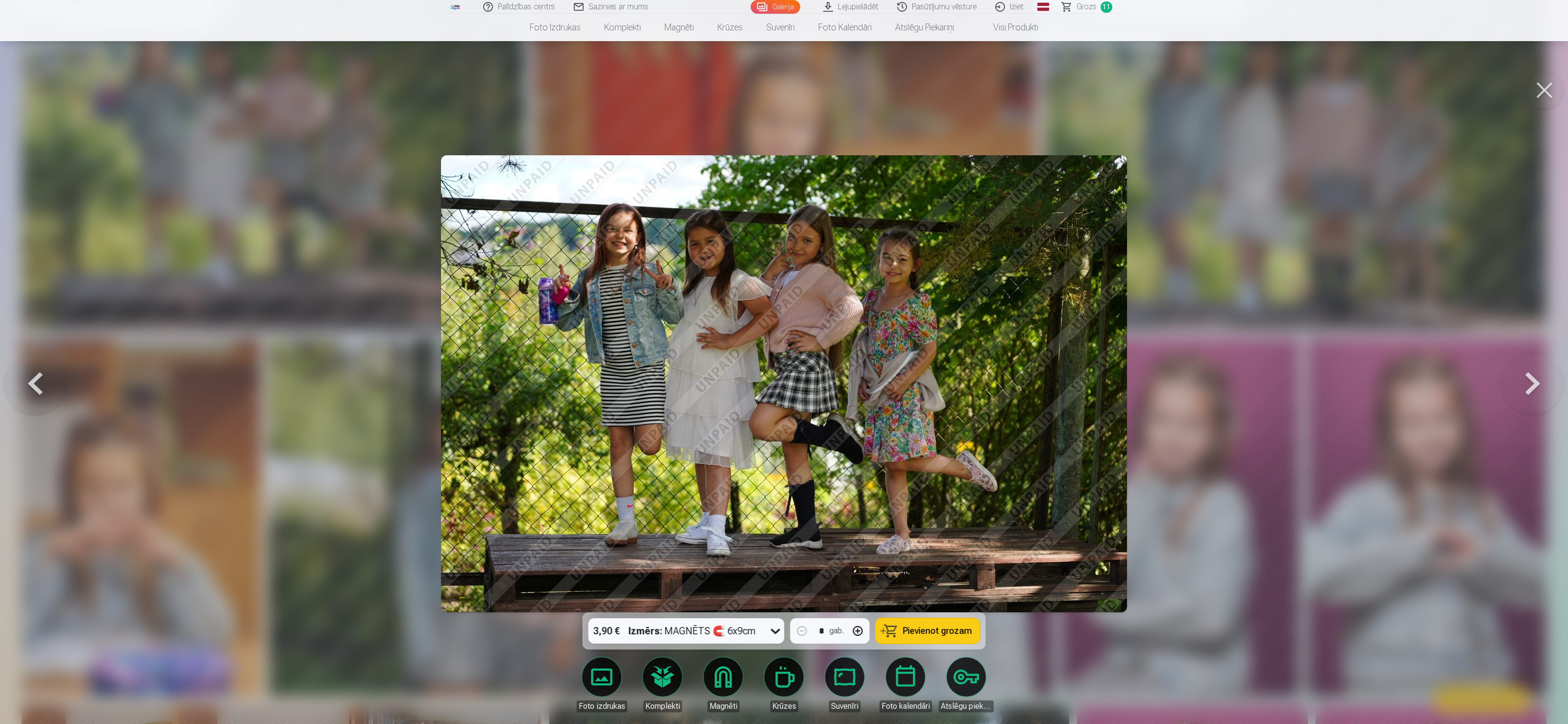
click at [37, 361] on button at bounding box center [35, 383] width 63 height 438
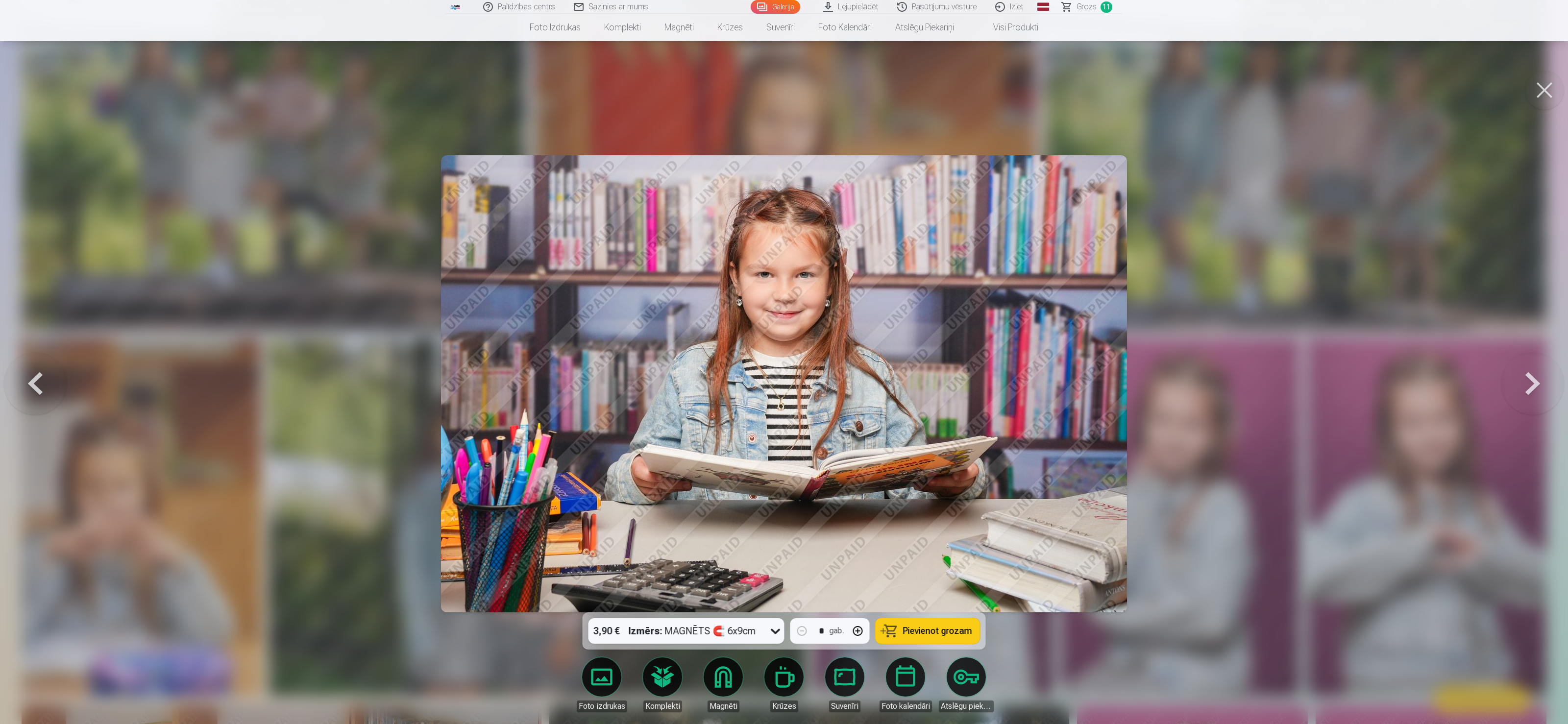
click at [37, 361] on button at bounding box center [35, 383] width 63 height 438
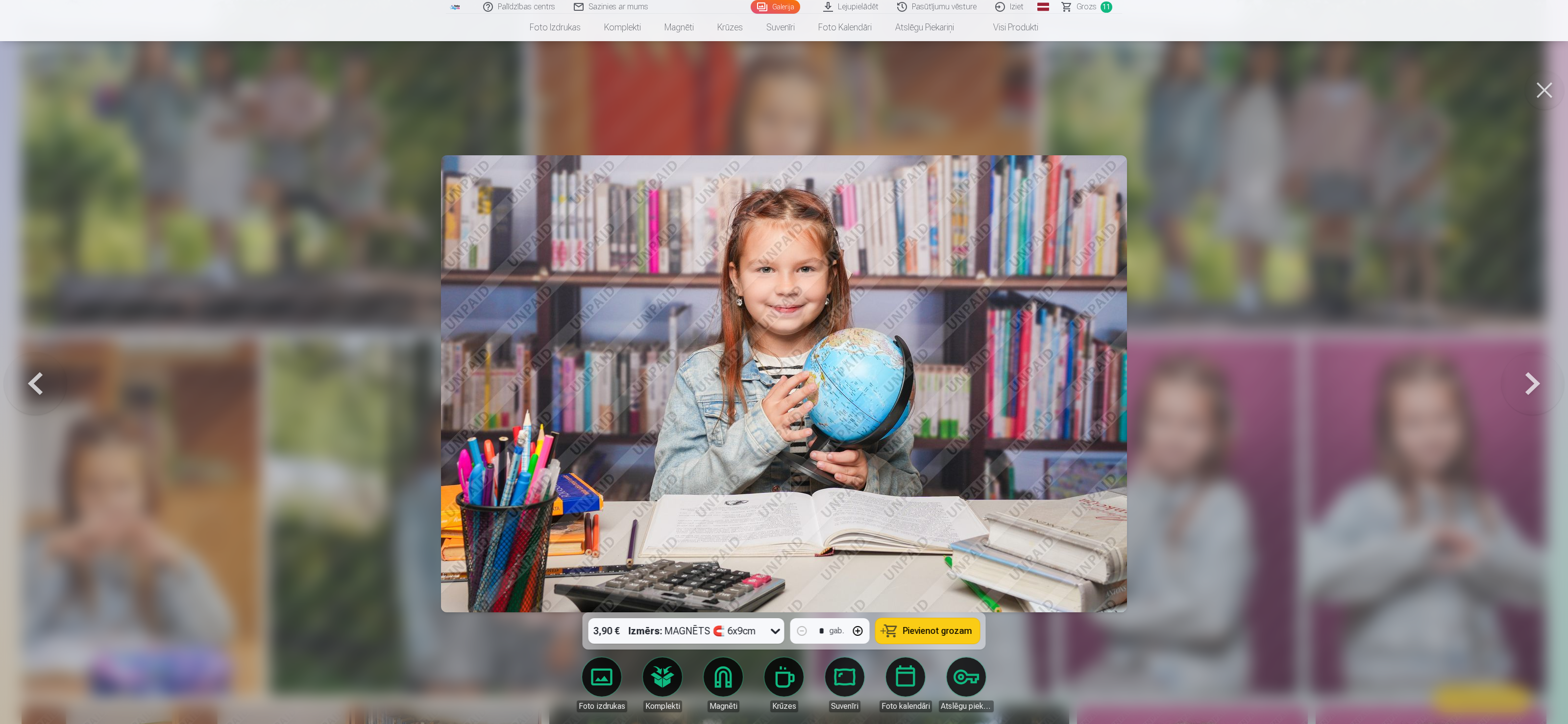
click at [37, 361] on button at bounding box center [35, 383] width 63 height 438
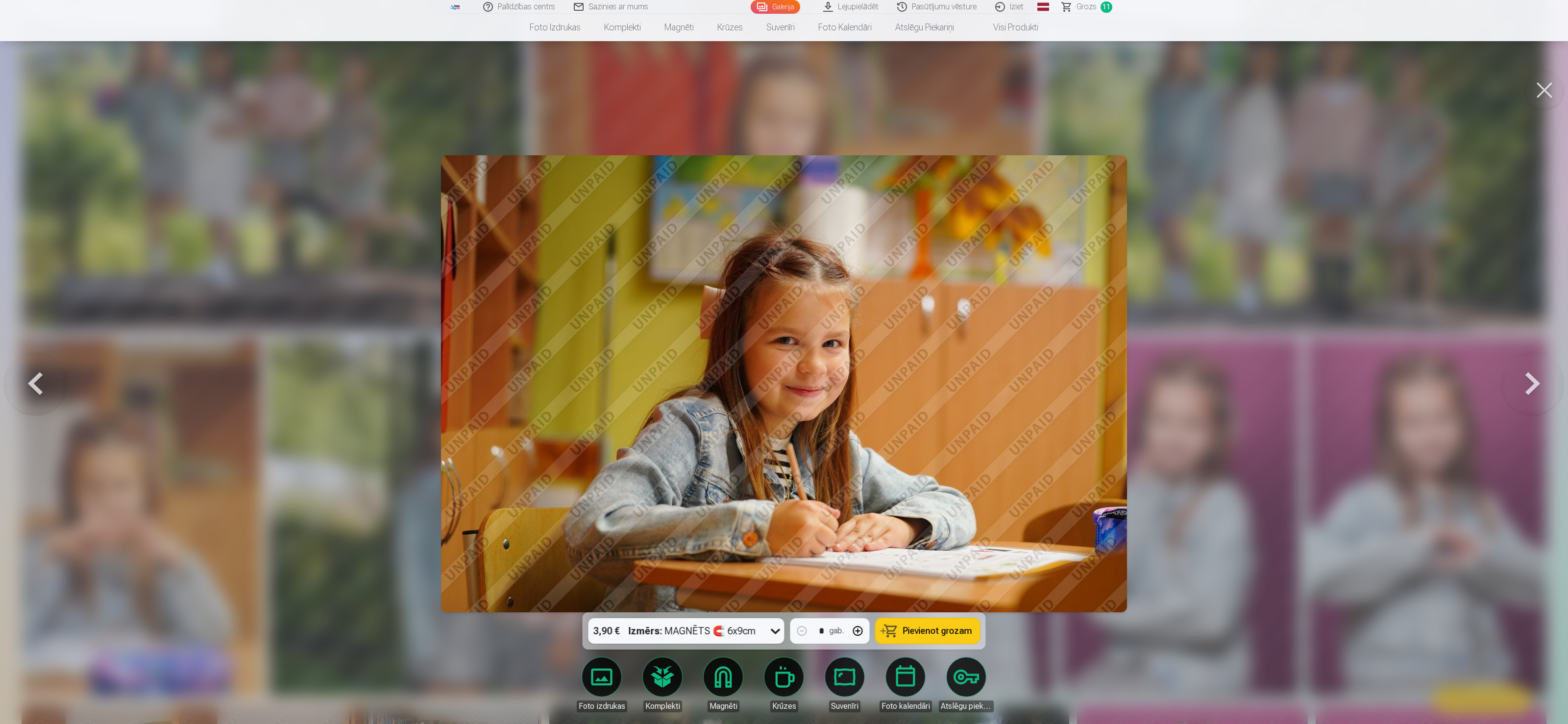
click at [37, 361] on button at bounding box center [35, 383] width 63 height 438
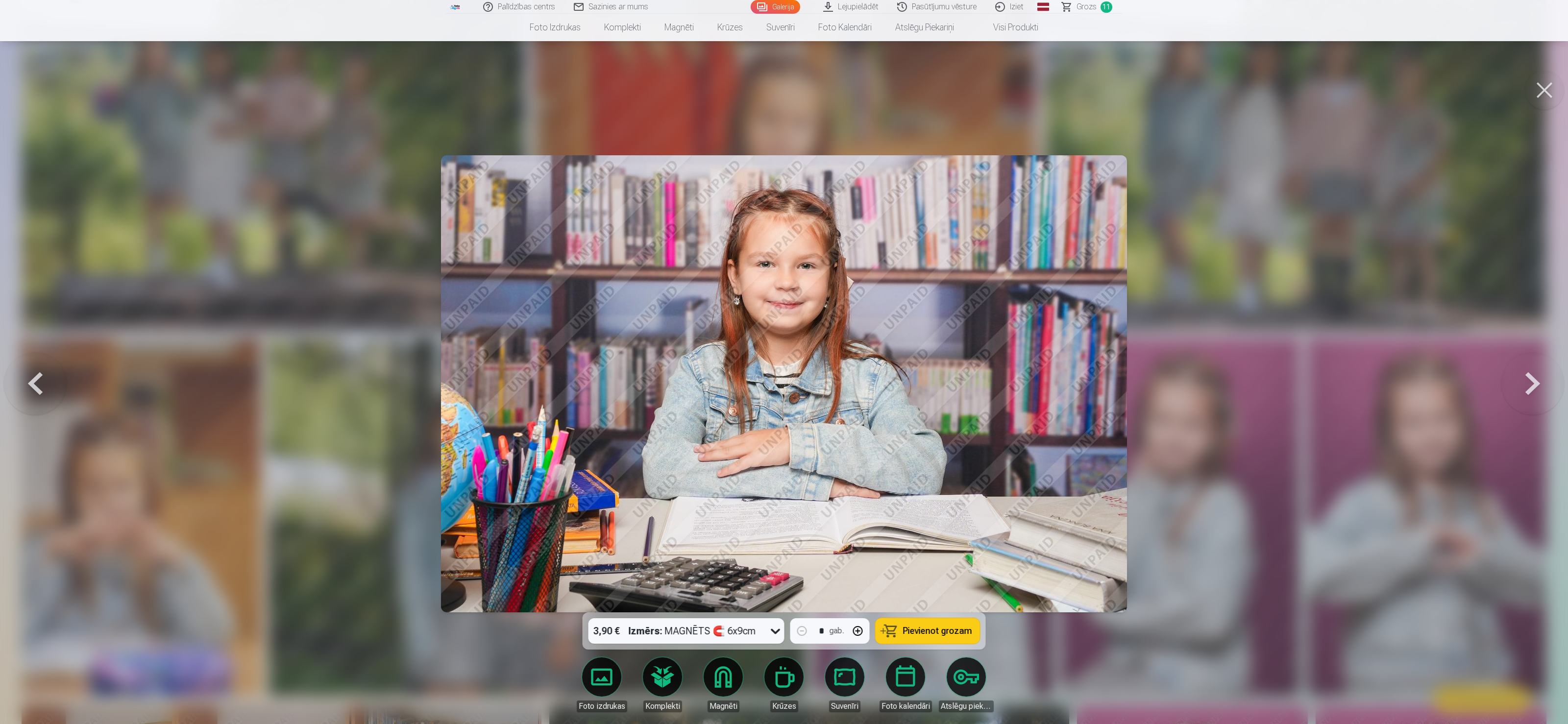
click at [37, 361] on button at bounding box center [35, 383] width 63 height 438
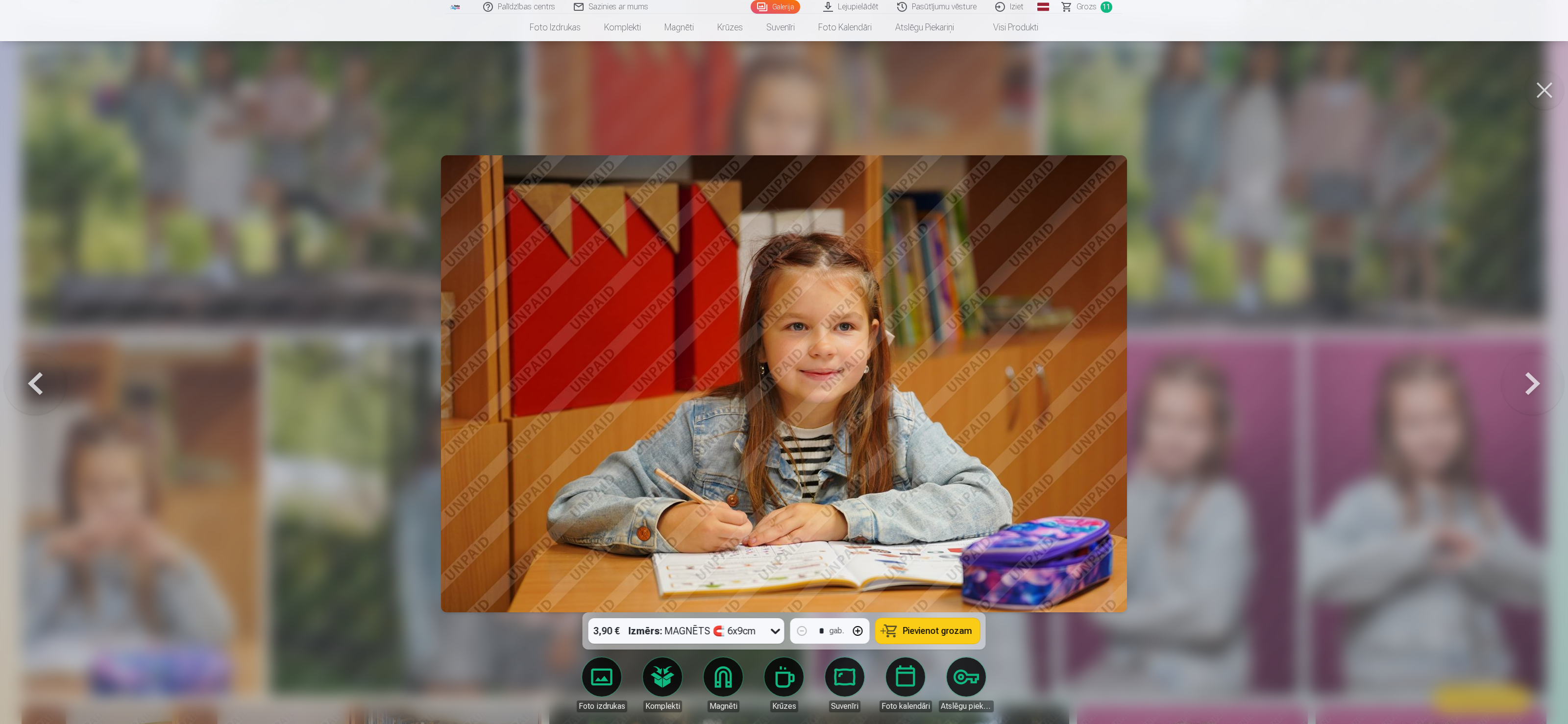
click at [37, 361] on button at bounding box center [35, 383] width 63 height 438
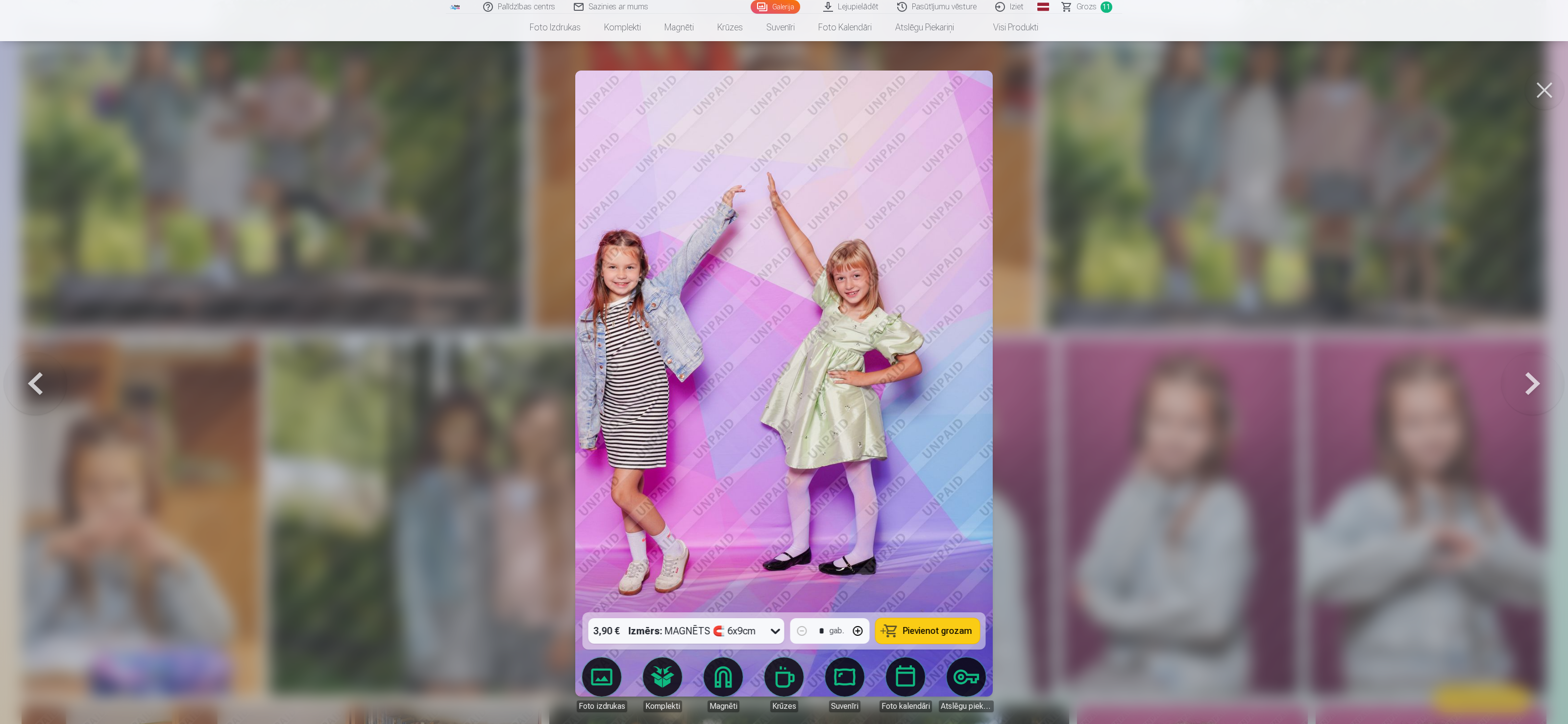
click at [37, 361] on button at bounding box center [35, 383] width 63 height 438
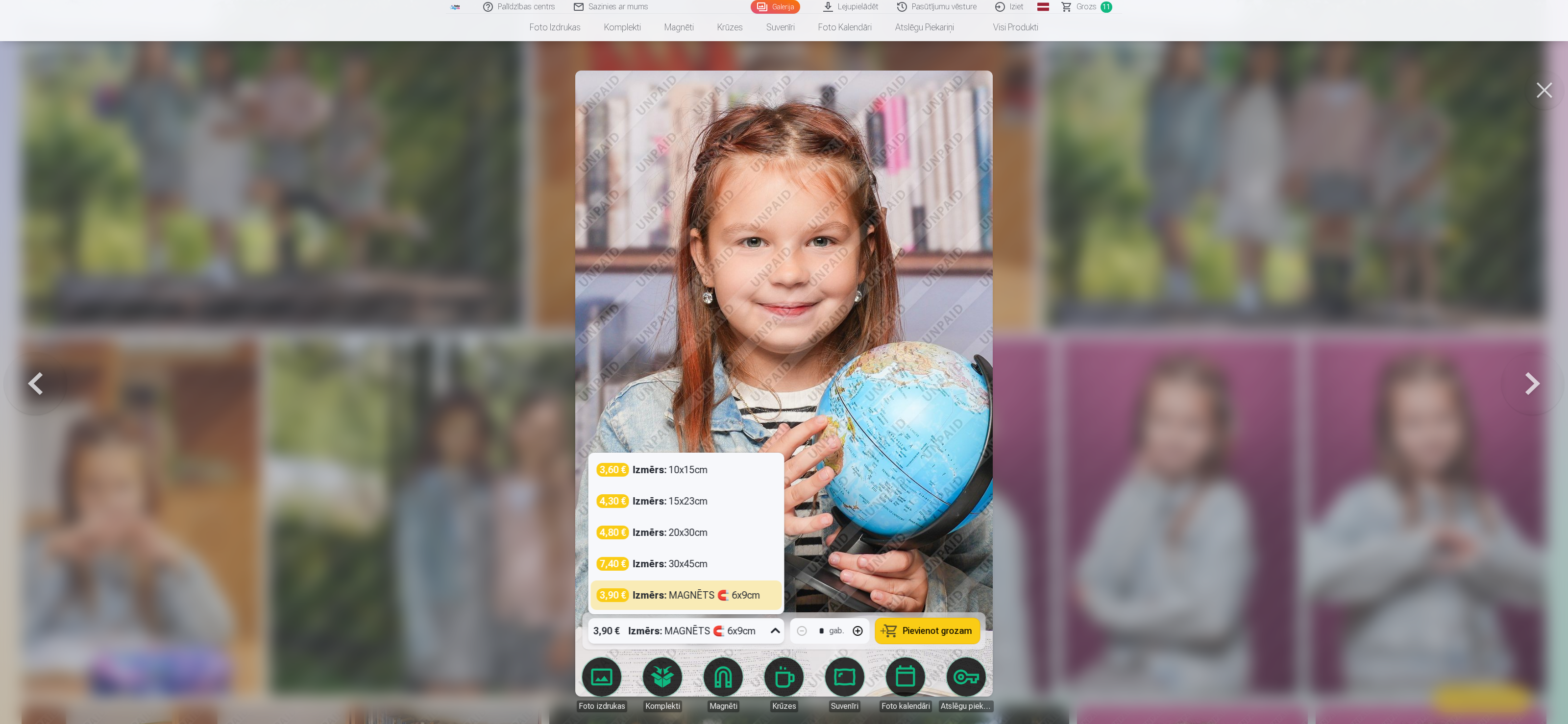
click at [774, 361] on icon at bounding box center [775, 630] width 16 height 16
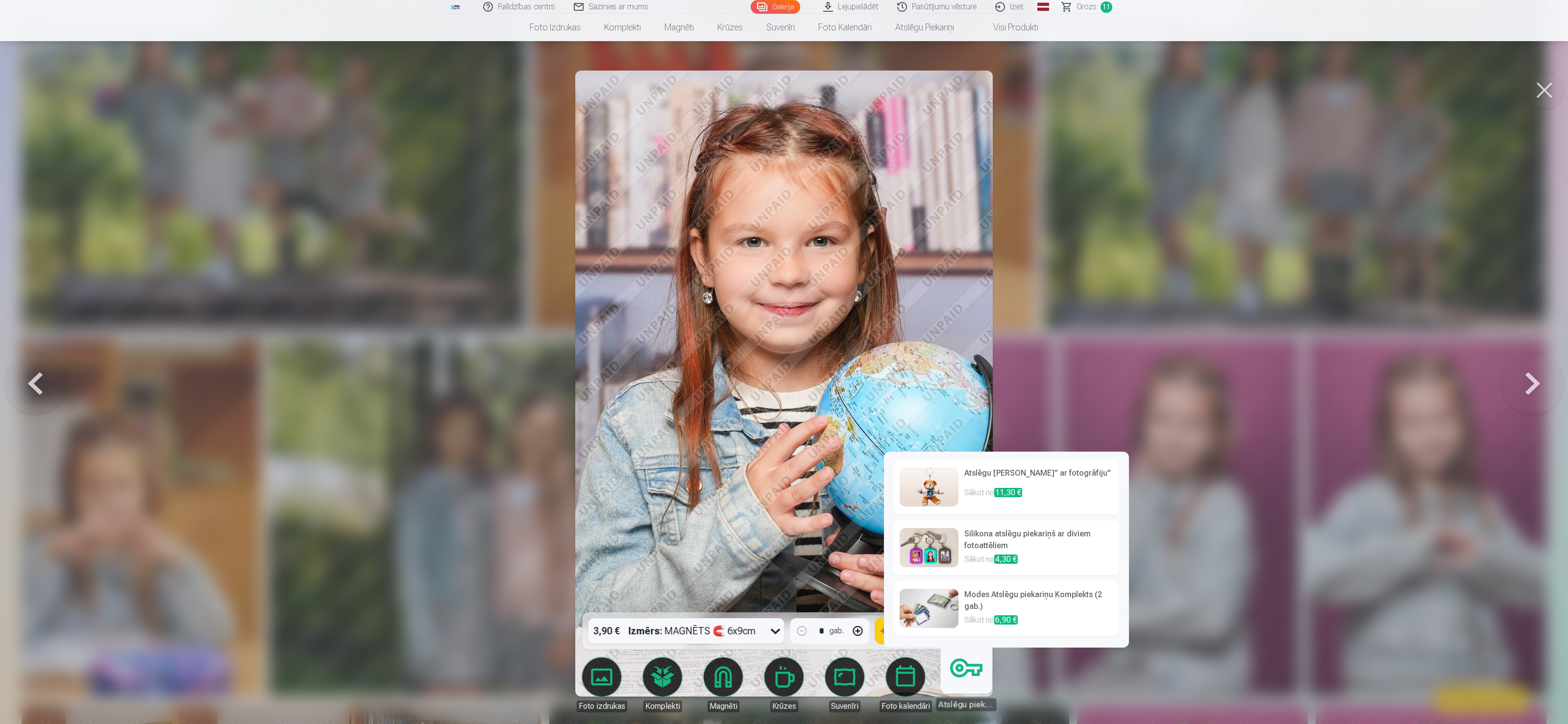
click at [781, 361] on link "Modes Atslēgu piekariņu Komplekts (2 gab.) Sākot no 6,90 €" at bounding box center [1007, 608] width 226 height 55
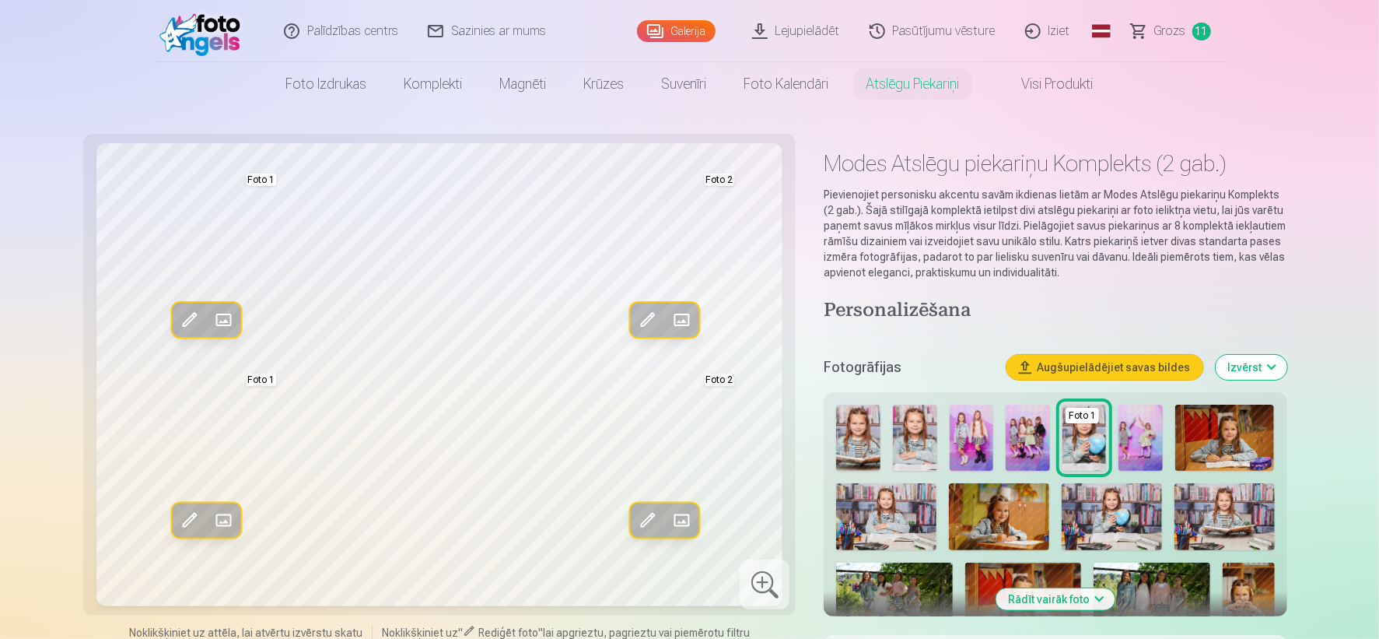
drag, startPoint x: 2451, startPoint y: 23, endPoint x: 906, endPoint y: 129, distance: 1549.0
click at [1051, 76] on link "Visi produkti" at bounding box center [1045, 84] width 134 height 44
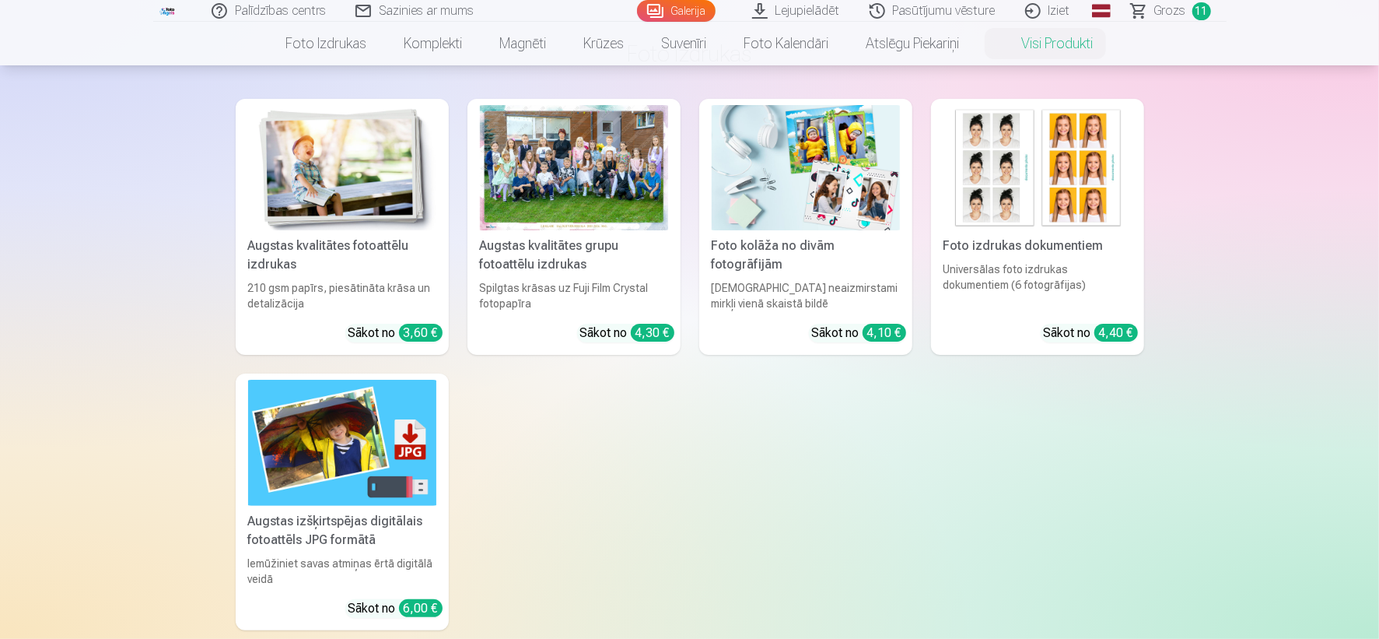
scroll to position [138, 0]
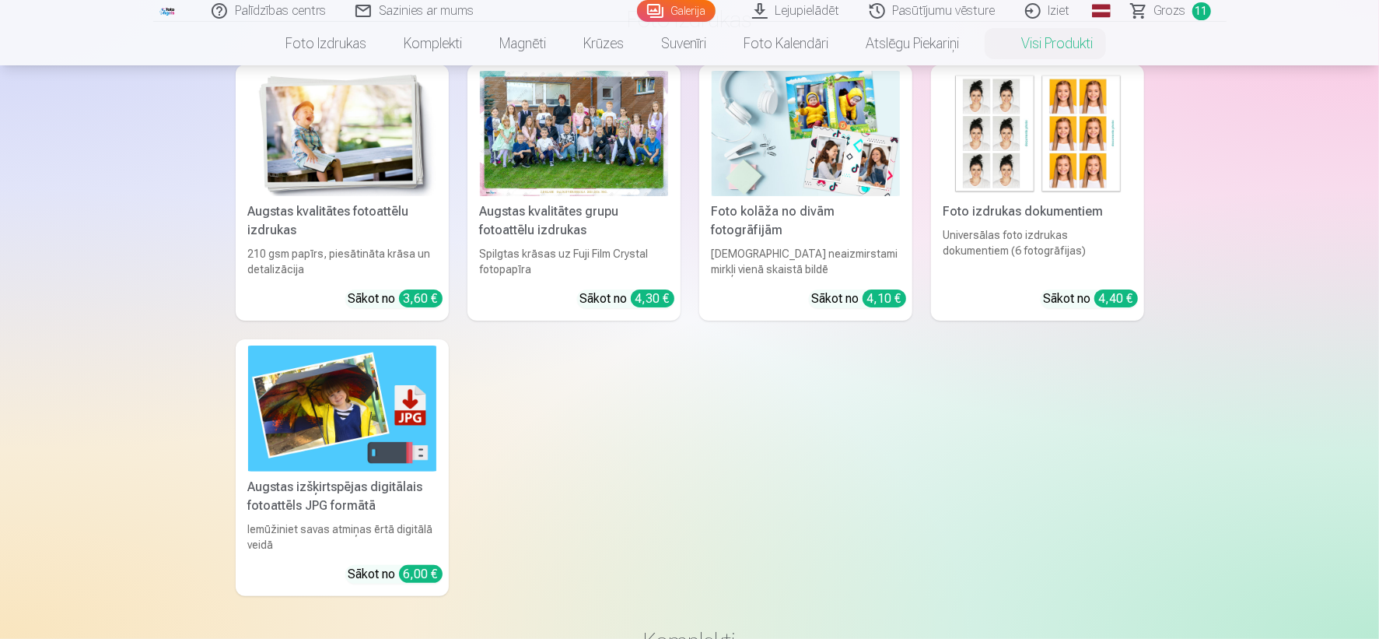
click at [284, 429] on img at bounding box center [342, 407] width 188 height 125
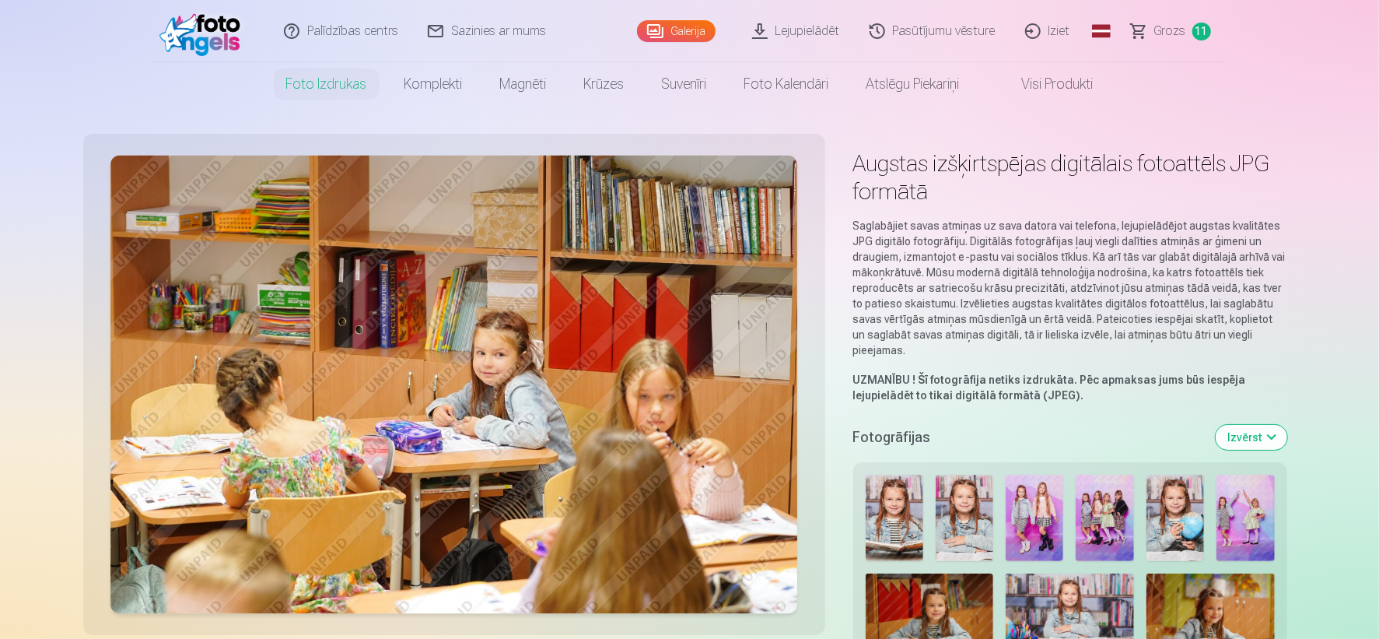
click at [695, 24] on link "Galerija" at bounding box center [676, 31] width 79 height 22
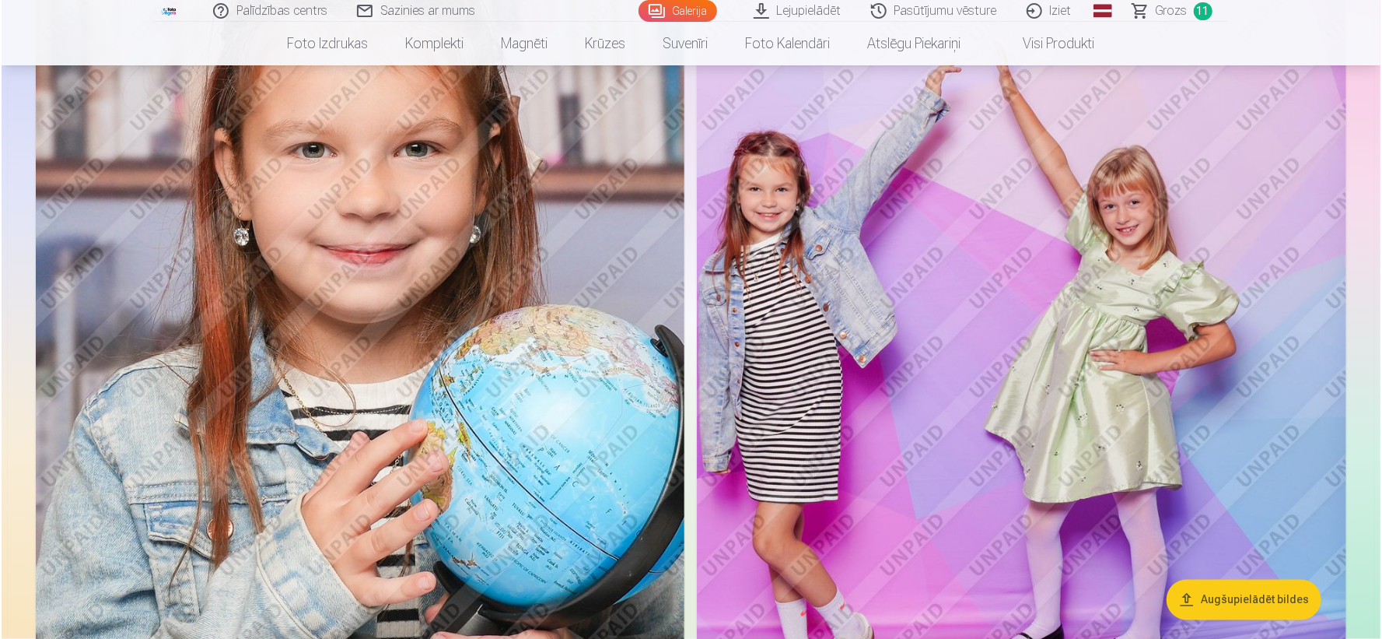
scroll to position [1590, 0]
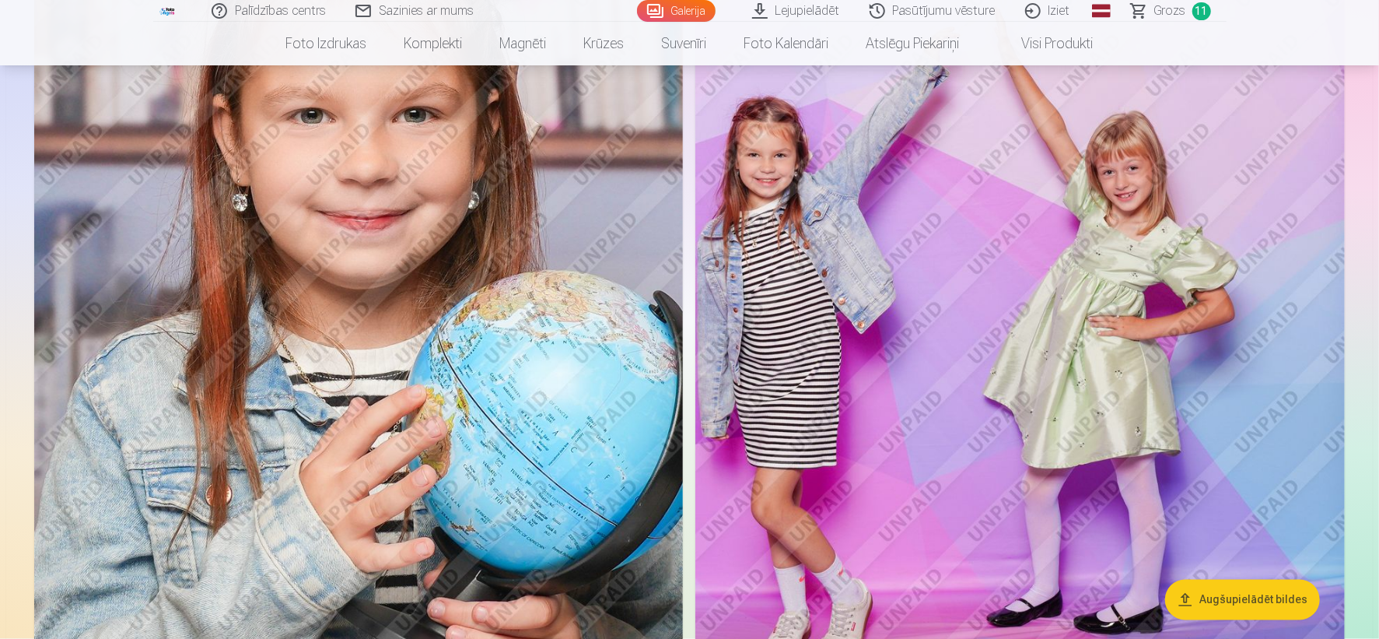
click at [560, 283] on img at bounding box center [358, 336] width 649 height 974
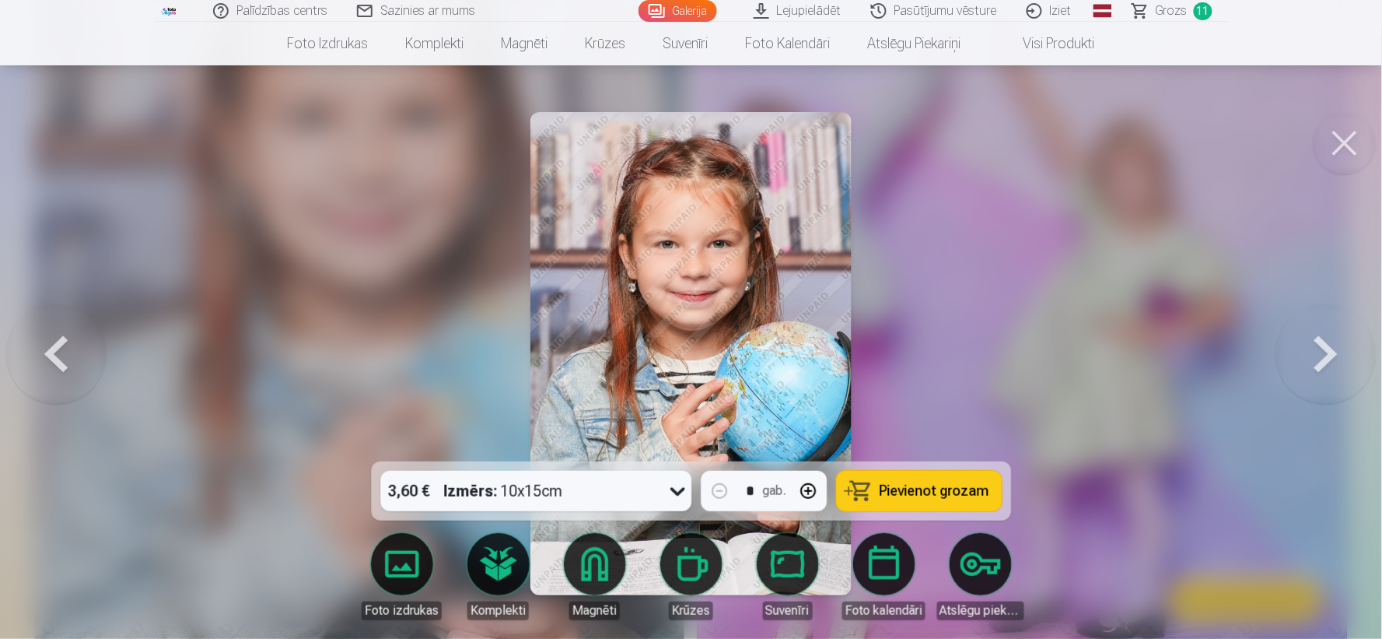
click at [1240, 129] on button at bounding box center [1345, 143] width 62 height 62
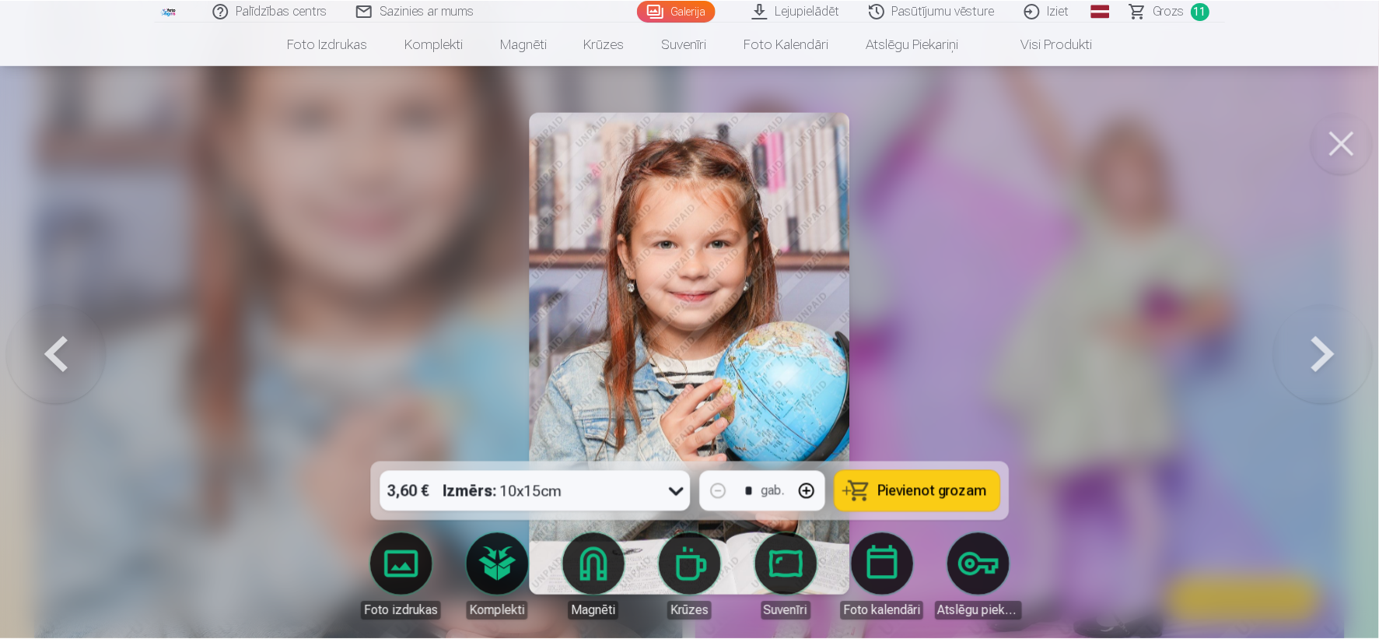
scroll to position [1587, 0]
